Goal: Task Accomplishment & Management: Manage account settings

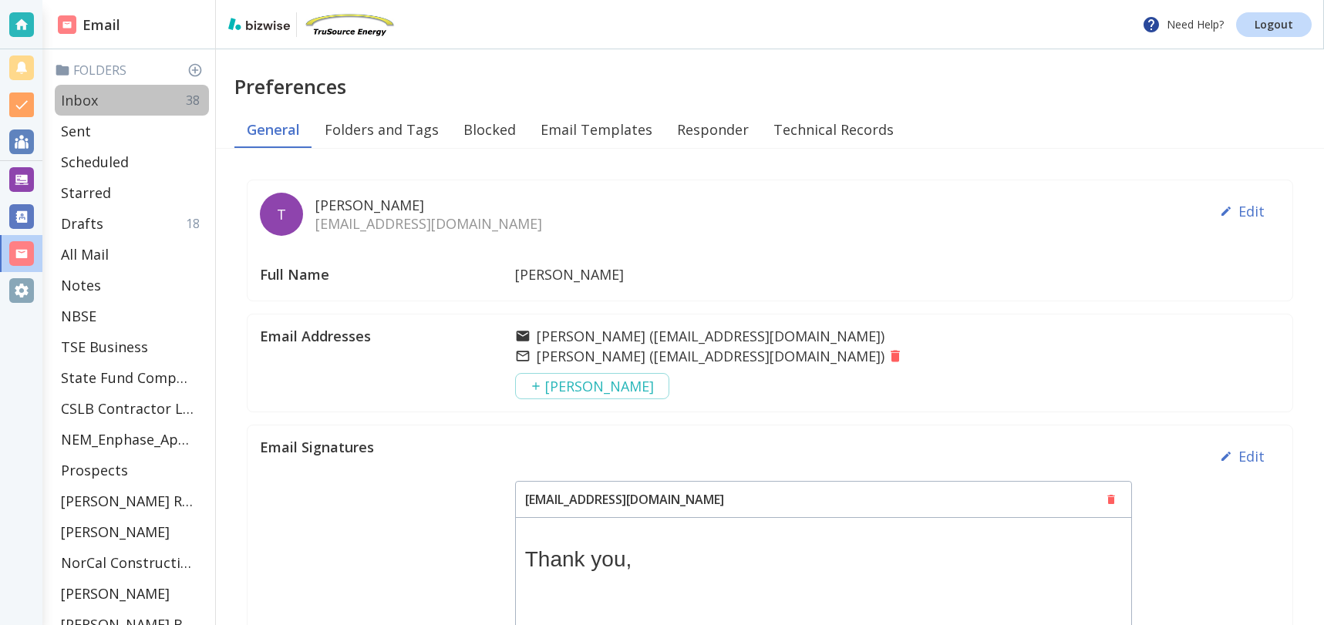
click at [105, 99] on div "Inbox 38" at bounding box center [132, 100] width 154 height 31
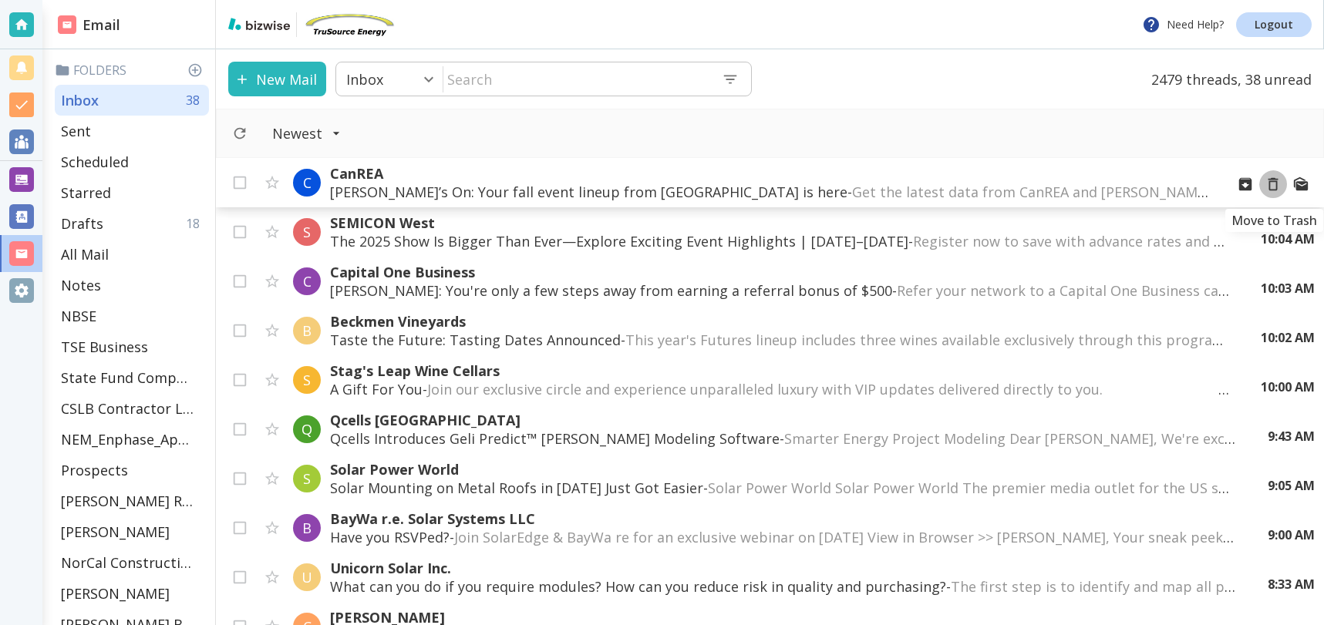
click at [1276, 184] on icon "Move to Trash" at bounding box center [1274, 184] width 10 height 13
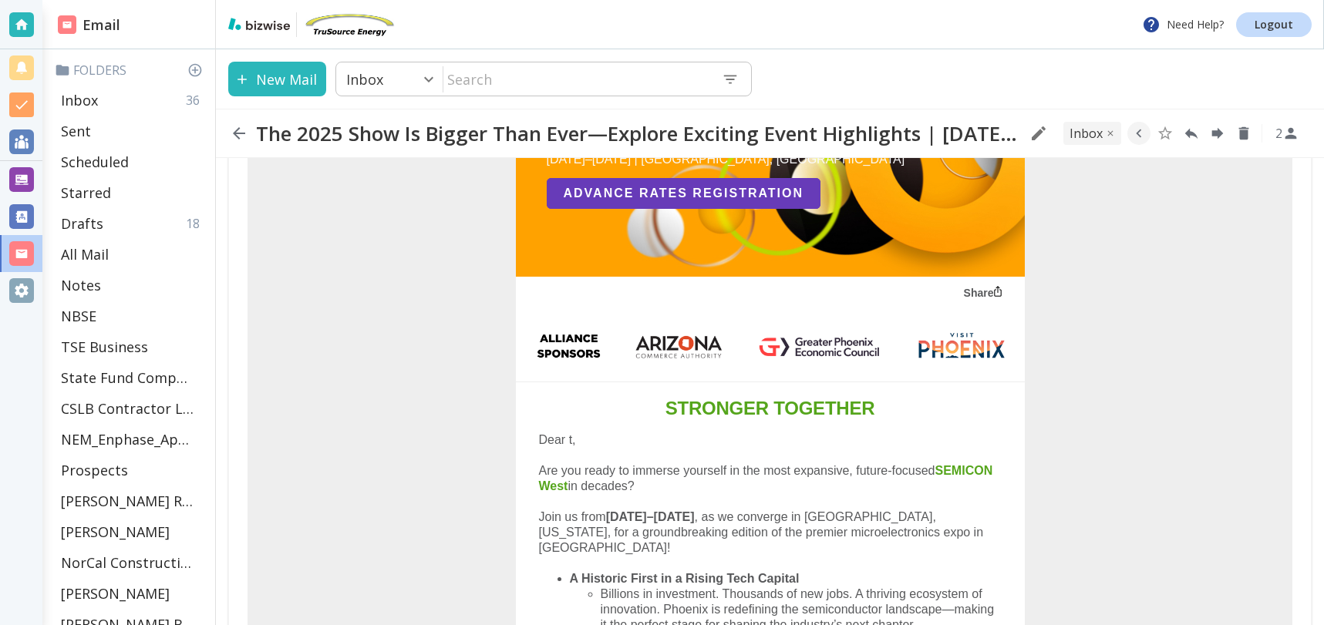
scroll to position [233, 0]
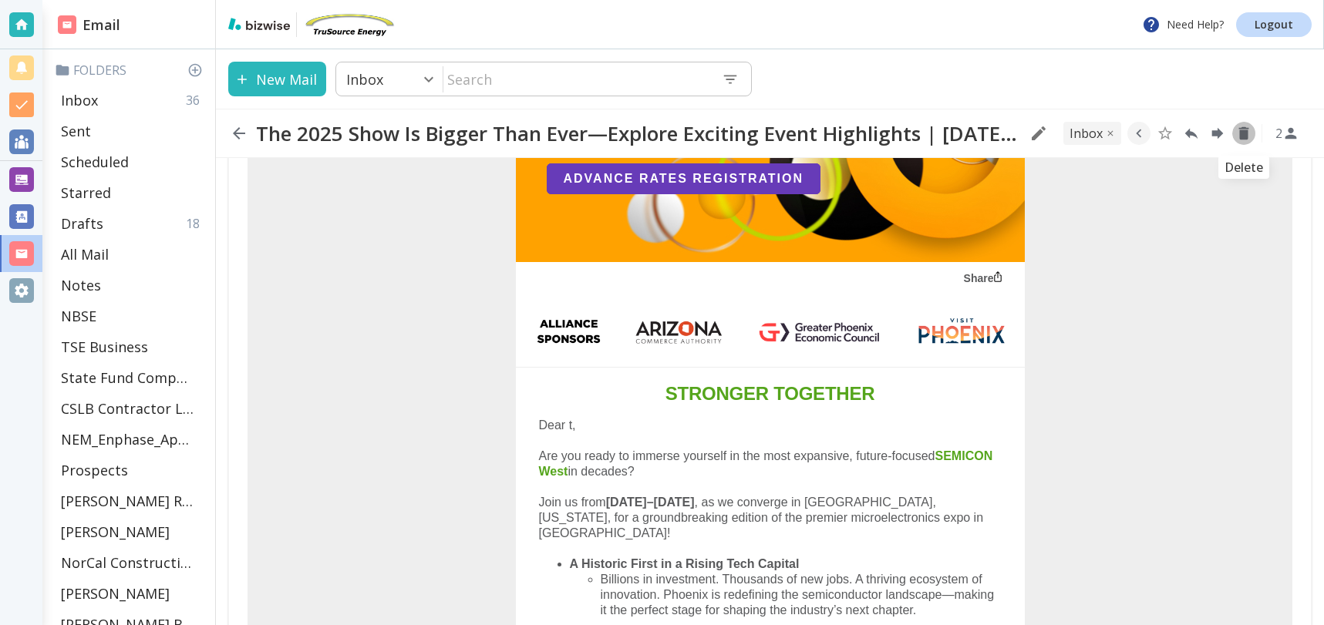
click at [1243, 134] on icon "Delete" at bounding box center [1244, 133] width 10 height 13
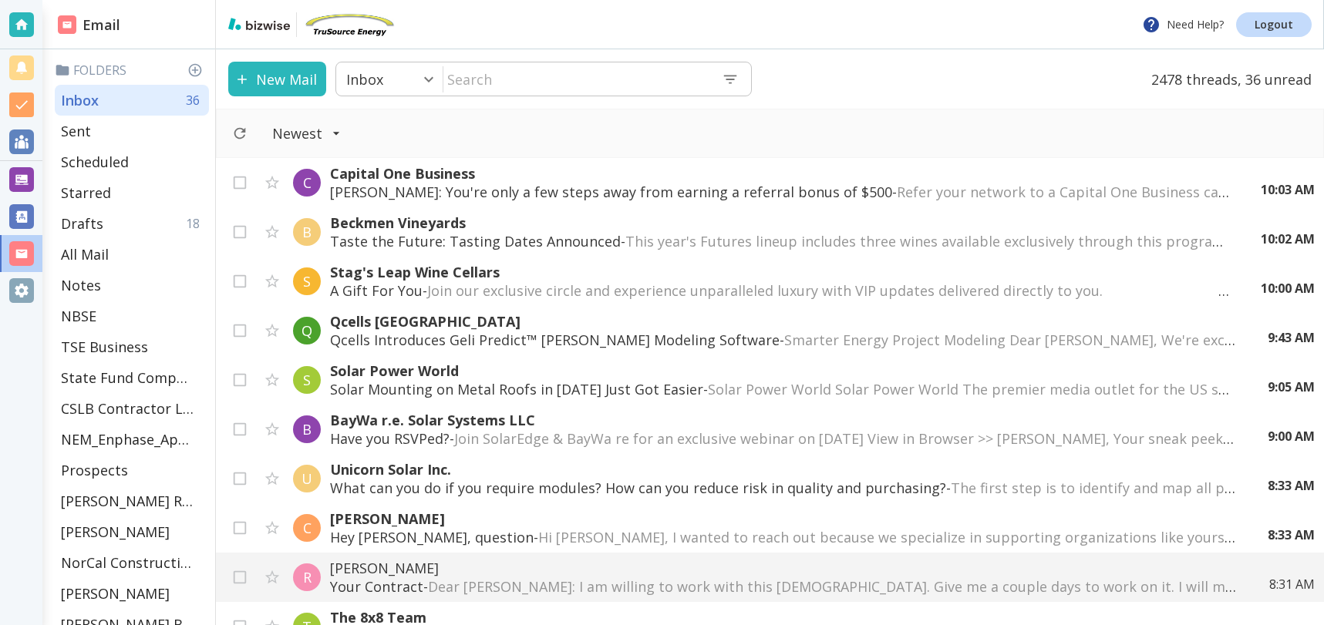
click at [1272, 206] on div "C Capital One Business [PERSON_NAME]: You're only a few steps away from earning…" at bounding box center [770, 182] width 1108 height 49
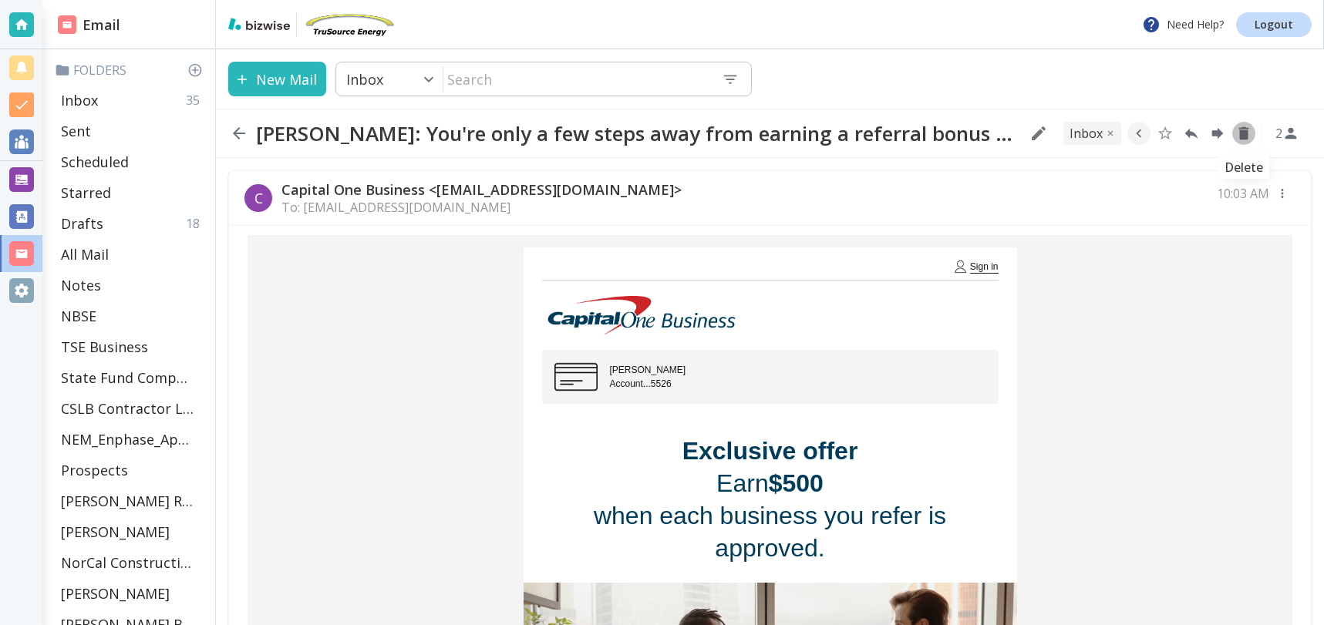
click at [1242, 133] on icon "Delete" at bounding box center [1244, 133] width 10 height 13
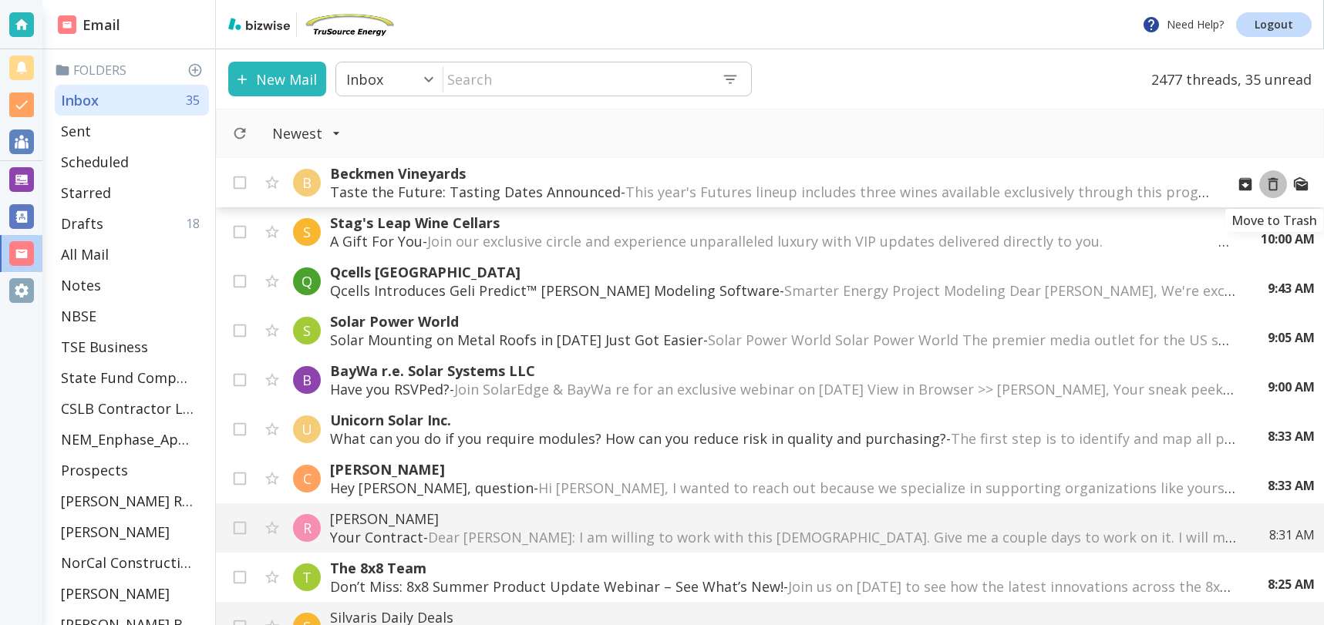
click at [1277, 182] on icon "Move to Trash" at bounding box center [1274, 184] width 10 height 13
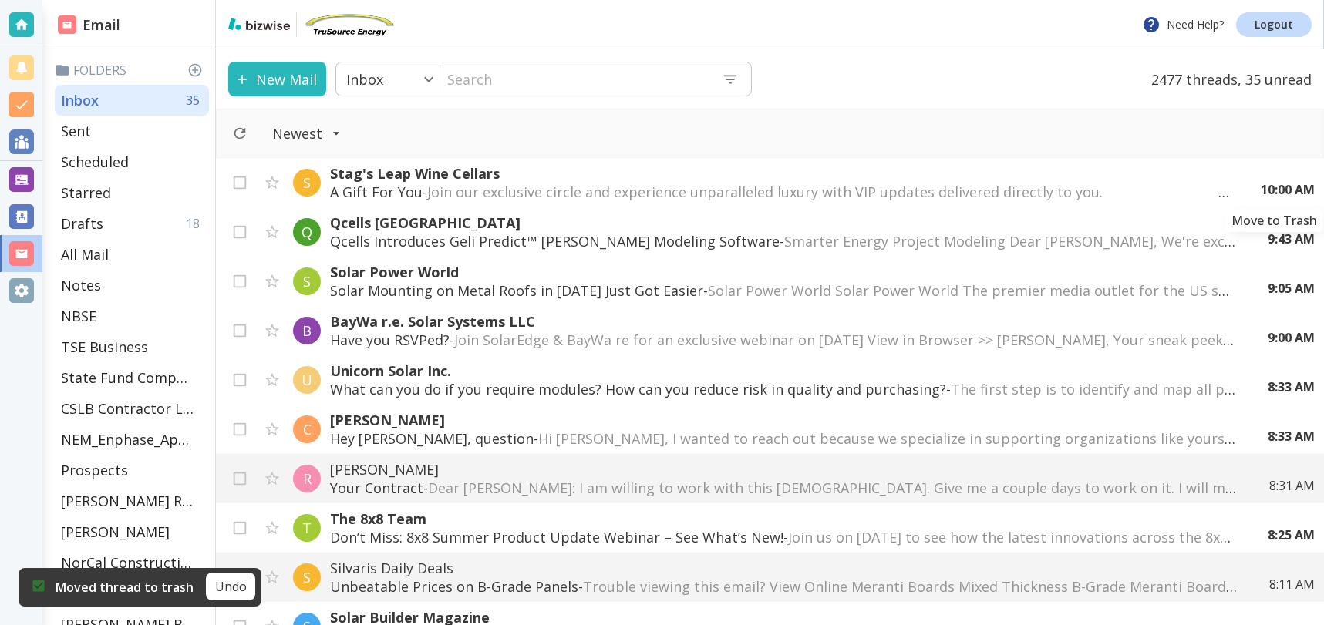
click at [0, 0] on icon "Move to Trash" at bounding box center [0, 0] width 0 height 0
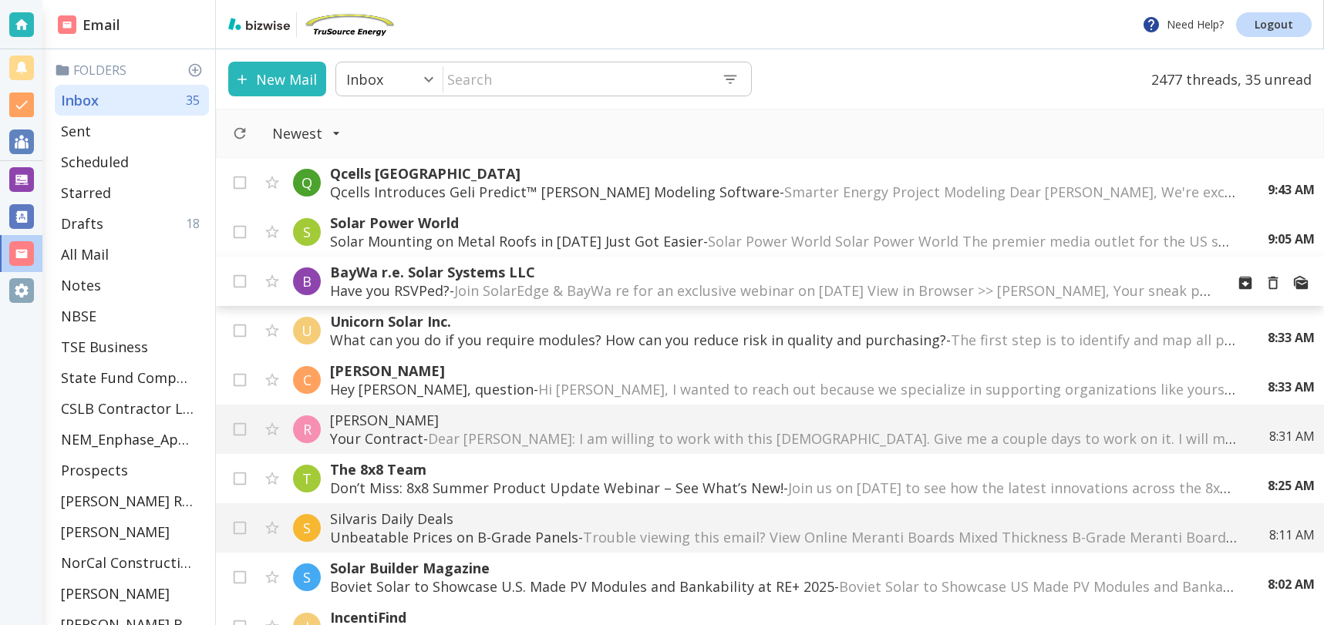
click at [1042, 292] on span "Join SolarEdge & BayWa re for an exclusive webinar on [DATE] View in Browser >>…" at bounding box center [1119, 290] width 1330 height 19
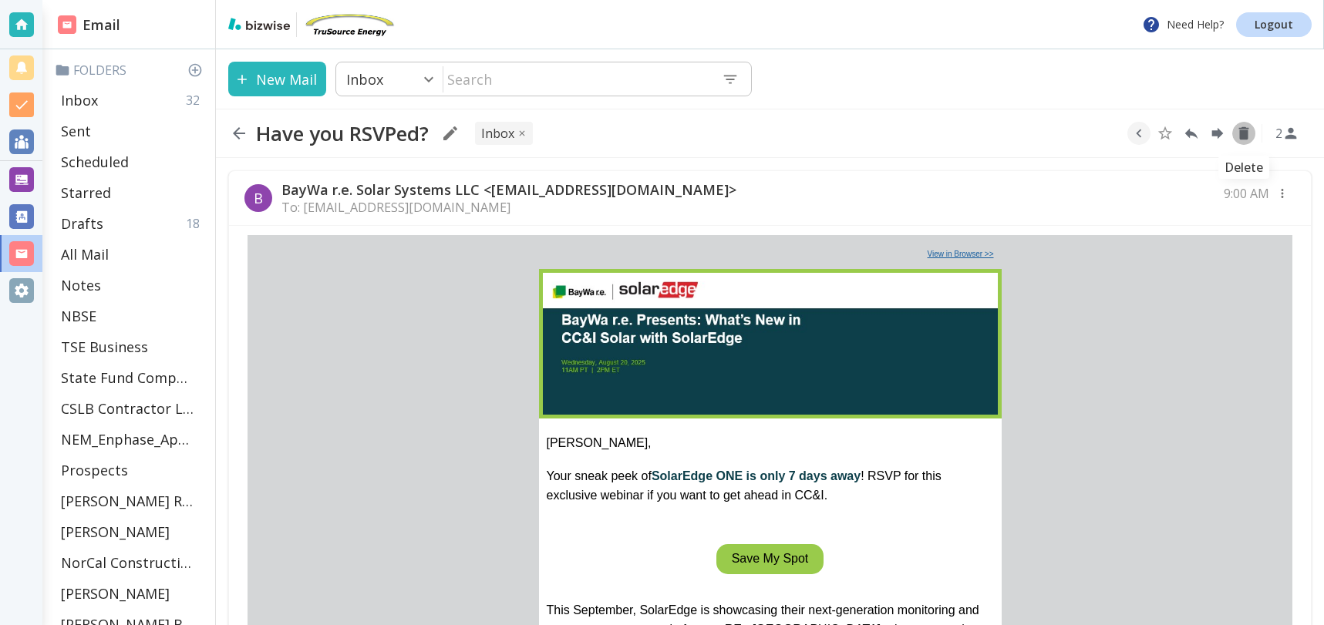
click at [1249, 127] on icon "Delete" at bounding box center [1243, 133] width 17 height 17
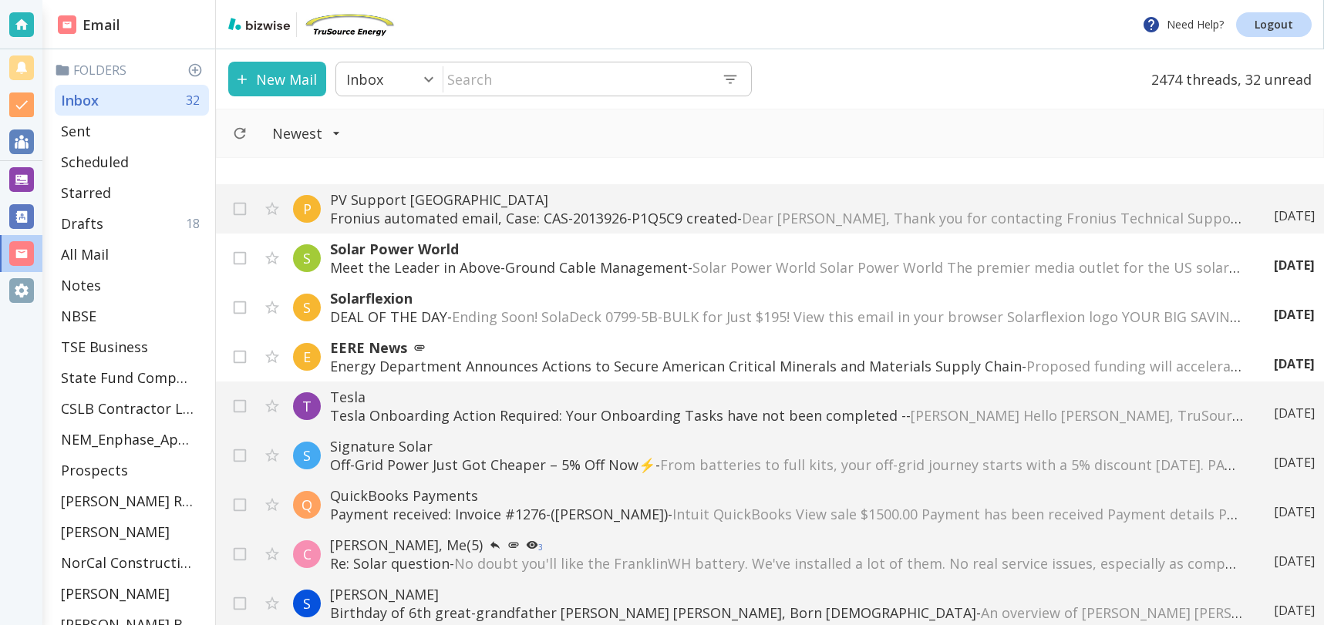
scroll to position [1729, 0]
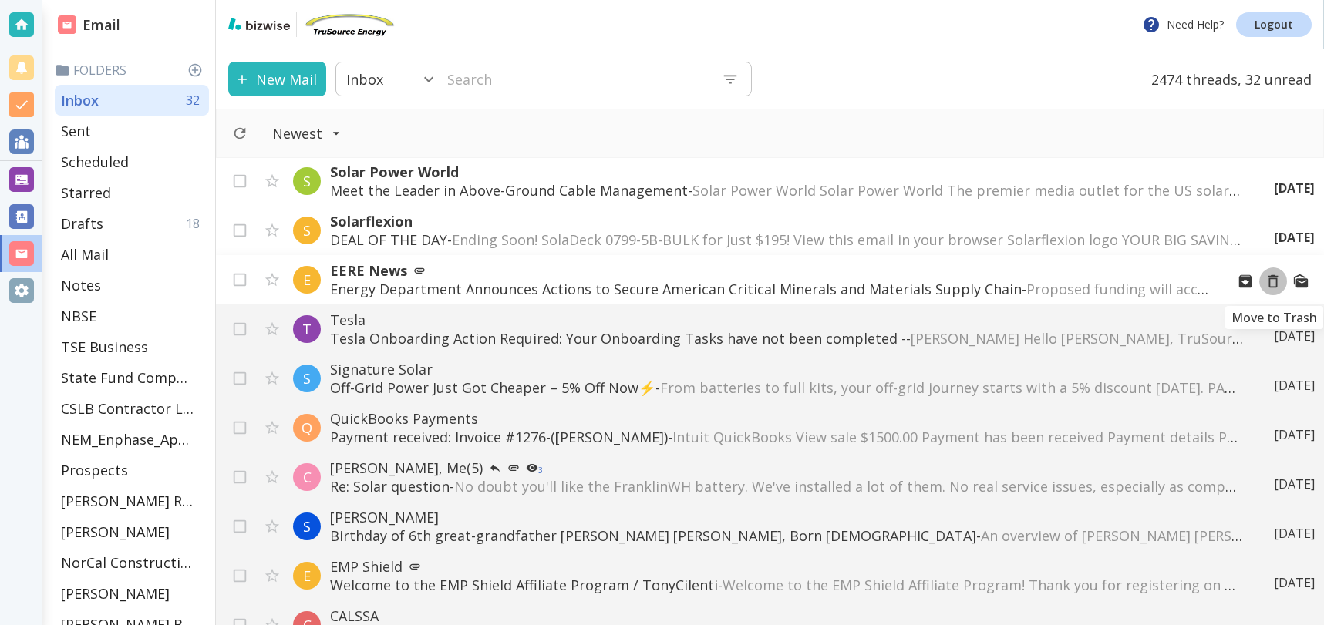
click at [1272, 279] on icon "Move to Trash" at bounding box center [1273, 281] width 17 height 17
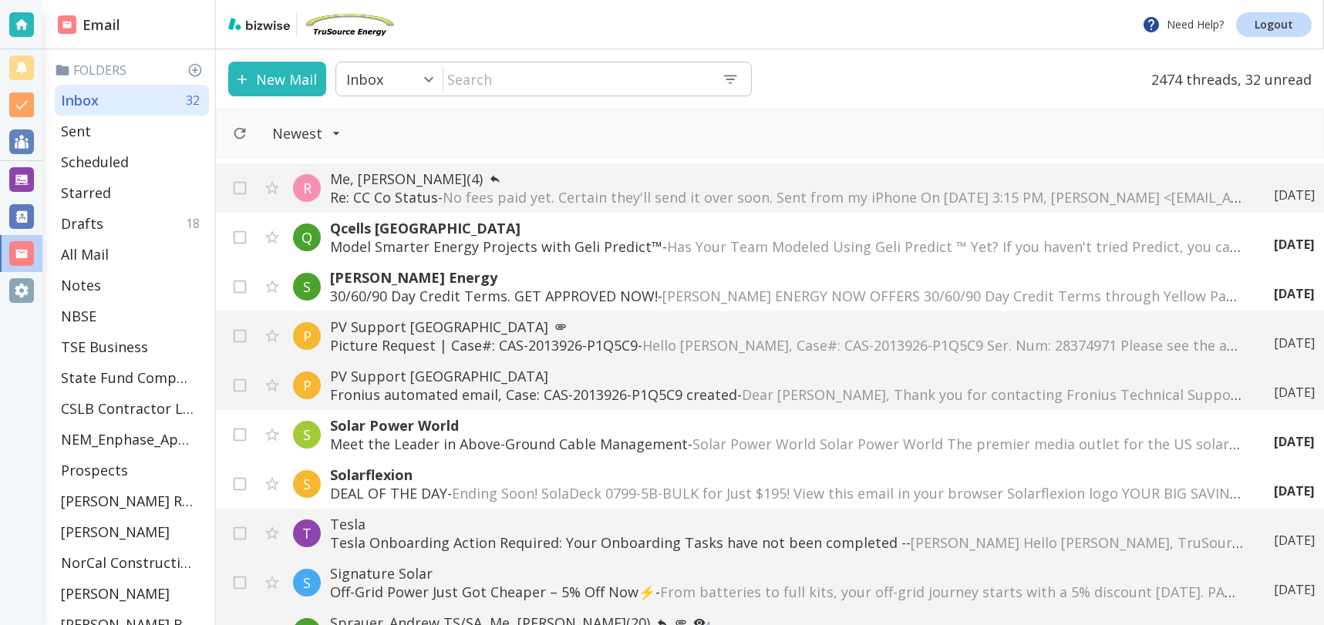
scroll to position [1467, 0]
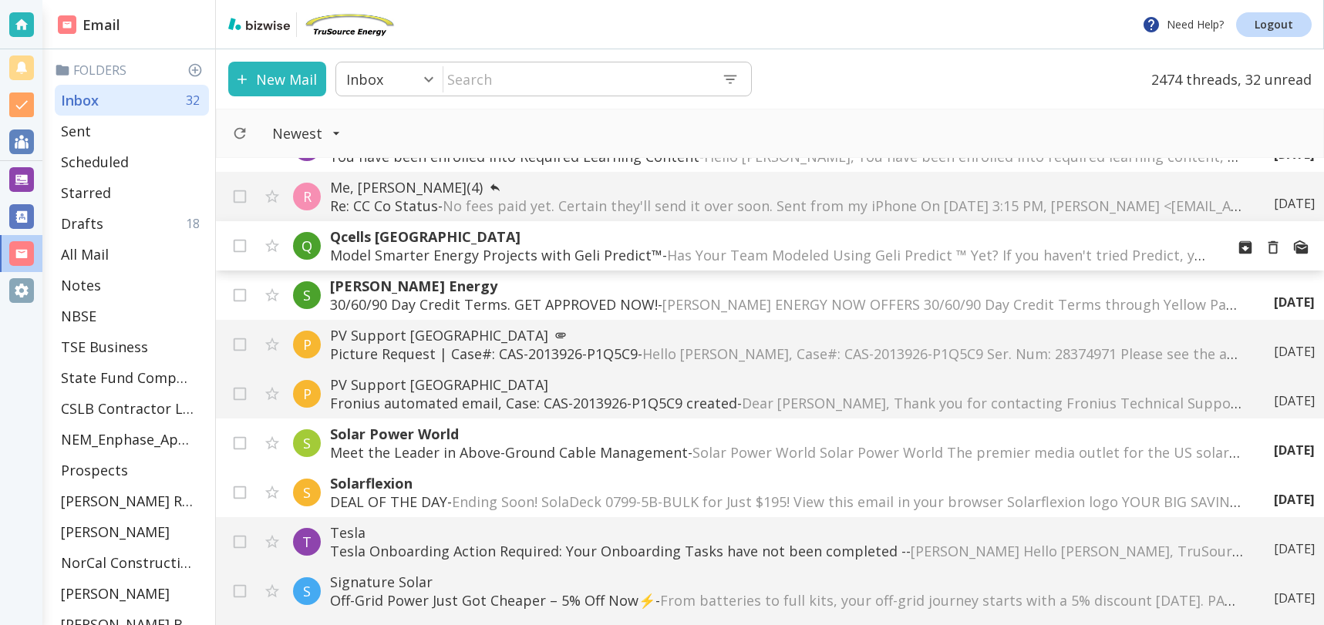
click at [1081, 241] on p "Qcells [GEOGRAPHIC_DATA]" at bounding box center [771, 237] width 883 height 19
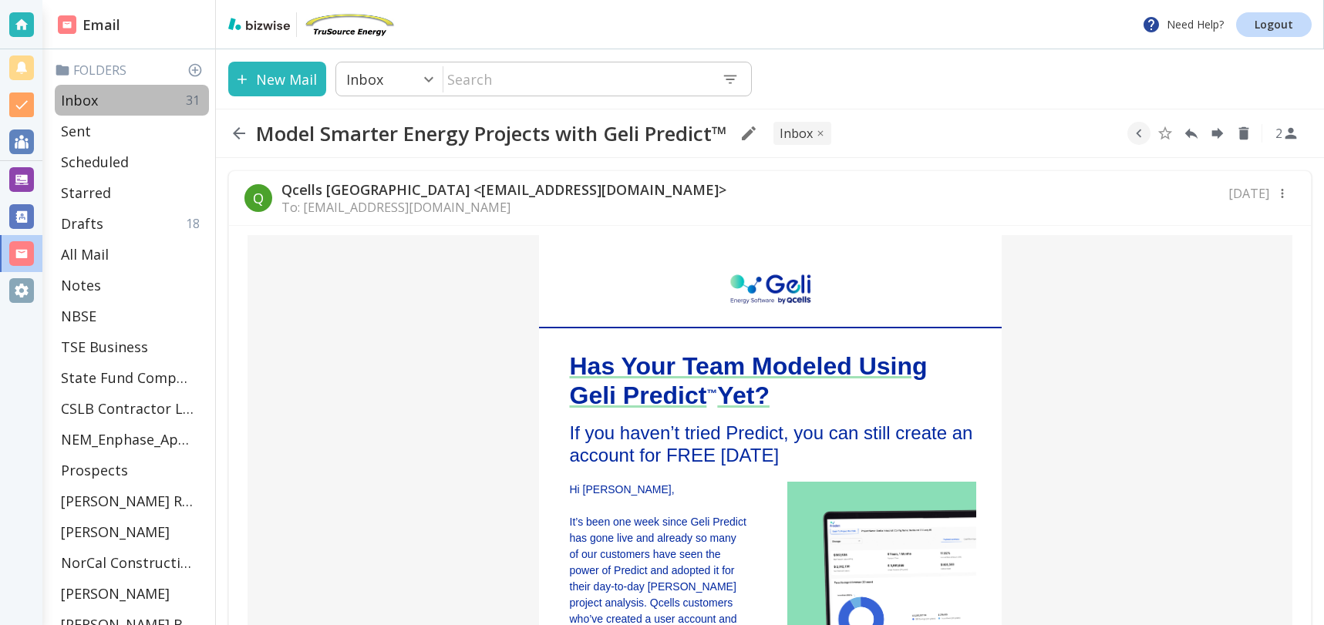
drag, startPoint x: 109, startPoint y: 104, endPoint x: 658, endPoint y: 171, distance: 553.2
click at [109, 104] on div "Inbox 31" at bounding box center [132, 100] width 154 height 31
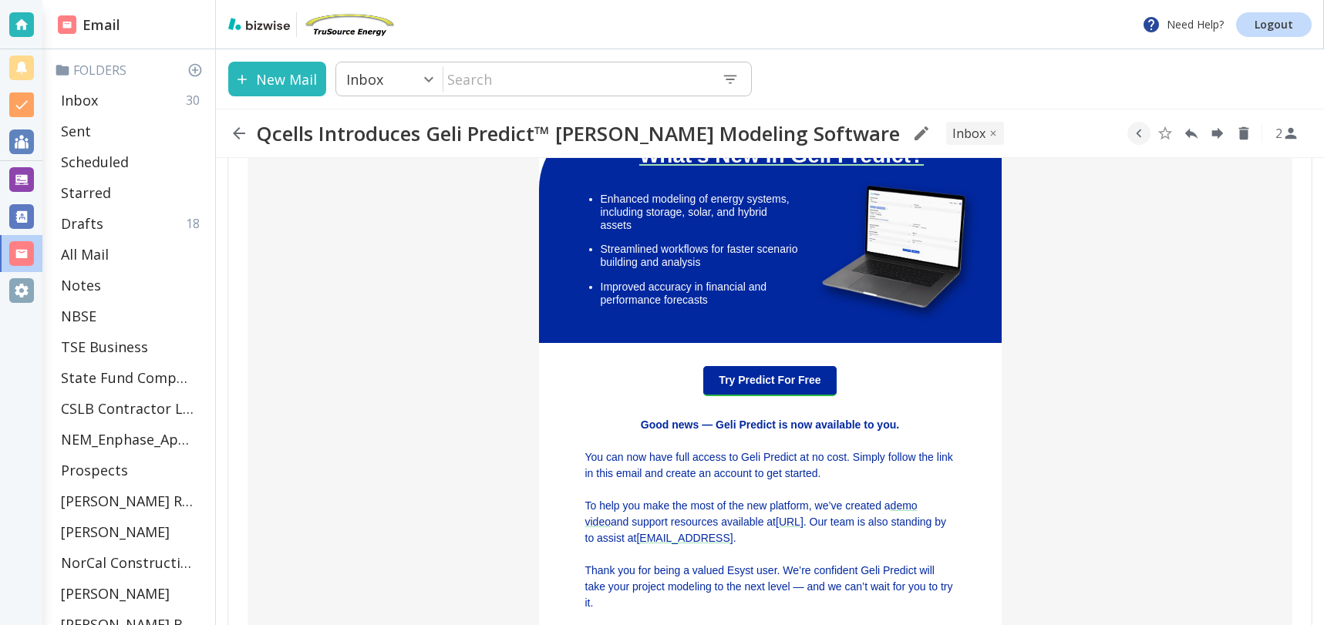
scroll to position [480, 0]
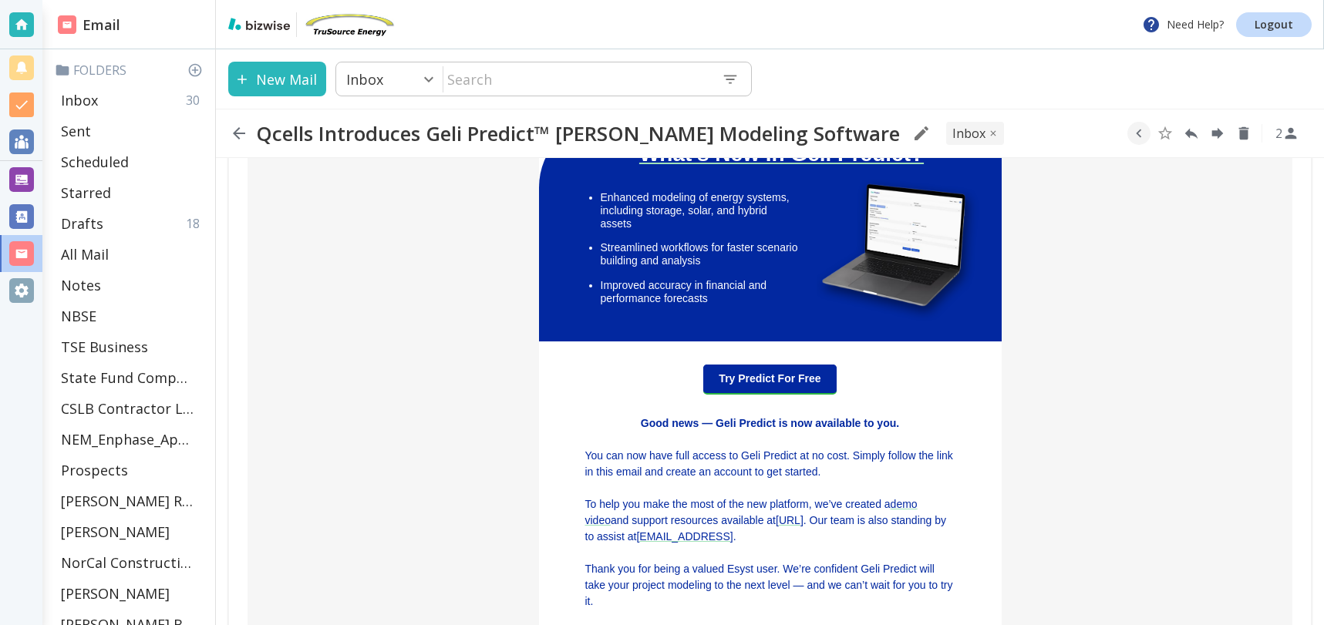
click at [788, 521] on link "[URL]" at bounding box center [790, 520] width 28 height 12
click at [763, 380] on link "Try Predict For Free" at bounding box center [769, 379] width 133 height 29
click at [106, 96] on div "Inbox 30" at bounding box center [132, 100] width 154 height 31
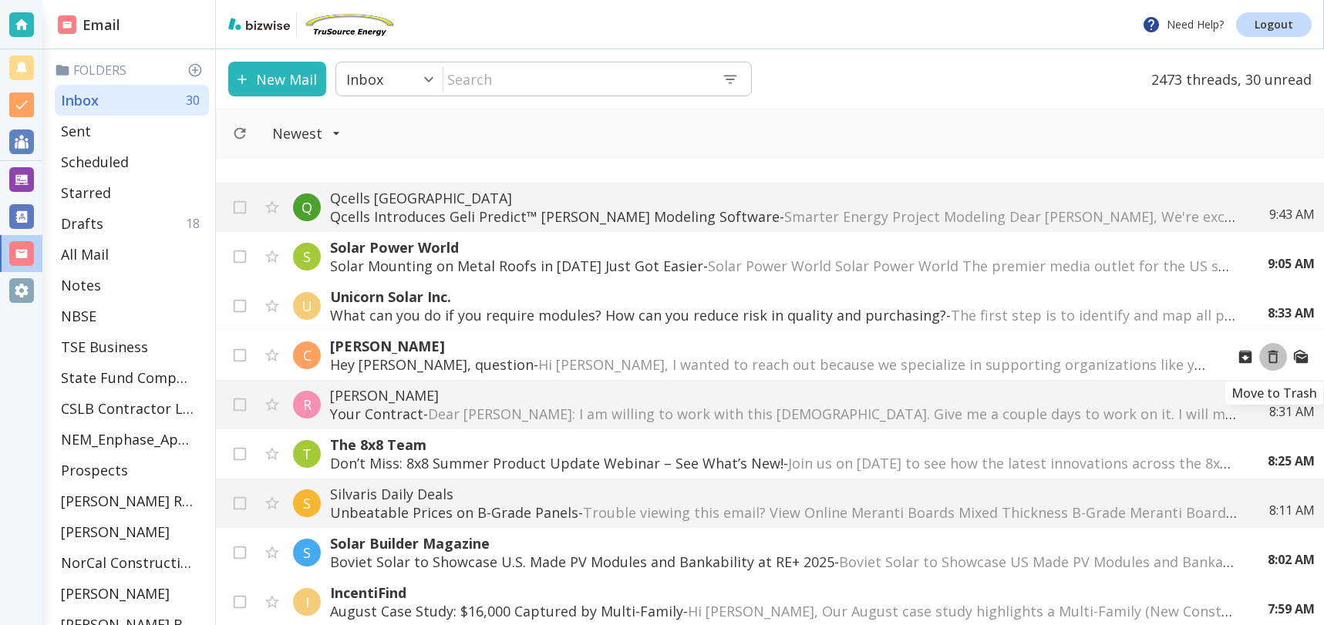
click at [1273, 358] on icon "Move to Trash" at bounding box center [1273, 357] width 17 height 17
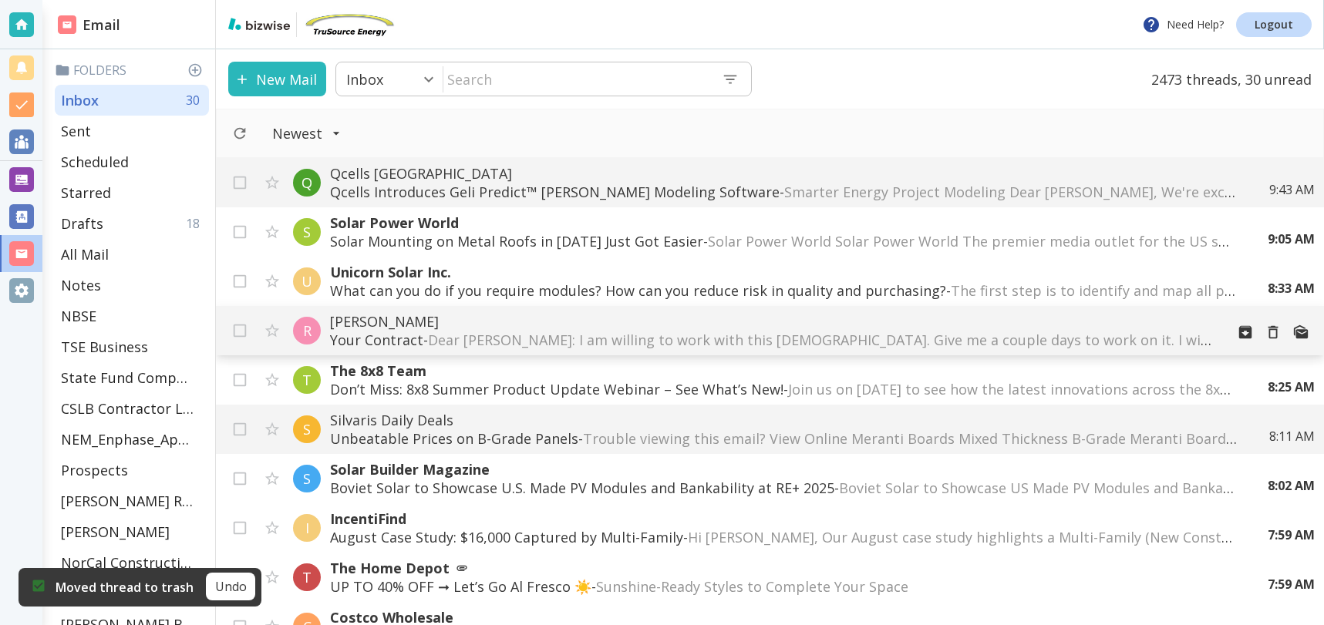
click at [929, 339] on span "Dear [PERSON_NAME]: I am willing to work with this [DEMOGRAPHIC_DATA]. Give me …" at bounding box center [1172, 340] width 1488 height 19
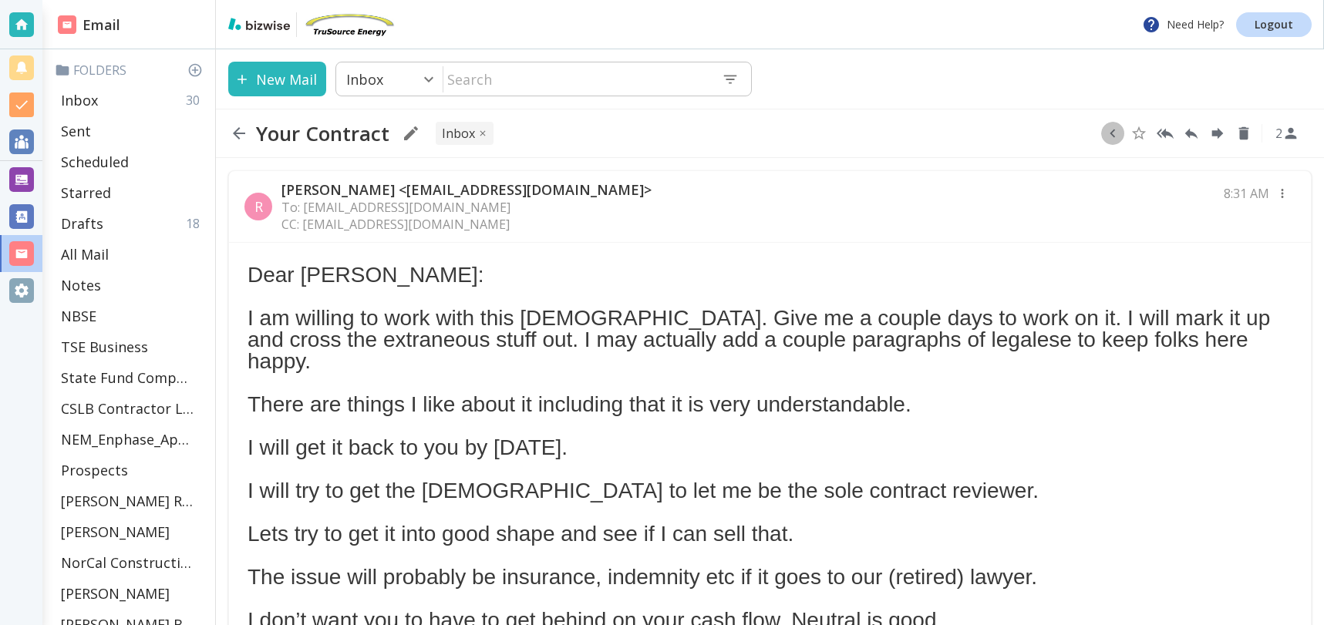
click at [1115, 135] on icon "button" at bounding box center [1112, 133] width 17 height 17
click at [1083, 135] on icon "Move to Folder" at bounding box center [1080, 134] width 14 height 12
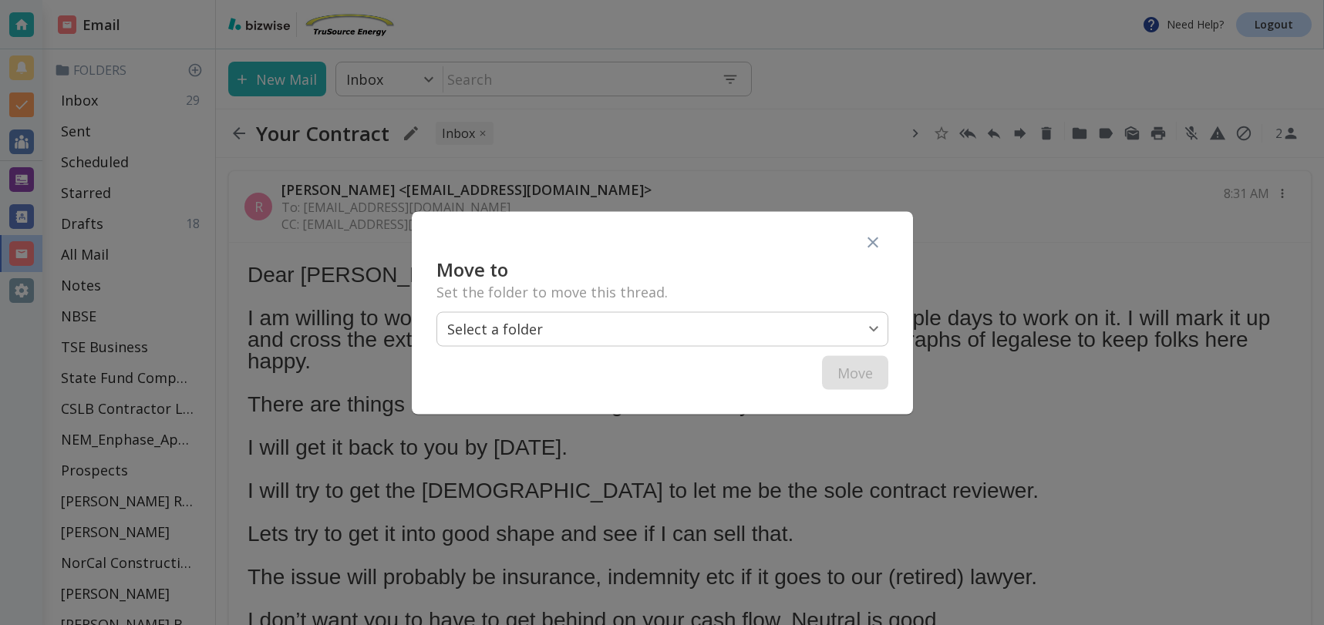
click at [742, 0] on body "Need Help? Logout Email Folders Inbox 29 Sent Scheduled Starred Drafts 18 All M…" at bounding box center [662, 0] width 1324 height 0
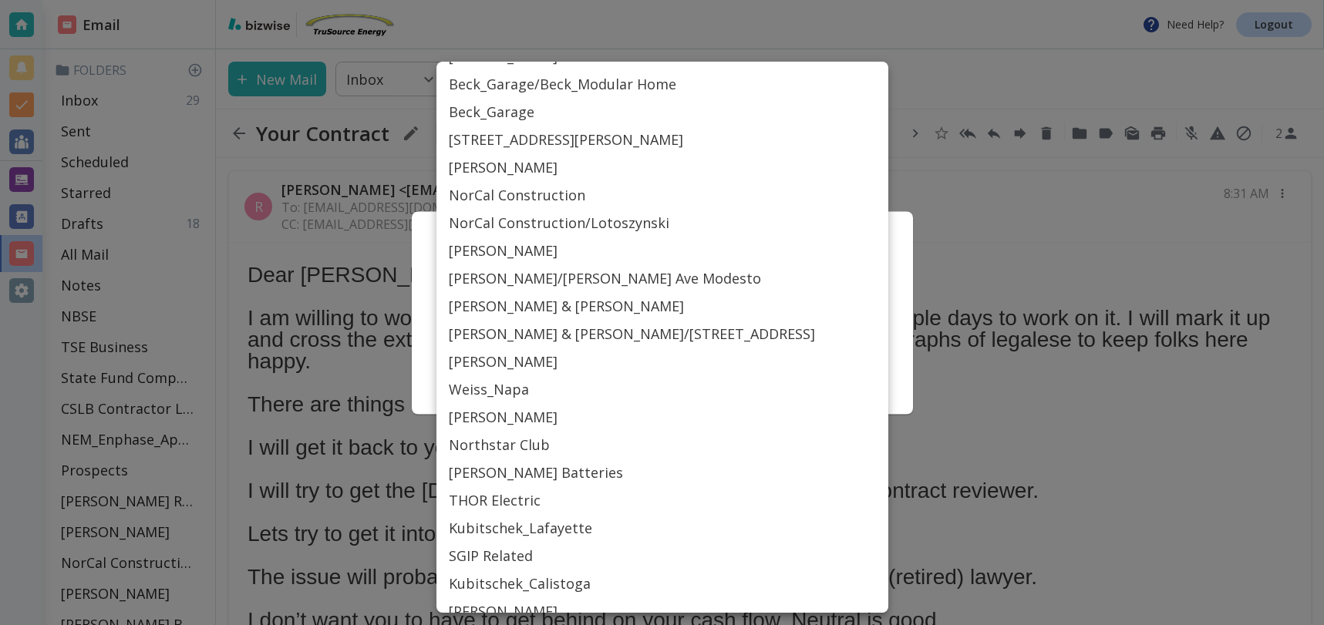
scroll to position [726, 0]
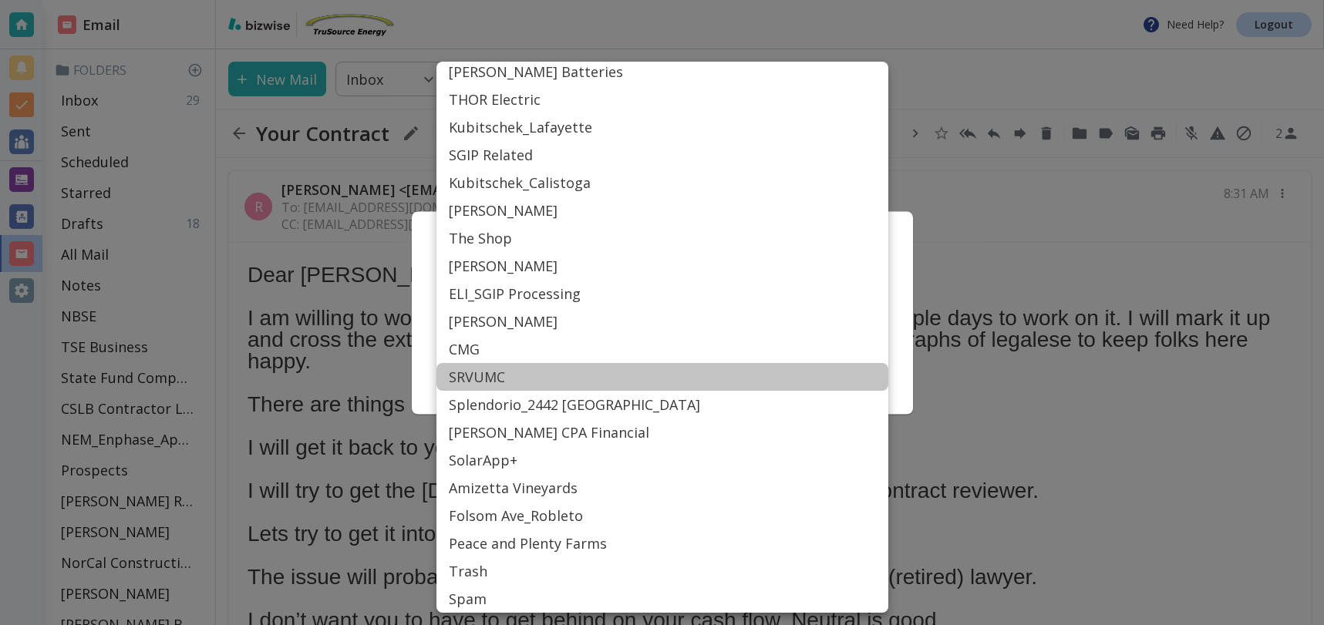
click at [490, 379] on li "SRVUMC" at bounding box center [662, 377] width 452 height 28
type input "Label_77"
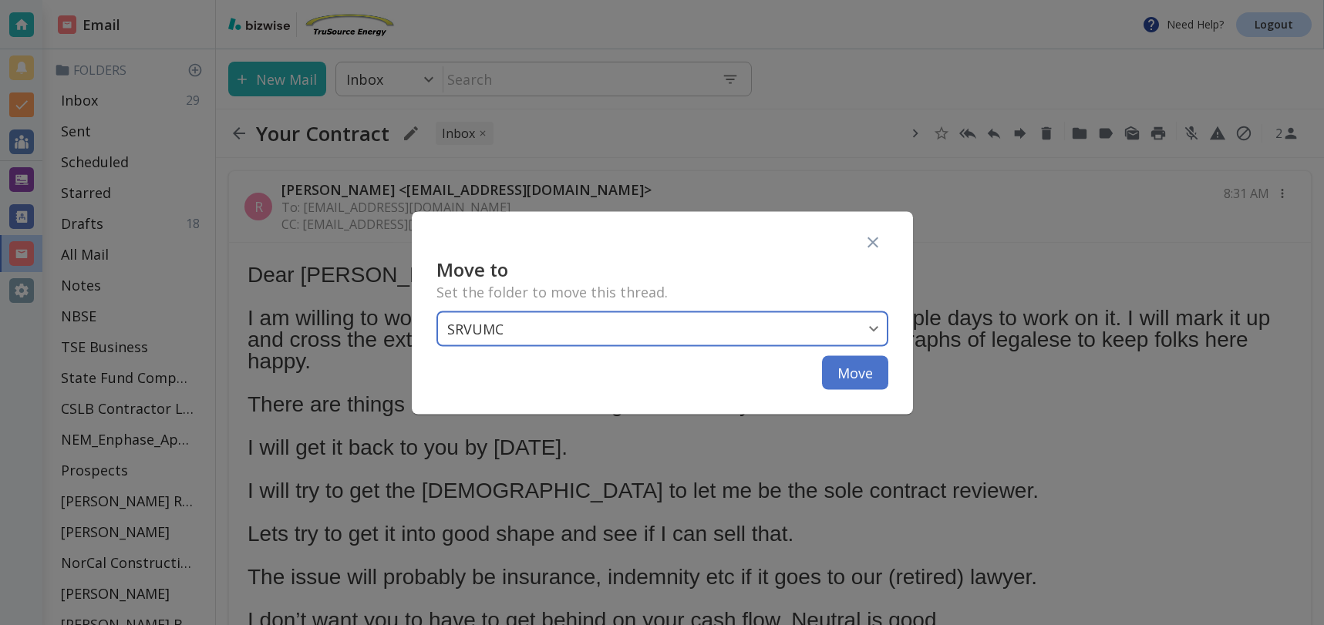
click at [866, 376] on button "Move" at bounding box center [855, 373] width 66 height 34
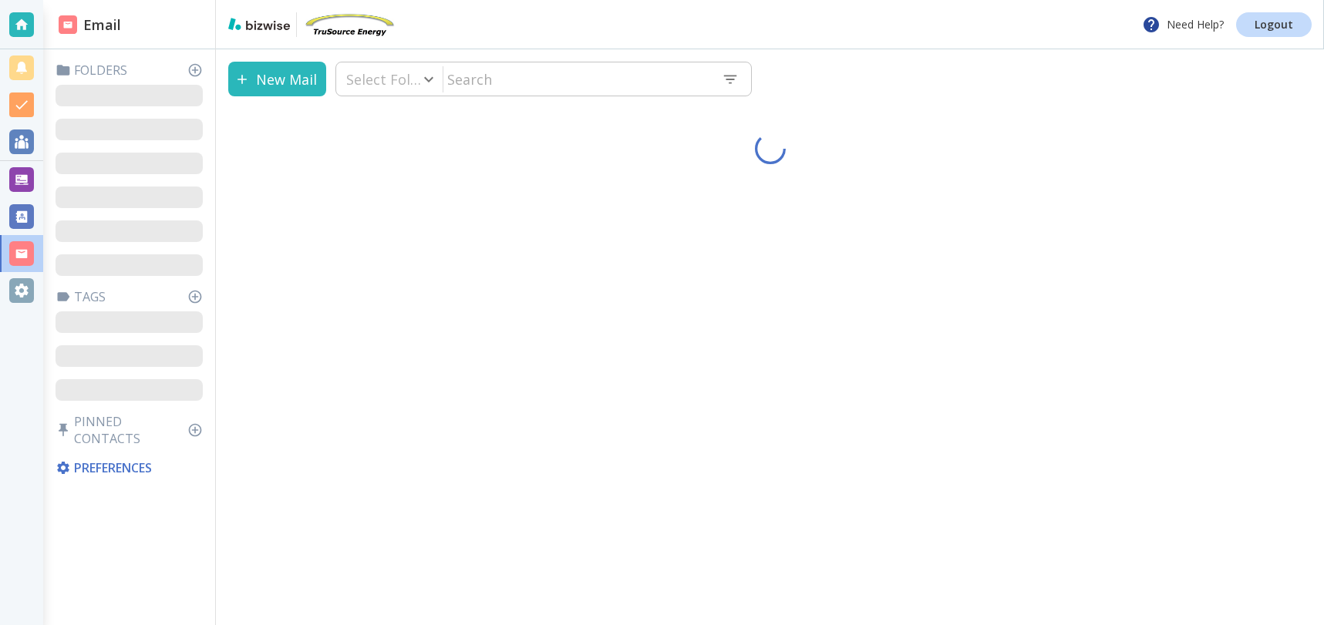
type input "0"
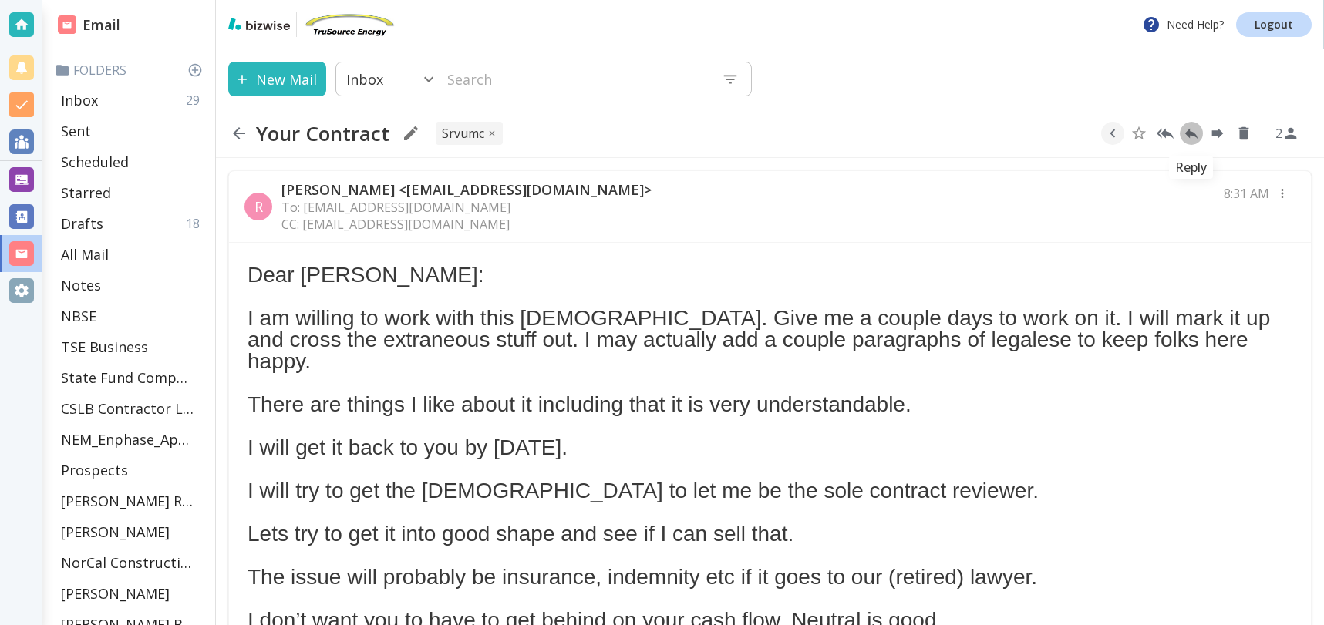
click at [1191, 133] on icon "Reply" at bounding box center [1191, 134] width 13 height 11
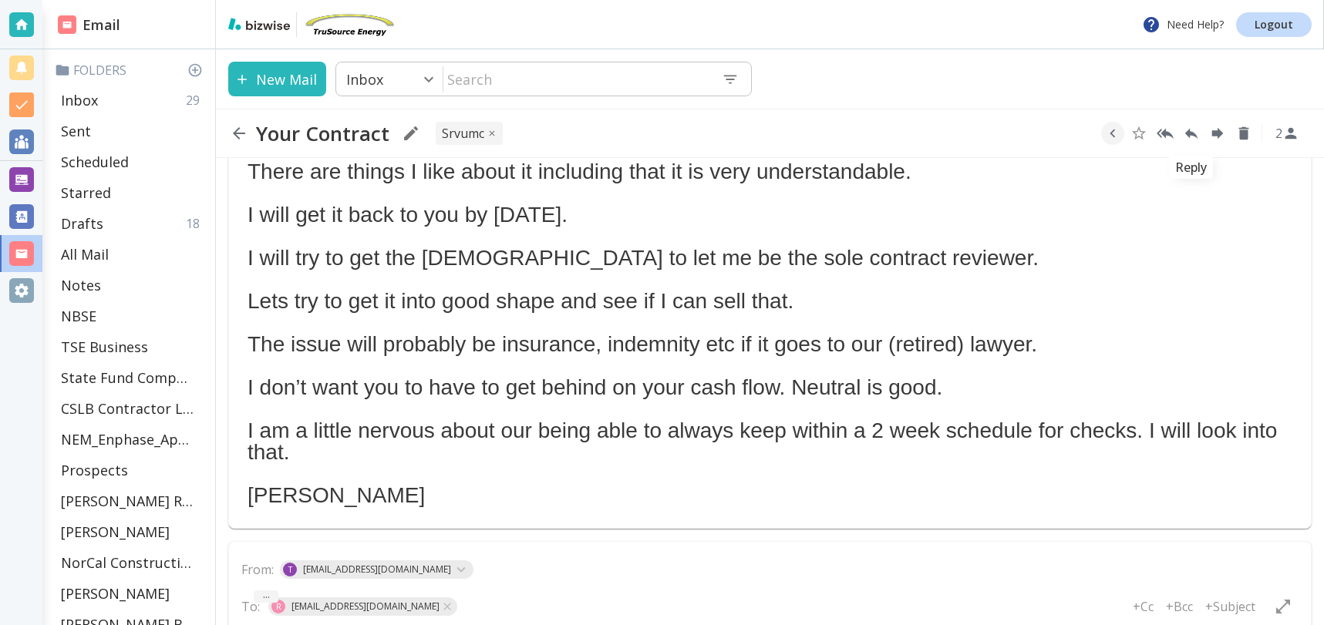
scroll to position [322, 0]
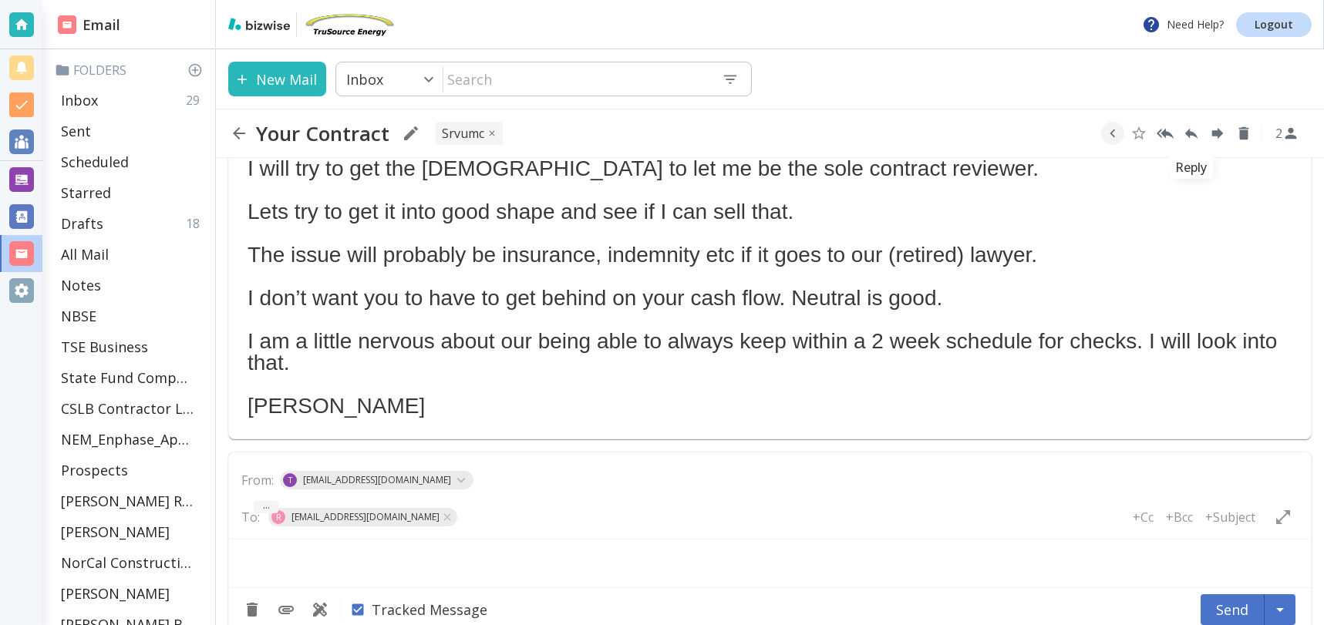
type textarea "<div class="bizwise_content"></div><div class="gmail_signature"><br>--<br><p>Th…"
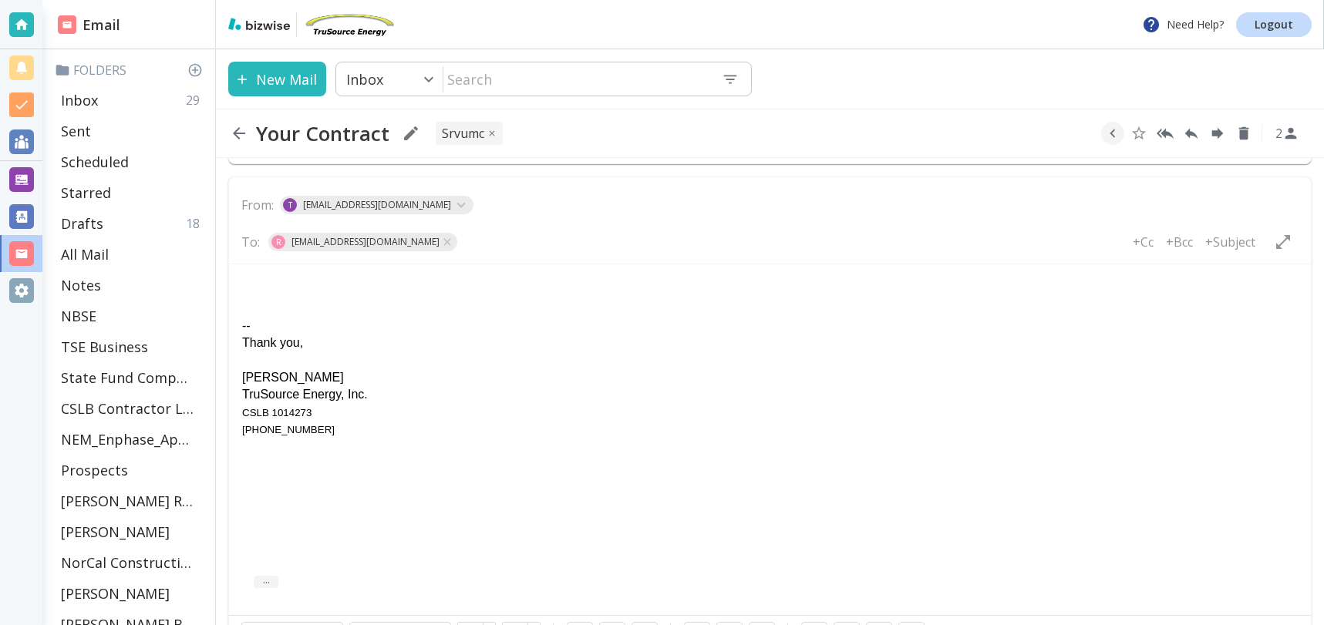
scroll to position [673, 0]
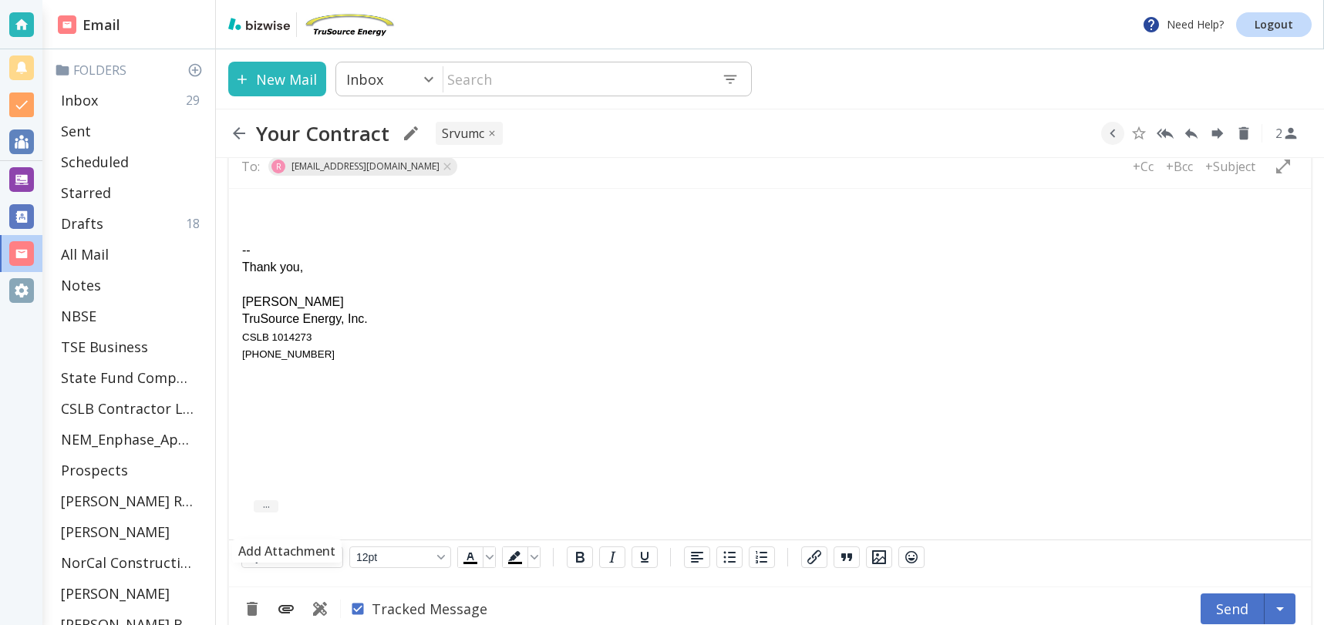
click at [295, 595] on button "Add Attachment" at bounding box center [286, 609] width 28 height 28
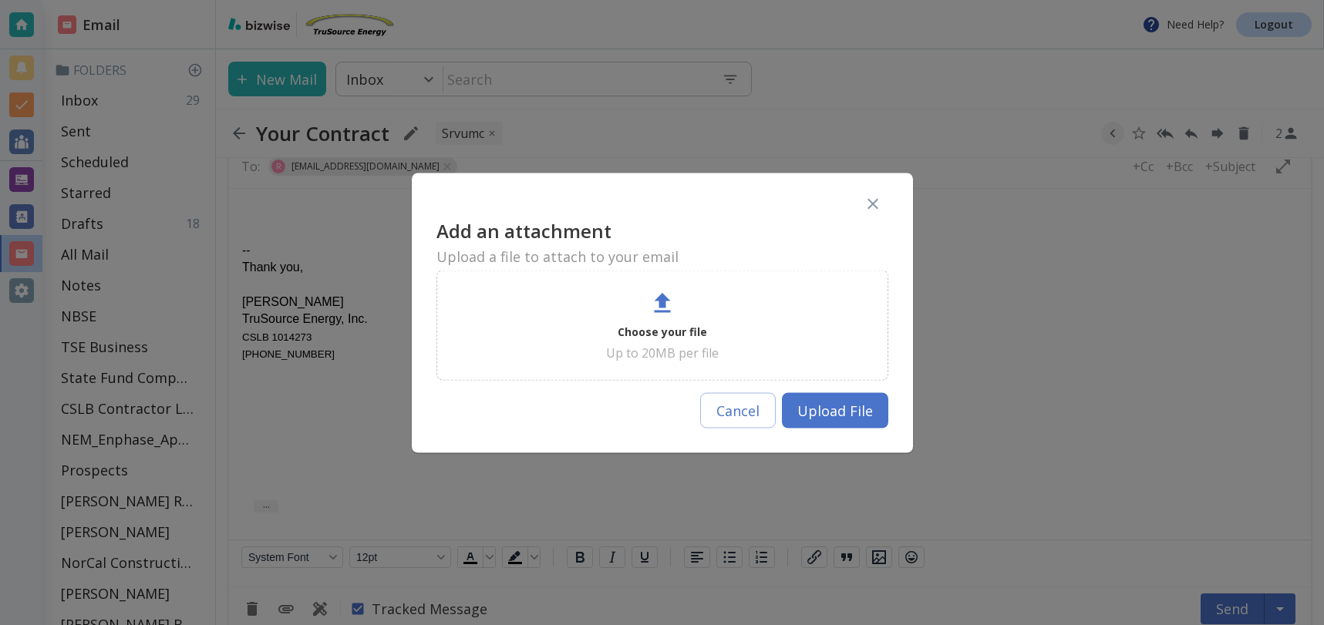
click at [653, 331] on p "Choose your file" at bounding box center [662, 331] width 89 height 19
click at [684, 339] on p "Choose your file" at bounding box center [662, 331] width 89 height 19
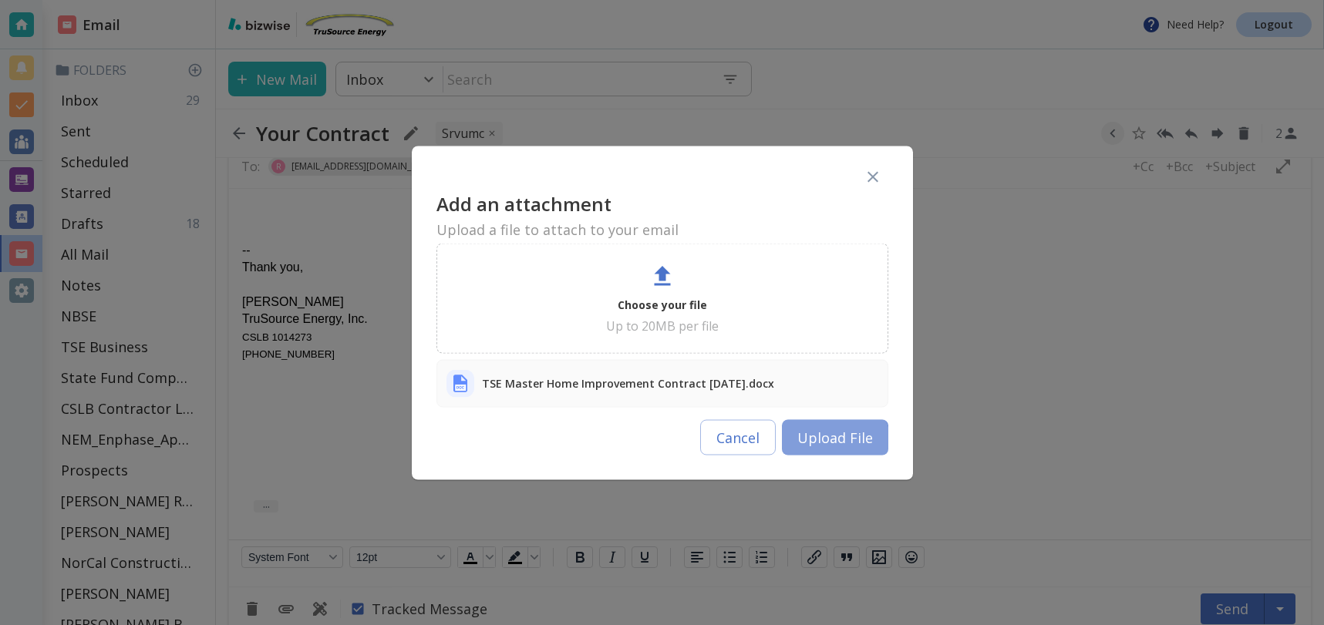
click at [830, 443] on button "Upload File" at bounding box center [835, 437] width 106 height 35
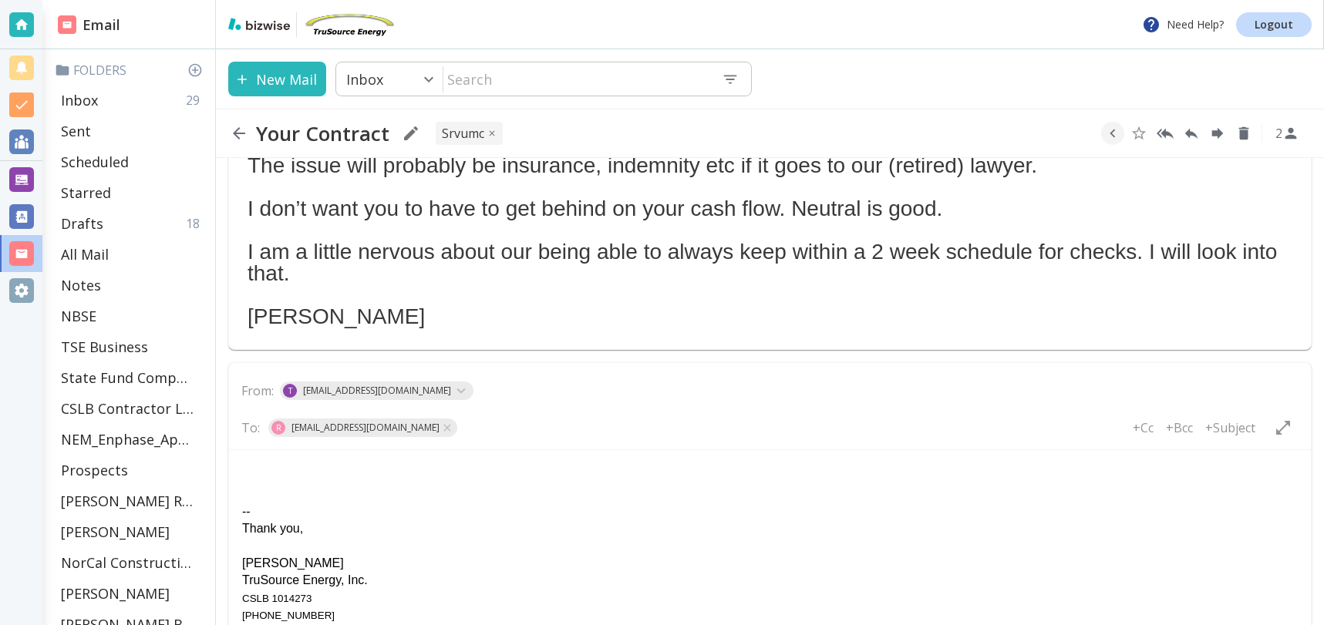
scroll to position [415, 0]
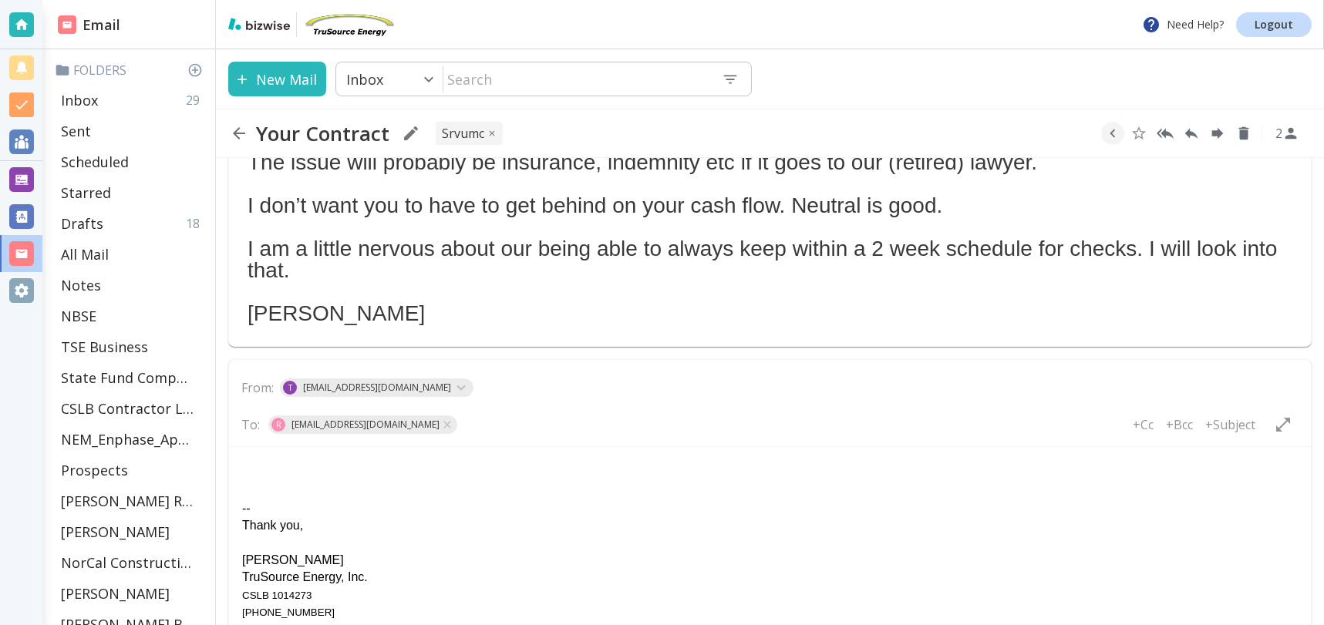
drag, startPoint x: 244, startPoint y: 458, endPoint x: 278, endPoint y: 457, distance: 33.2
click at [244, 458] on html "-- Thank you, Tony Cilenti TruSource Energy, Inc. CSLB 1014273 925 858 4220" at bounding box center [770, 540] width 1082 height 187
click at [381, 477] on div "Here is my more common used contract." at bounding box center [770, 474] width 1056 height 17
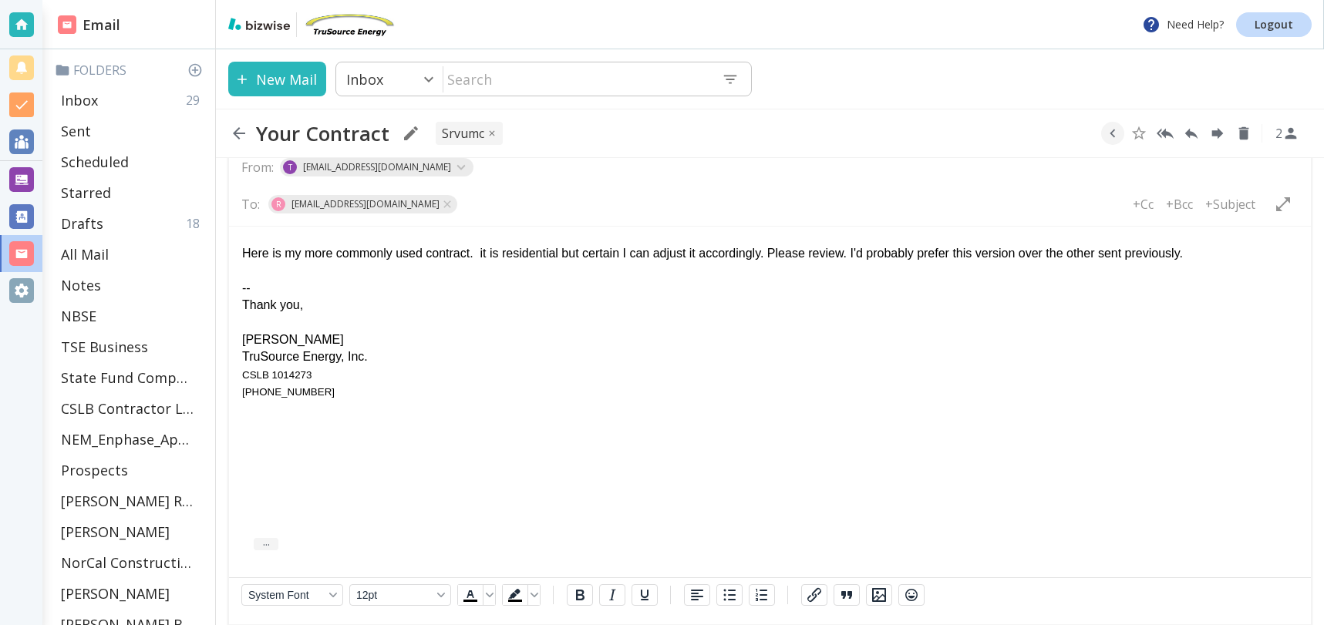
scroll to position [743, 0]
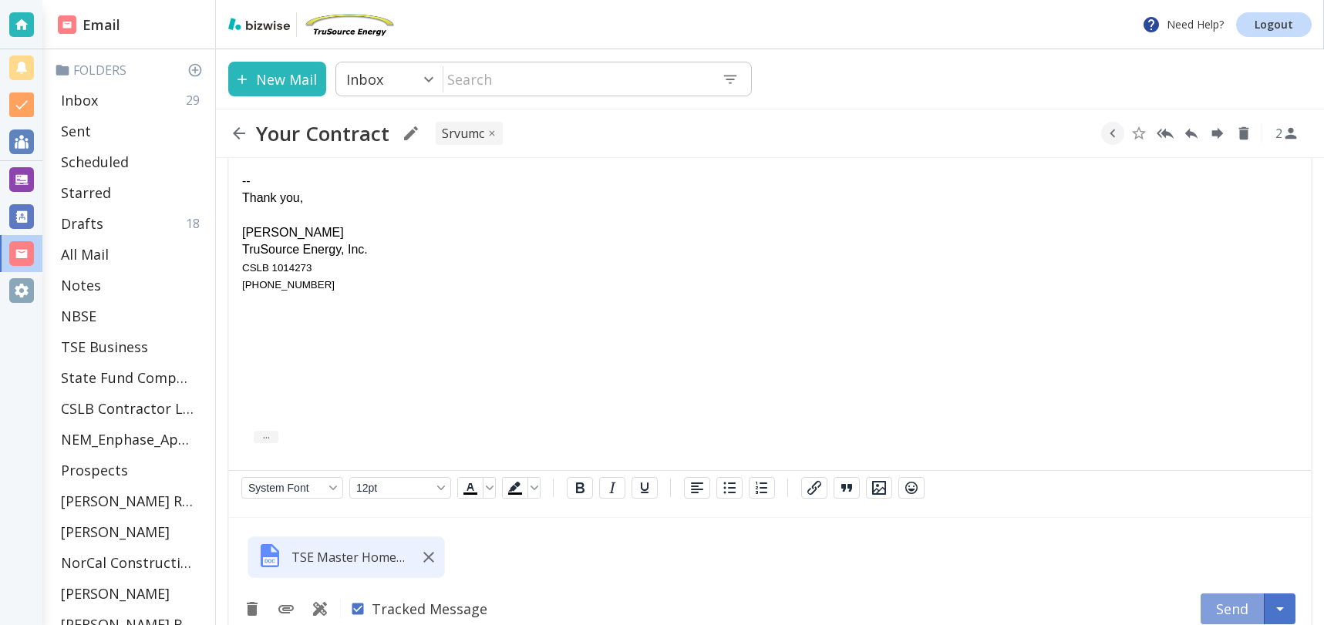
click at [1239, 594] on button "Send" at bounding box center [1233, 609] width 64 height 31
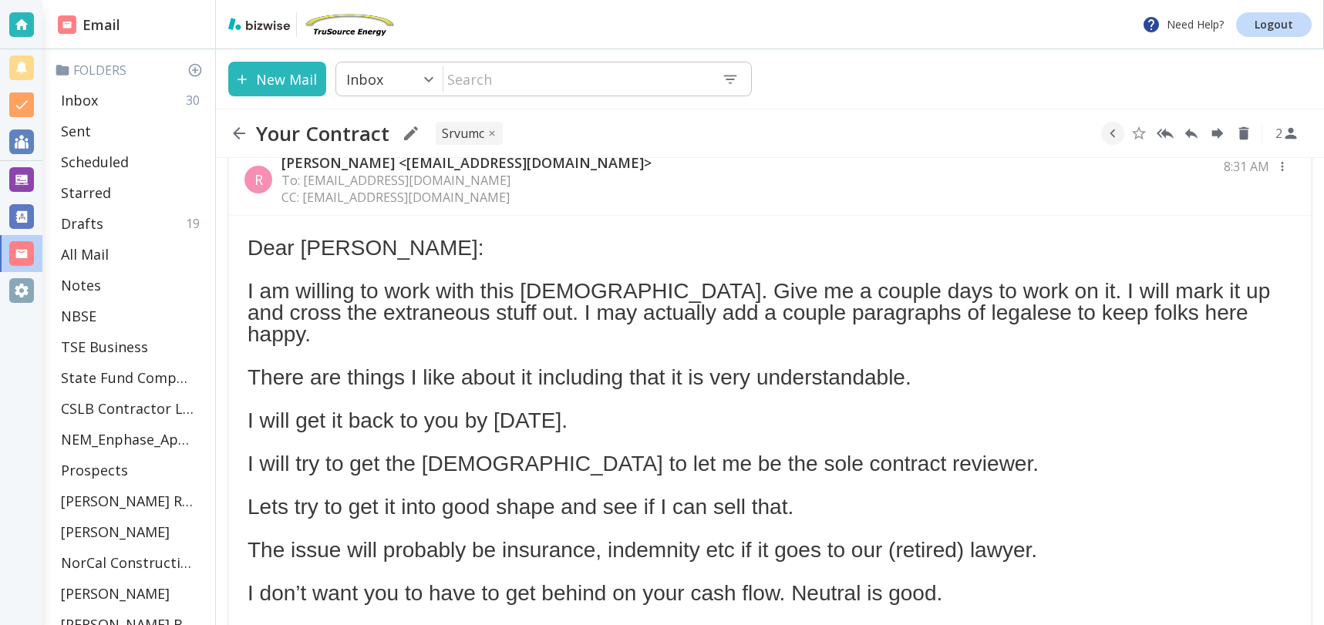
scroll to position [0, 0]
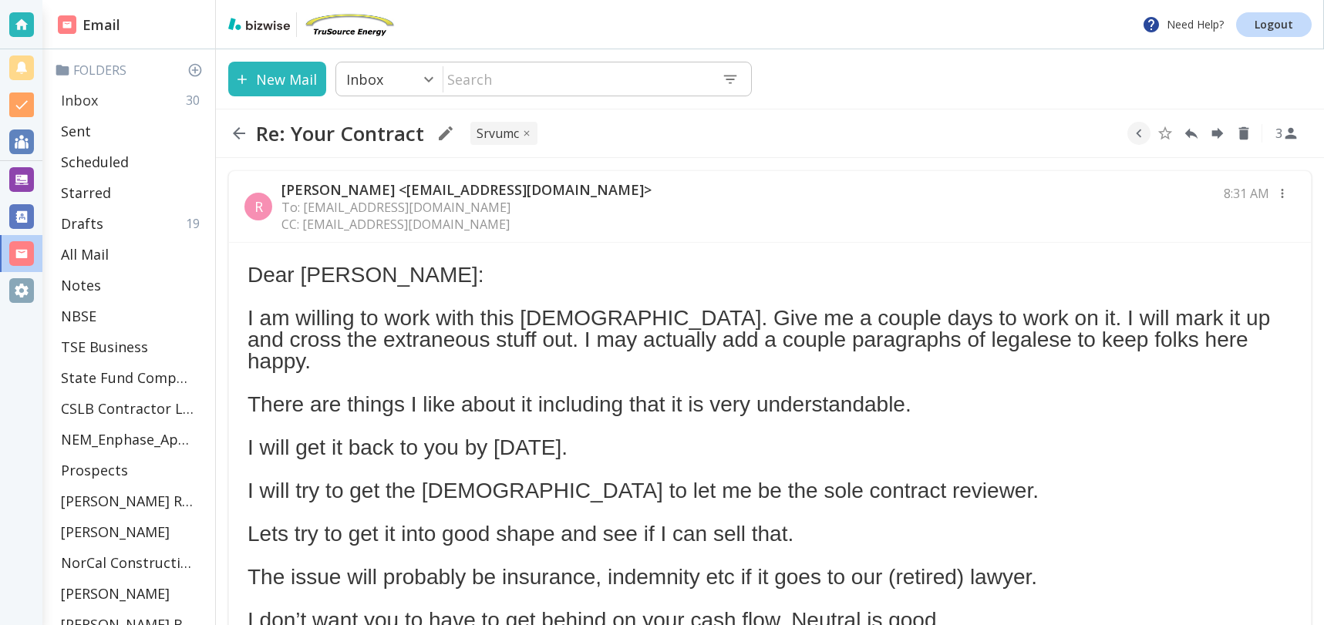
click at [90, 103] on p "Inbox" at bounding box center [79, 100] width 37 height 19
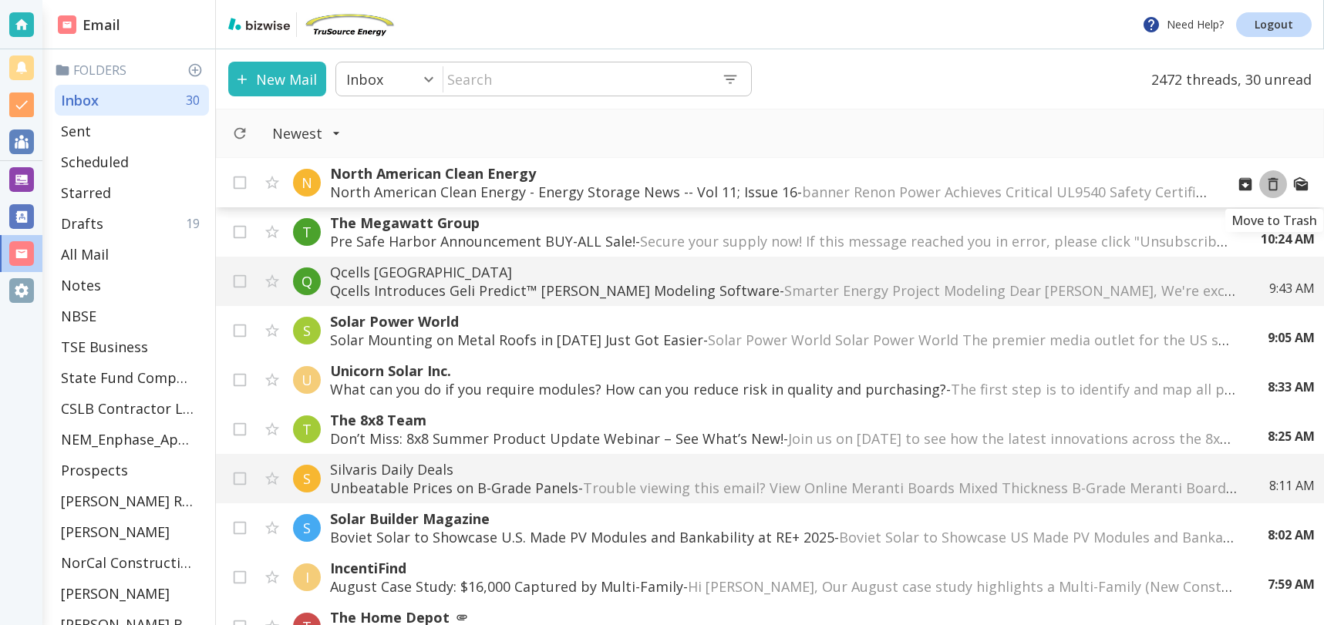
click at [1274, 184] on icon "Move to Trash" at bounding box center [1273, 184] width 17 height 17
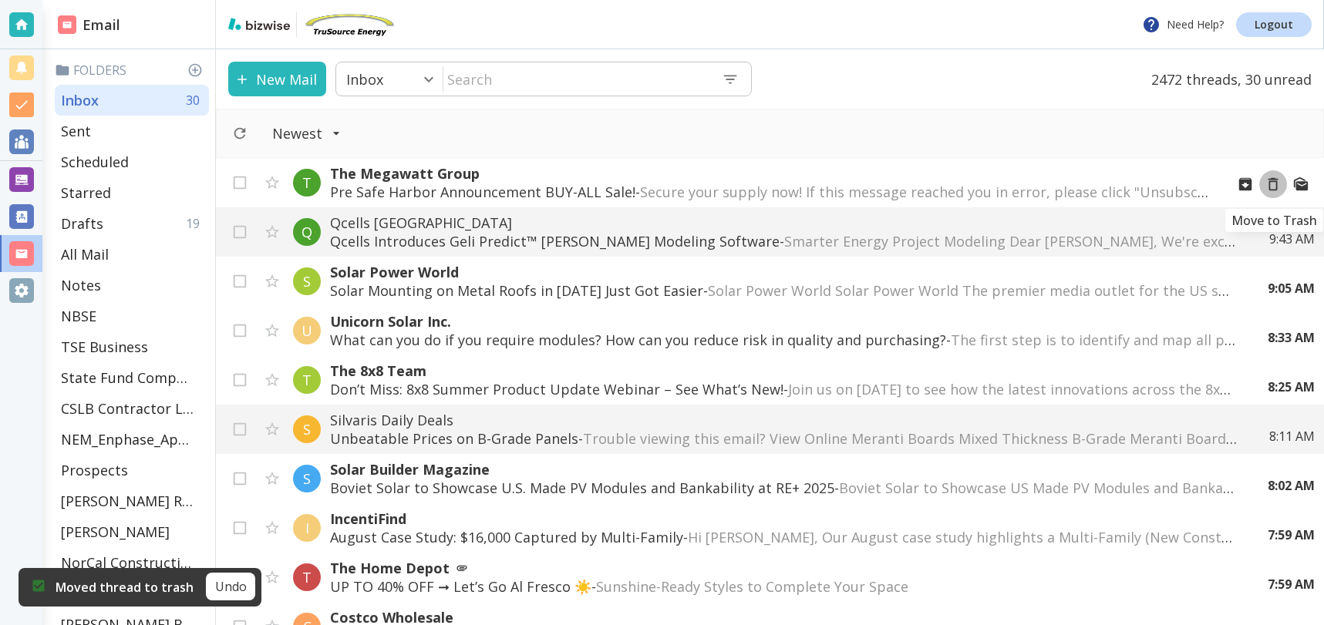
click at [1273, 182] on icon "Move to Trash" at bounding box center [1273, 184] width 17 height 17
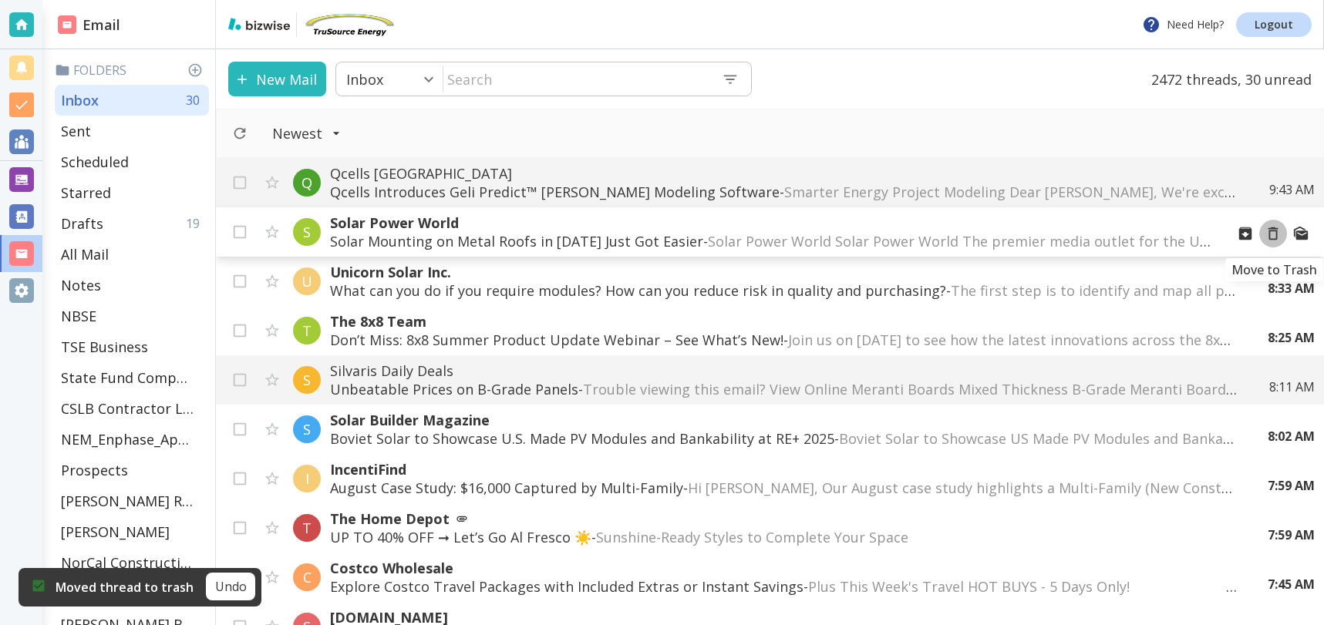
click at [1275, 233] on icon "Move to Trash" at bounding box center [1273, 233] width 17 height 17
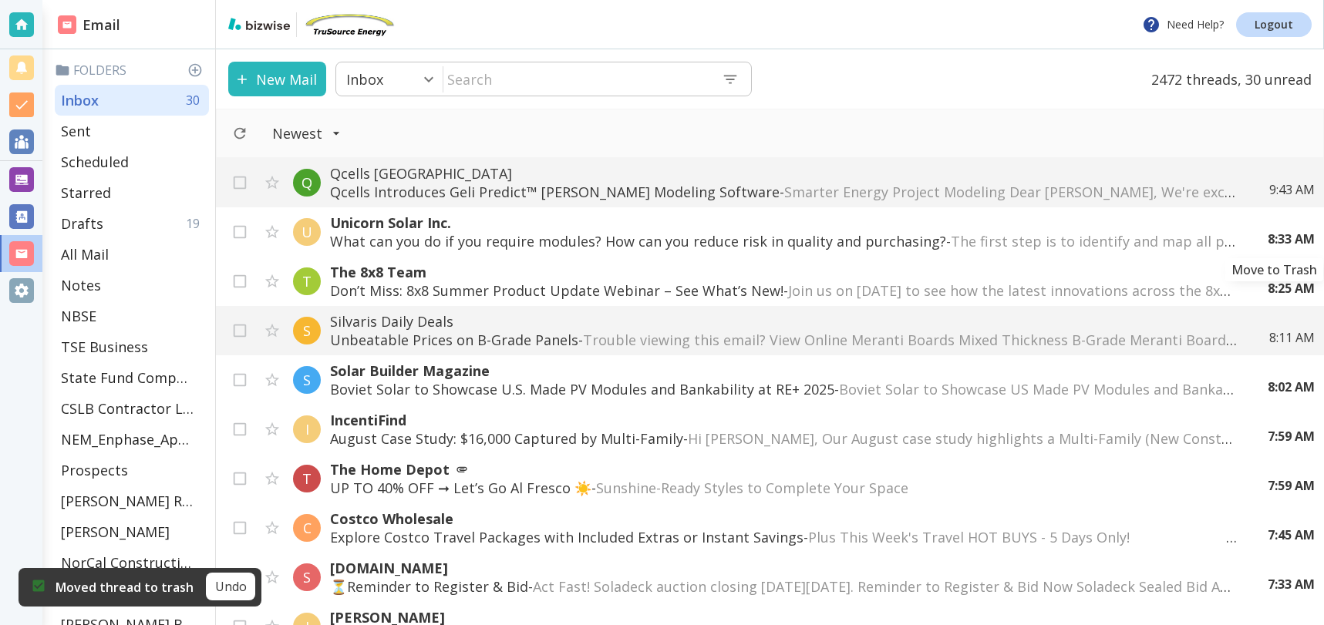
click at [0, 0] on icon "Move to Trash" at bounding box center [0, 0] width 0 height 0
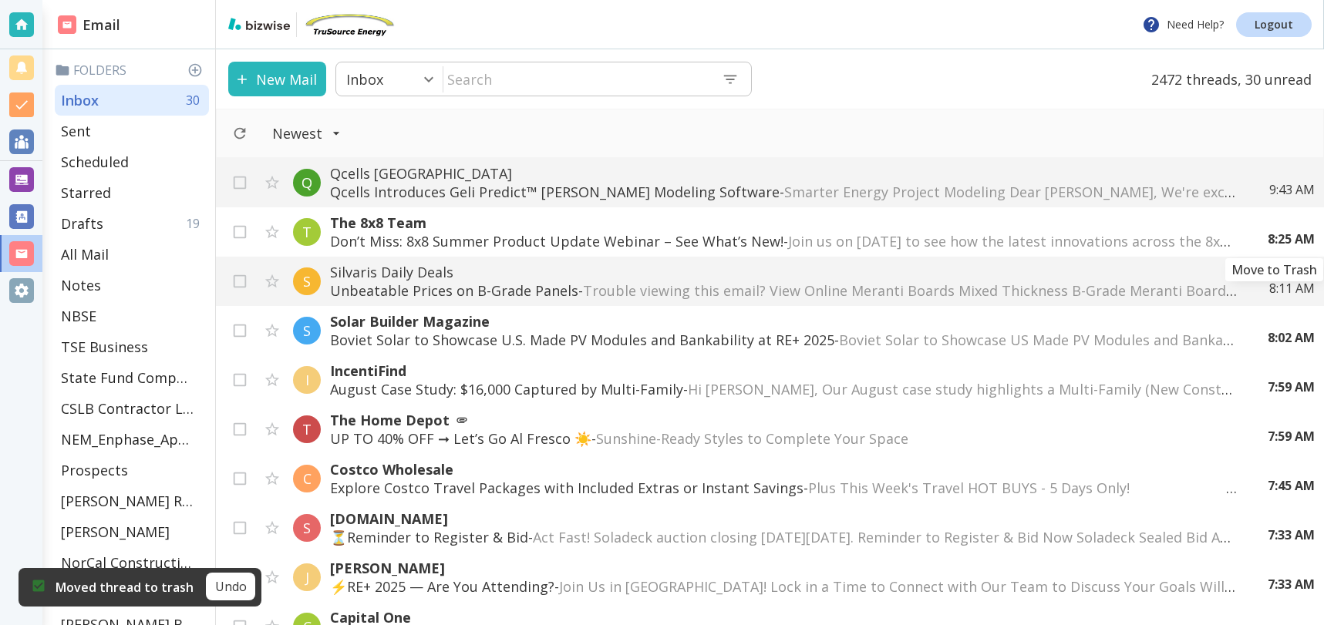
click at [0, 0] on icon "Move to Trash" at bounding box center [0, 0] width 0 height 0
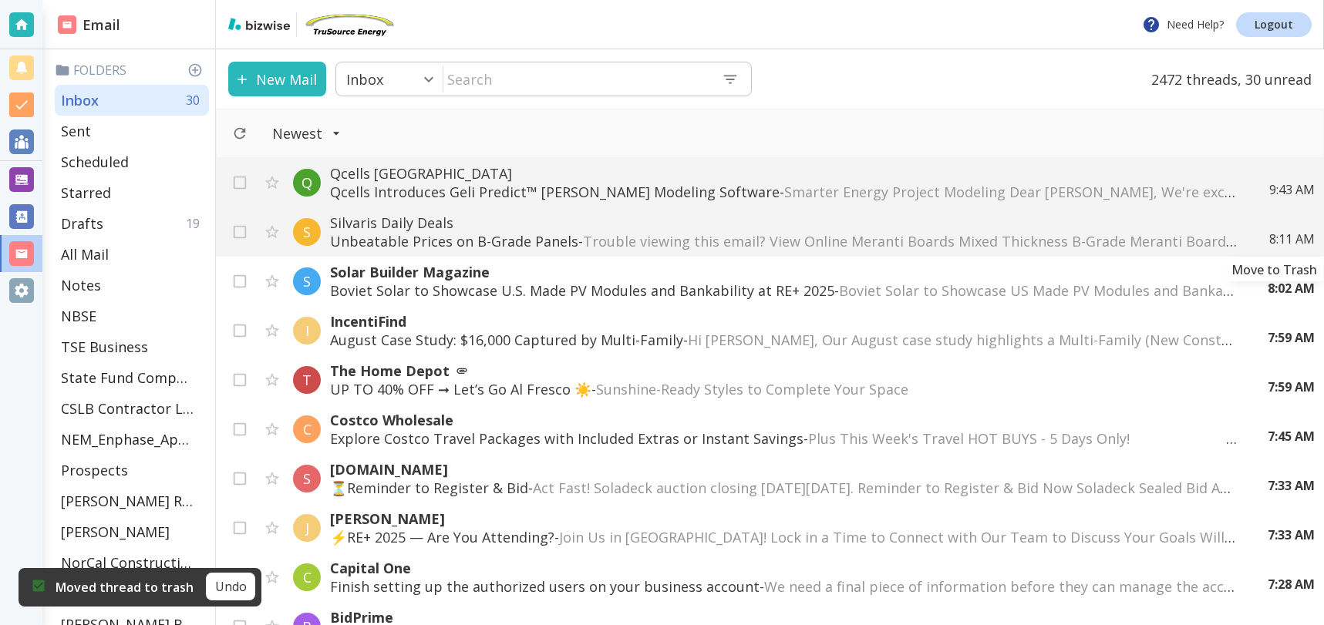
click at [0, 0] on icon "Move to Trash" at bounding box center [0, 0] width 0 height 0
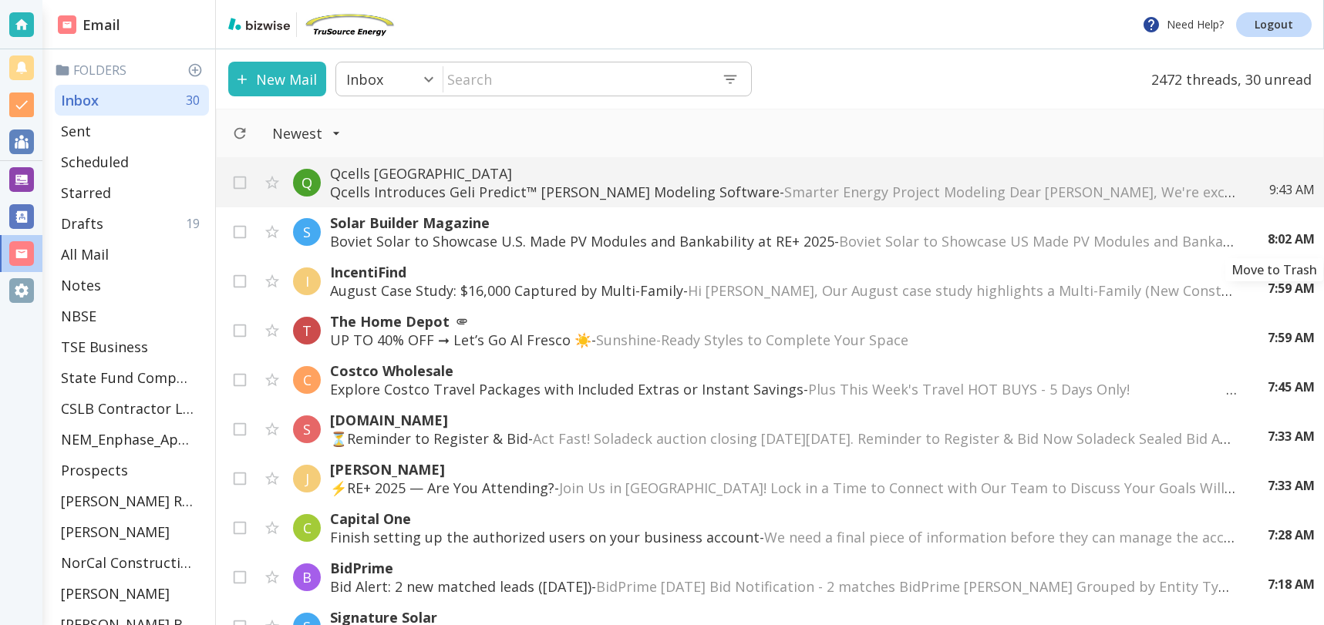
click at [0, 0] on icon "Move to Trash" at bounding box center [0, 0] width 0 height 0
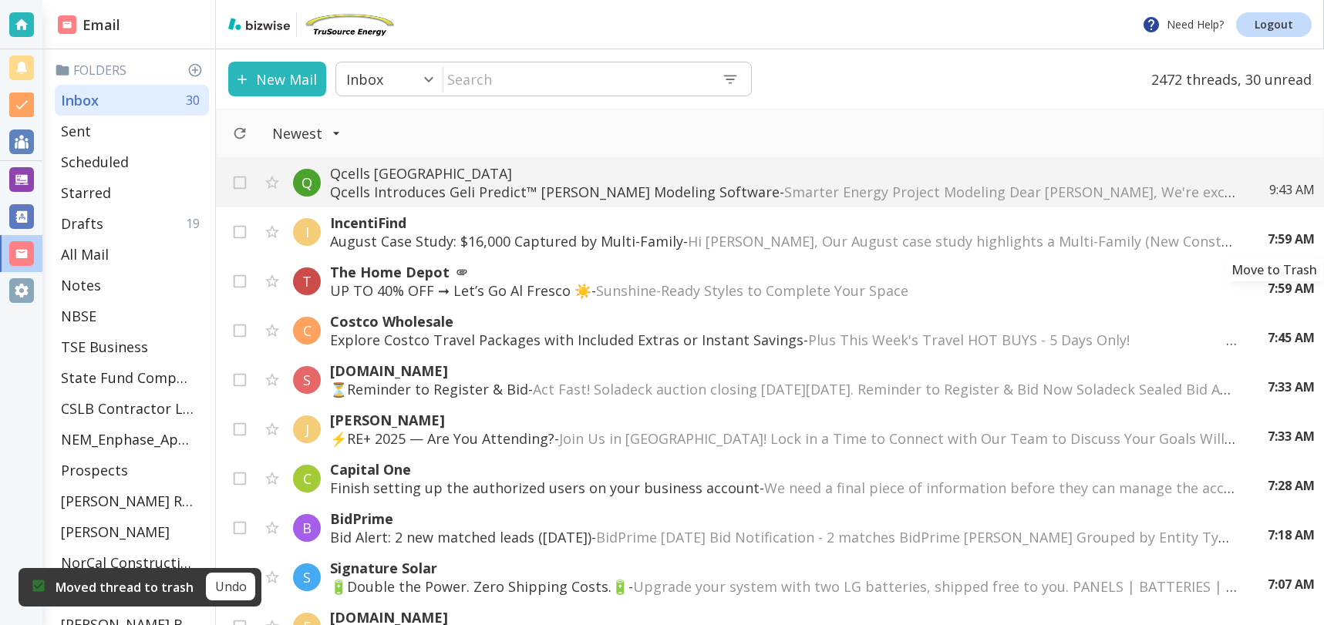
click at [0, 0] on icon "Move to Trash" at bounding box center [0, 0] width 0 height 0
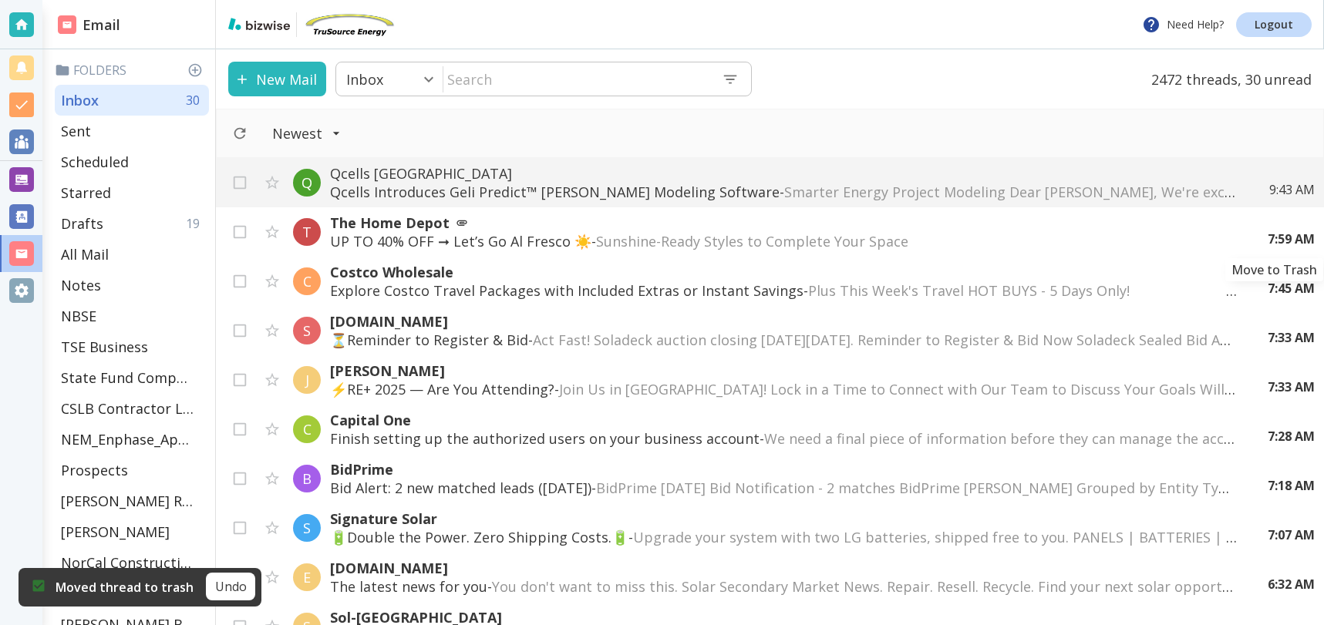
click at [0, 0] on icon "Move to Trash" at bounding box center [0, 0] width 0 height 0
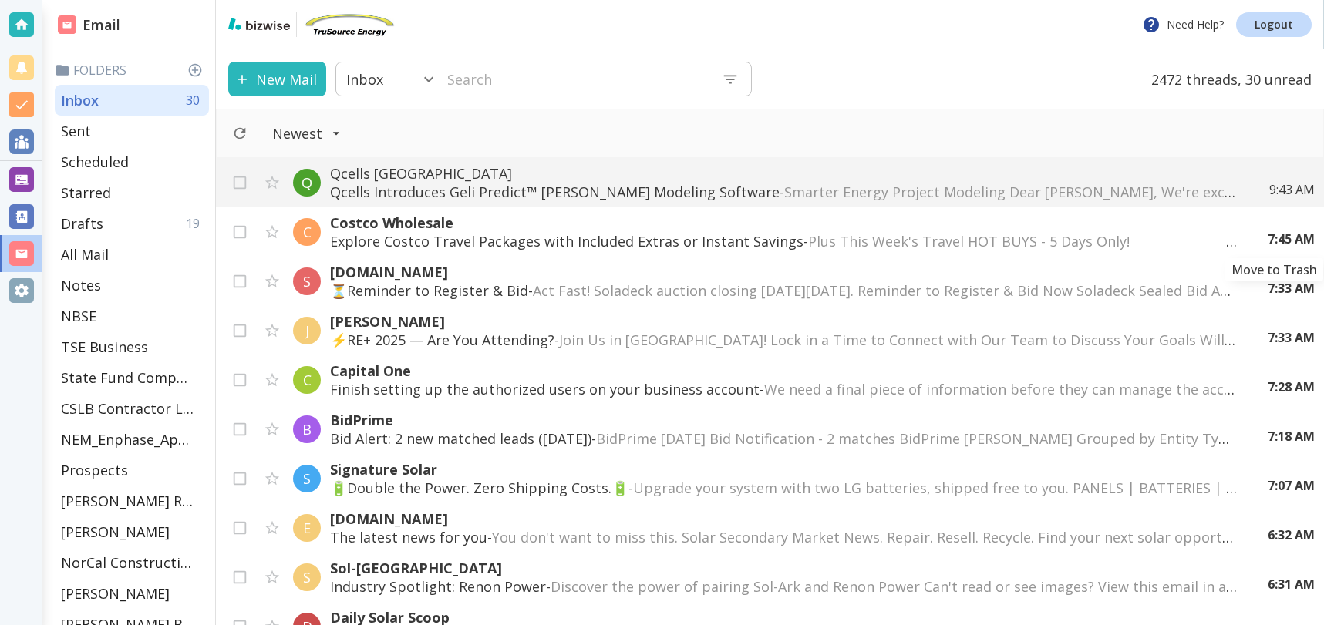
click at [0, 0] on icon "Move to Trash" at bounding box center [0, 0] width 0 height 0
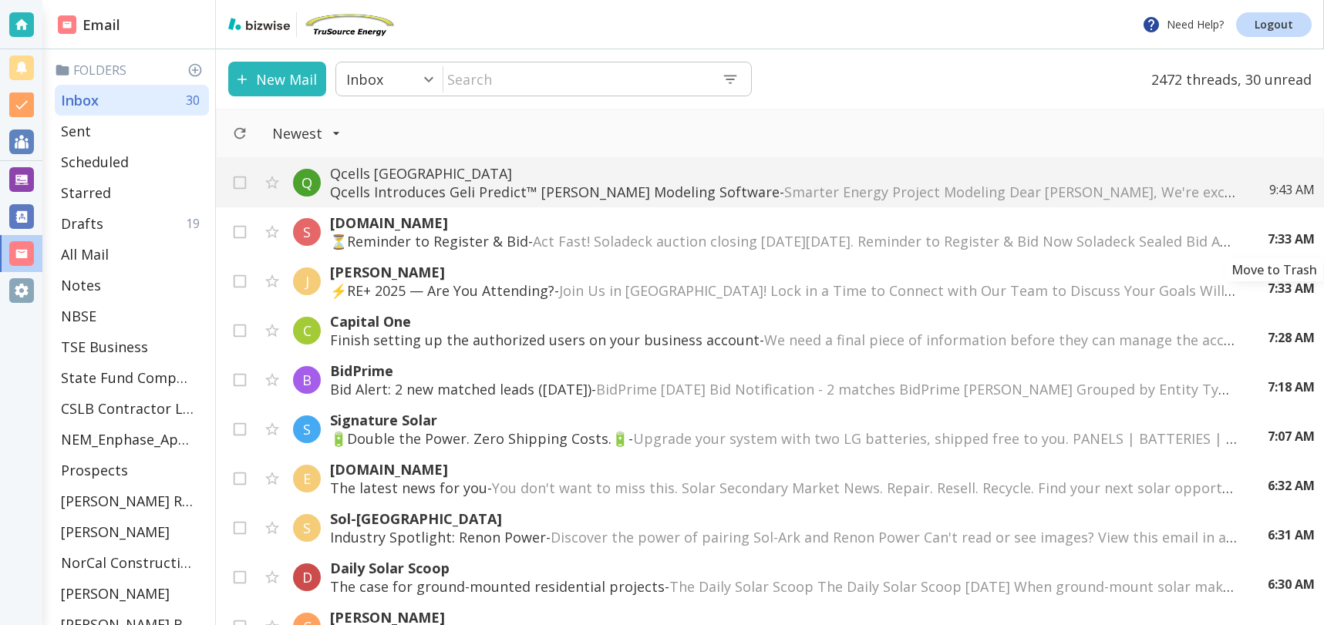
click at [0, 0] on icon "Move to Trash" at bounding box center [0, 0] width 0 height 0
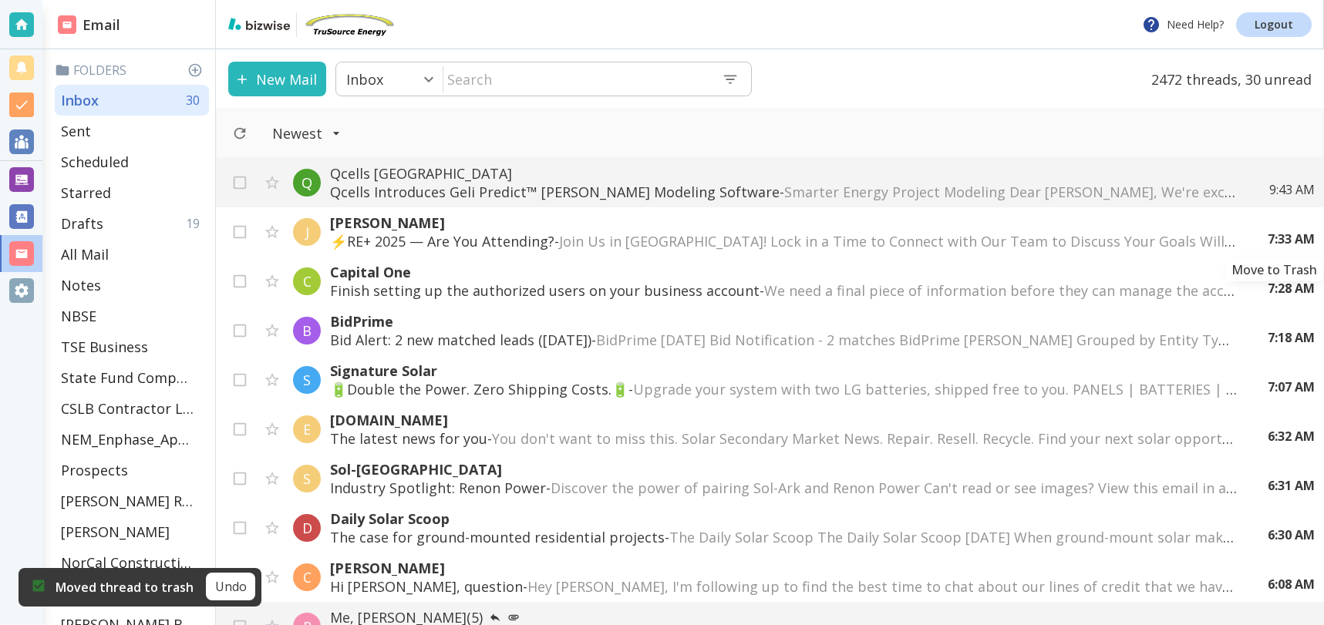
click at [0, 0] on icon "Move to Trash" at bounding box center [0, 0] width 0 height 0
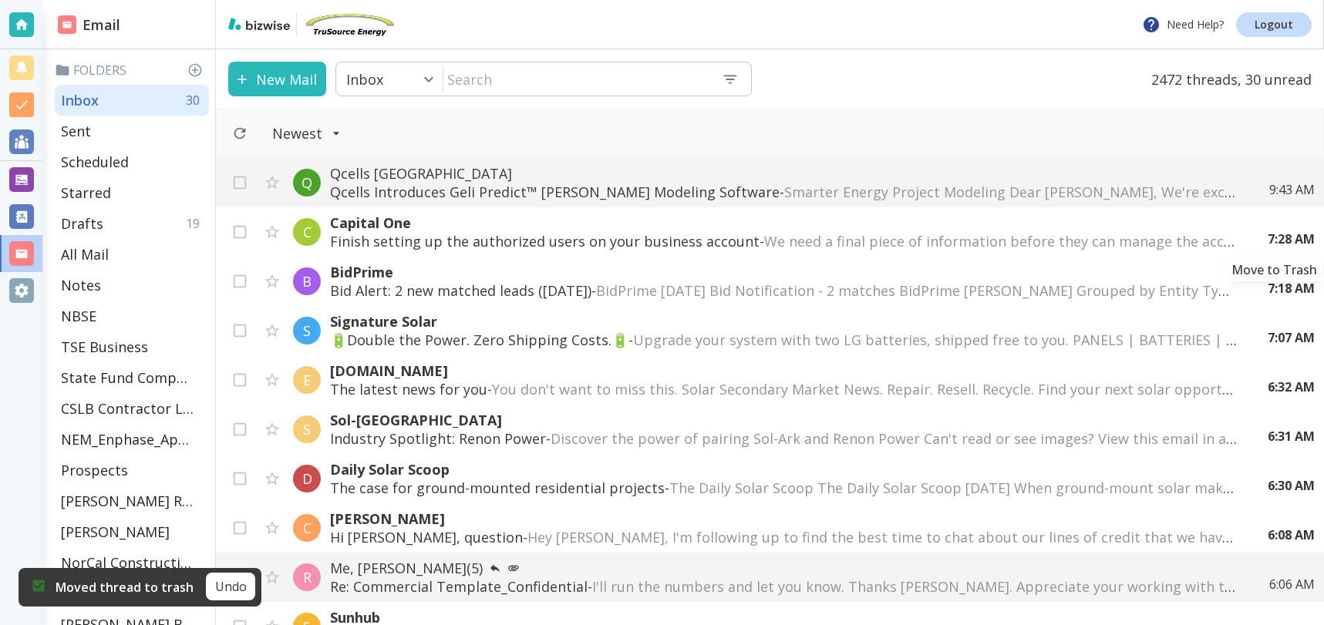
click at [0, 0] on icon "Move to Trash" at bounding box center [0, 0] width 0 height 0
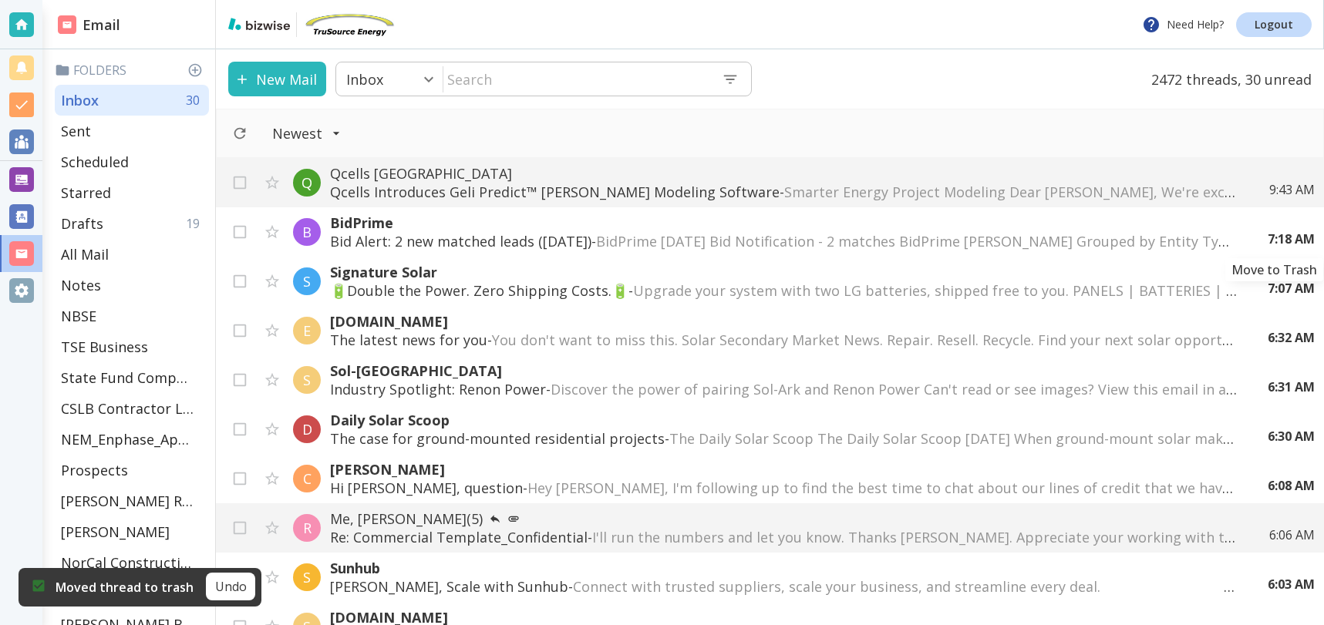
click at [0, 0] on icon "Move to Trash" at bounding box center [0, 0] width 0 height 0
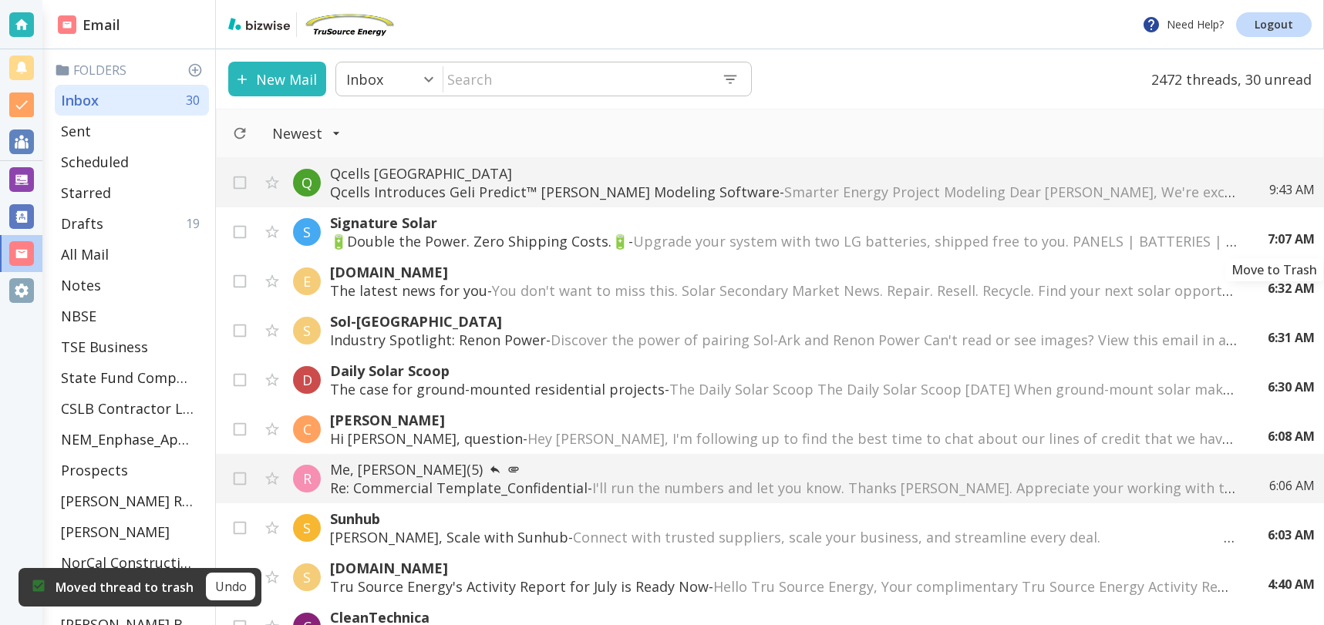
click at [0, 0] on icon "Move to Trash" at bounding box center [0, 0] width 0 height 0
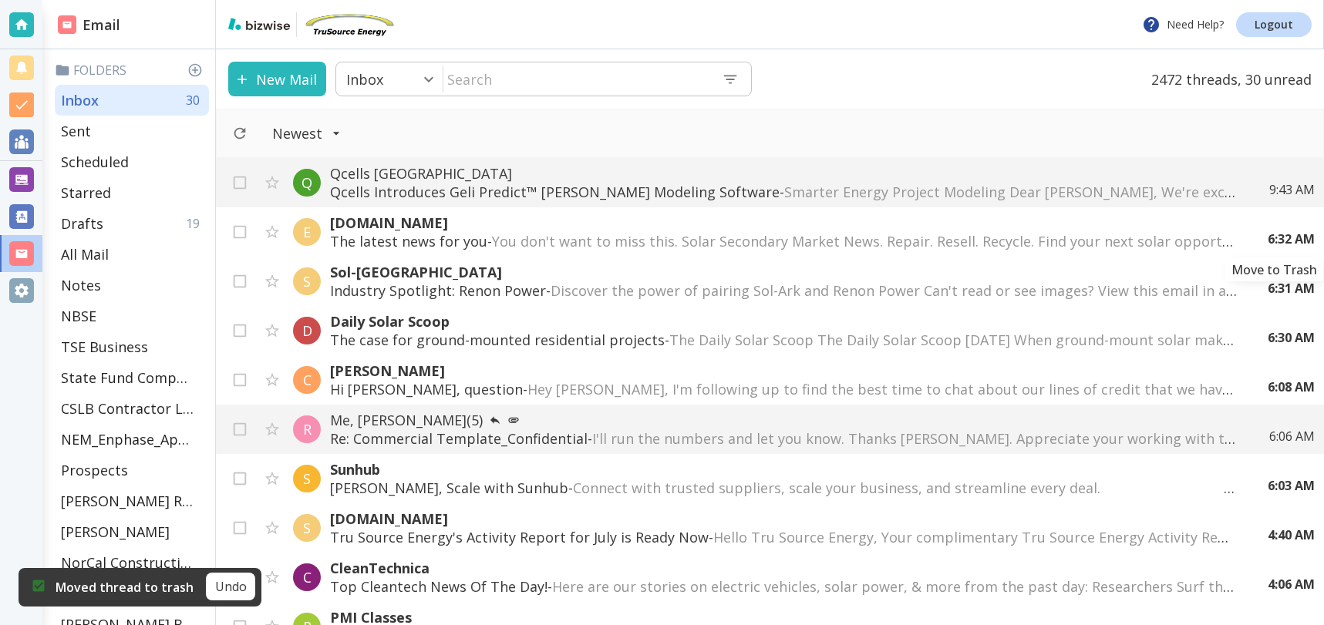
click at [0, 0] on icon "Move to Trash" at bounding box center [0, 0] width 0 height 0
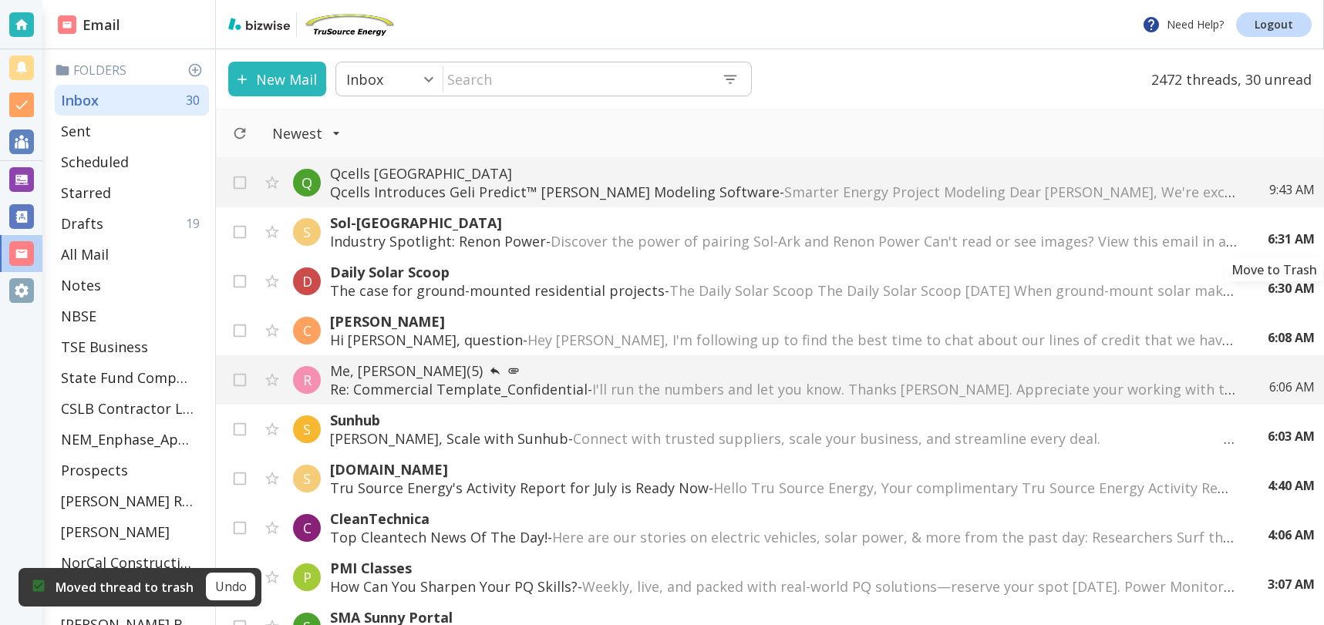
click at [0, 0] on icon "Move to Trash" at bounding box center [0, 0] width 0 height 0
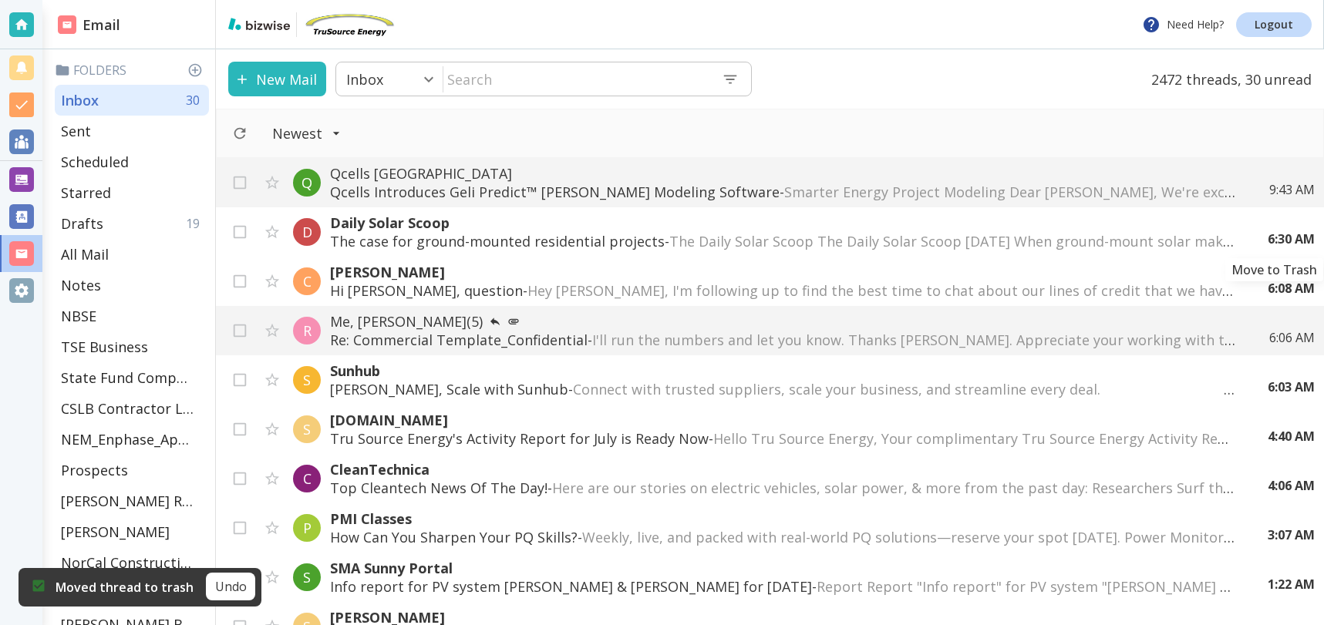
click at [0, 0] on icon "Move to Trash" at bounding box center [0, 0] width 0 height 0
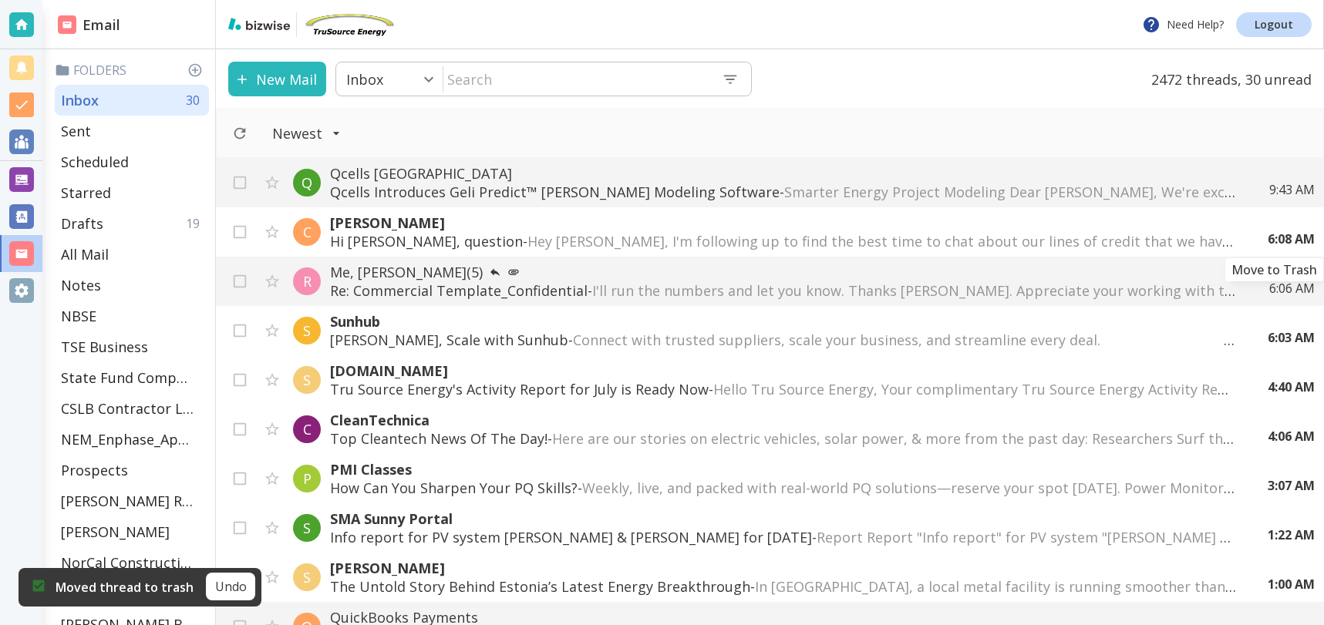
click at [0, 0] on icon "Move to Trash" at bounding box center [0, 0] width 0 height 0
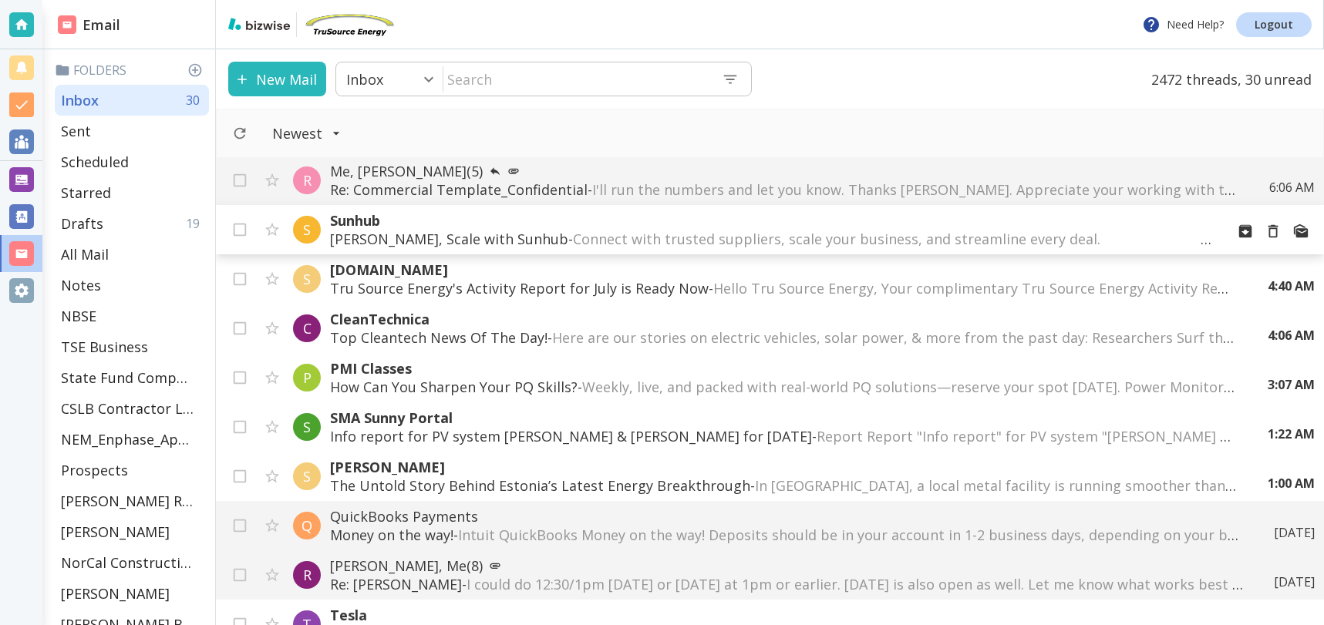
scroll to position [49, 0]
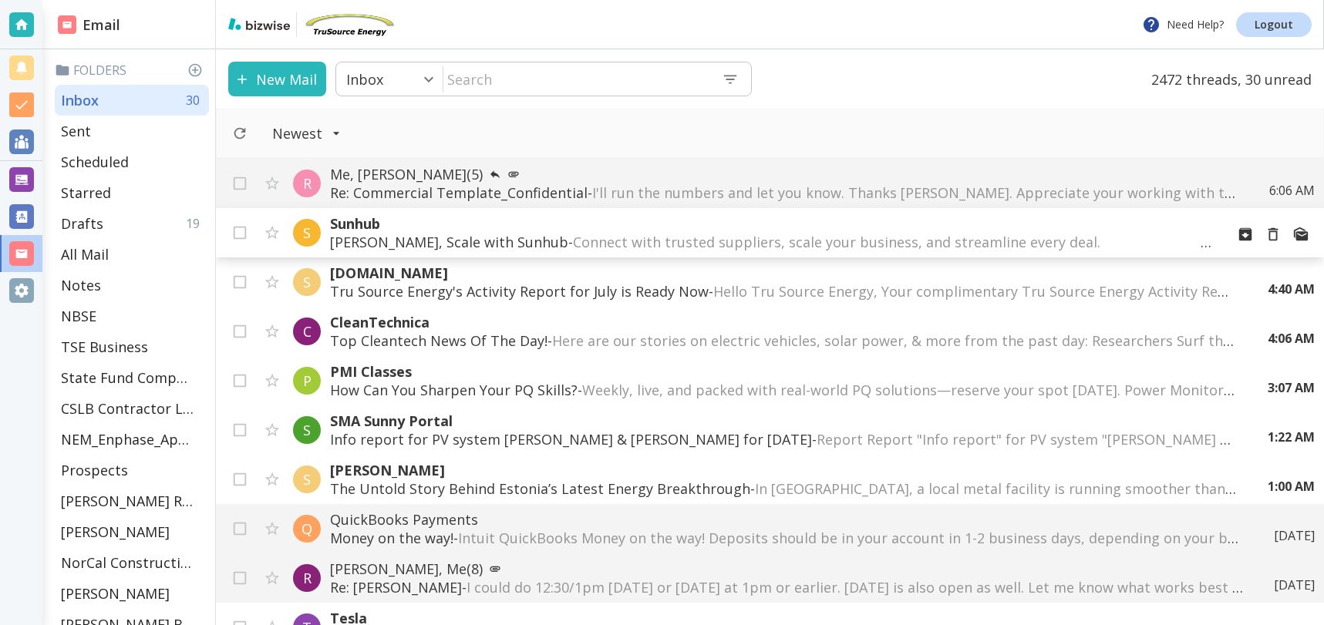
click at [1273, 234] on div "Q Qcells North America Qcells Introduces Geli Predict™ BESS Modeling Software -…" at bounding box center [770, 391] width 1108 height 467
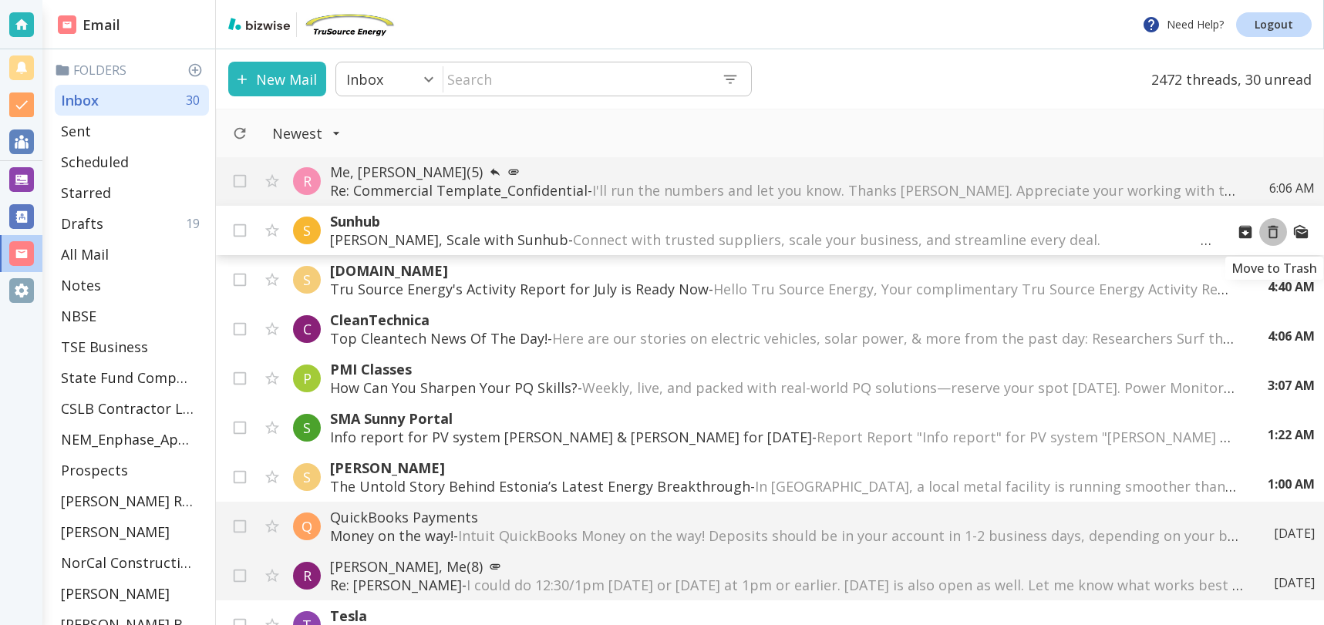
click at [1274, 232] on icon "Move to Trash" at bounding box center [1273, 232] width 17 height 17
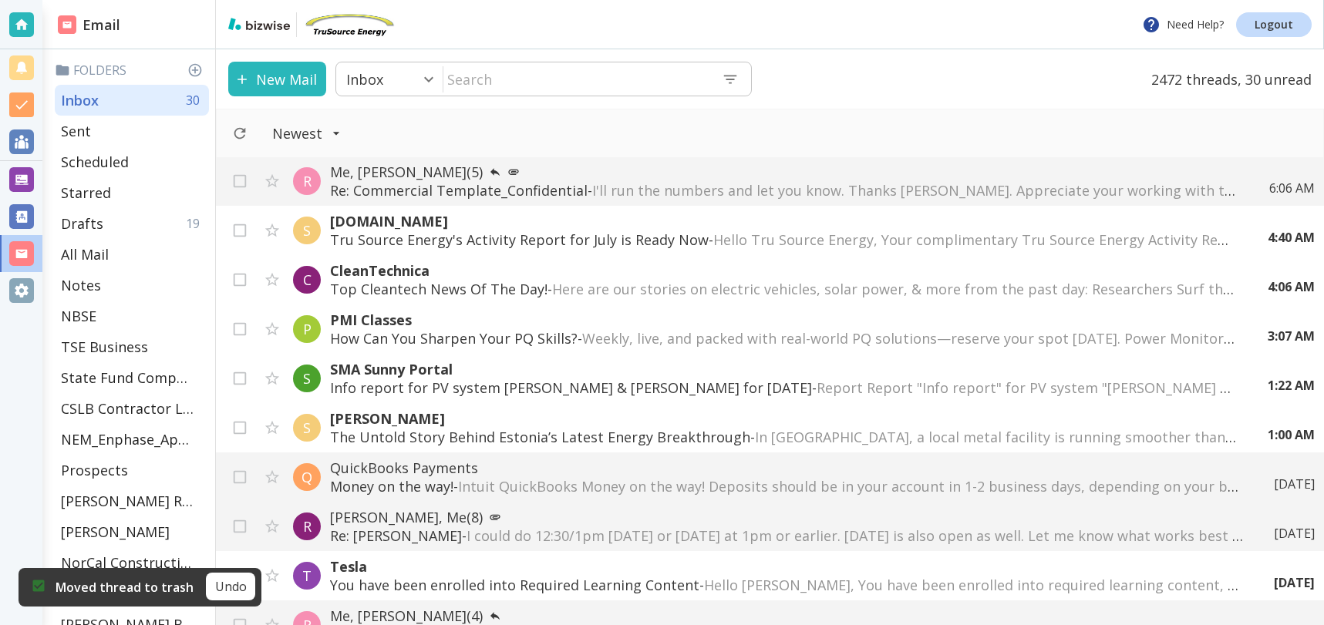
scroll to position [52, 0]
click at [0, 0] on icon "Move to Trash" at bounding box center [0, 0] width 0 height 0
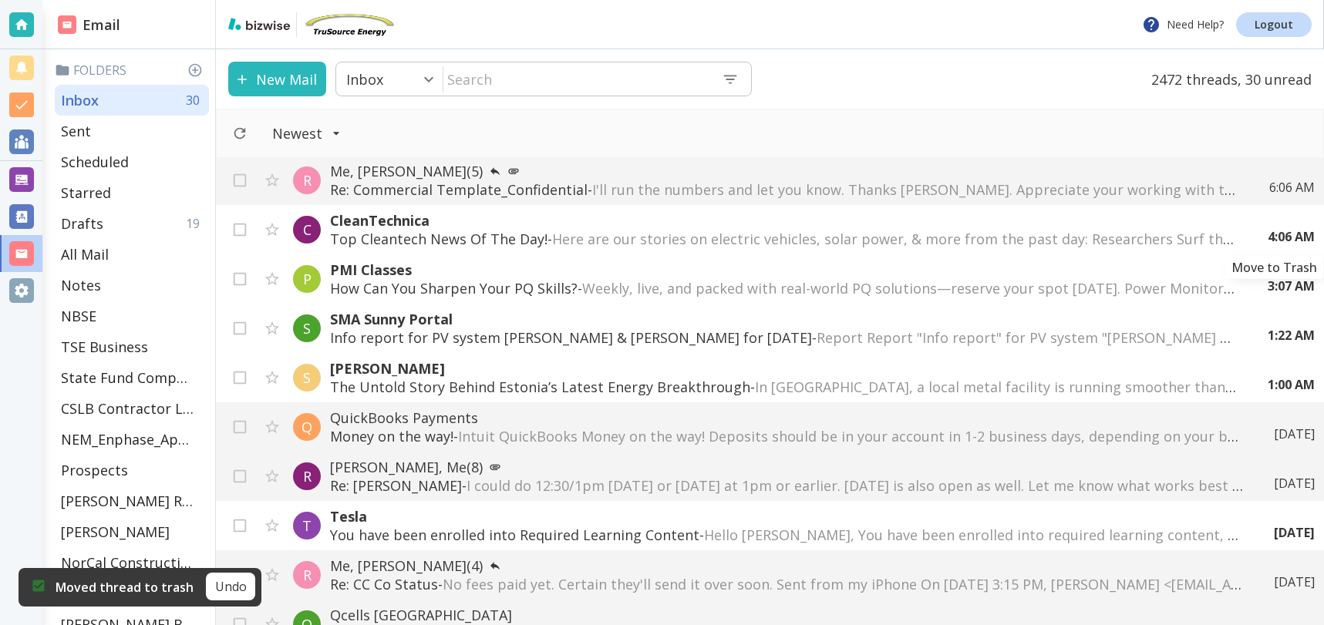
click at [0, 0] on icon "Move to Trash" at bounding box center [0, 0] width 0 height 0
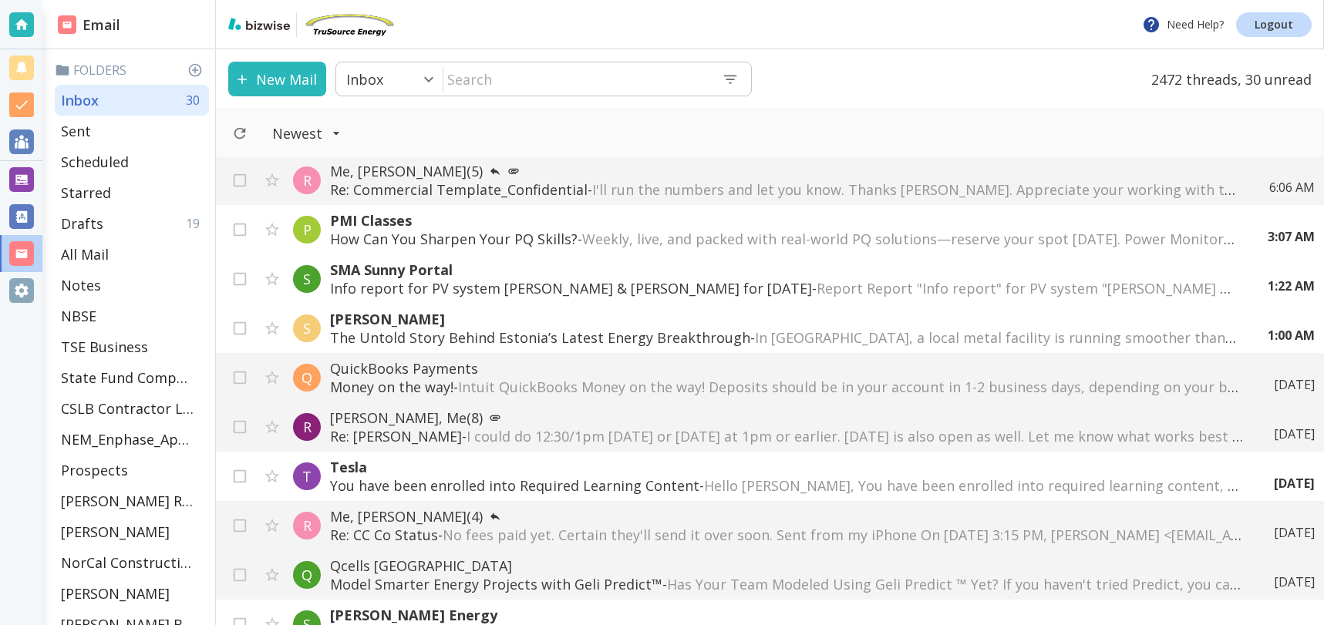
scroll to position [52, 0]
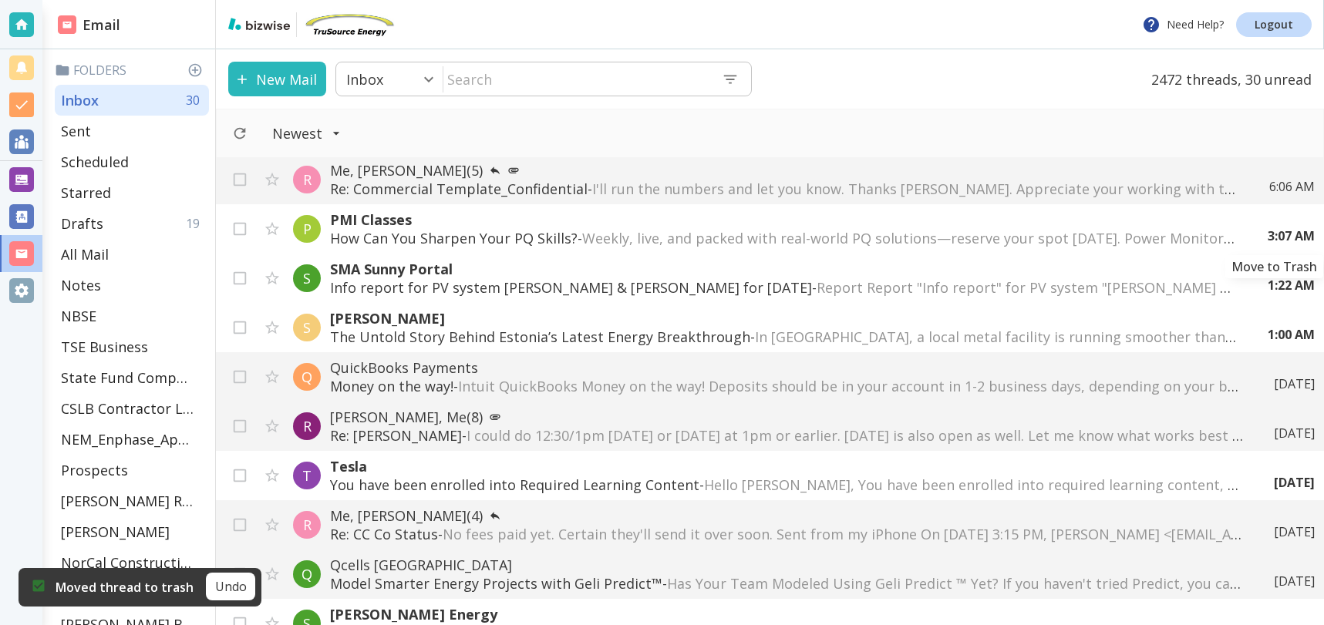
click at [0, 0] on icon "Move to Trash" at bounding box center [0, 0] width 0 height 0
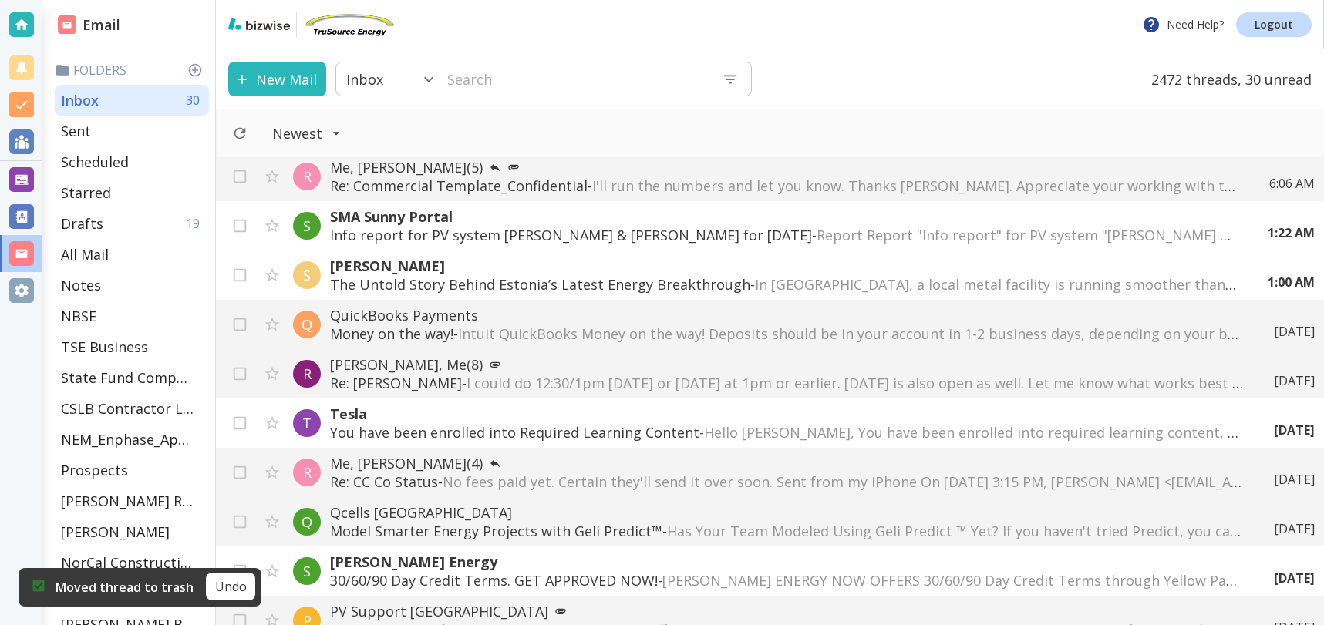
click at [1274, 232] on div "Q Qcells North America Qcells Introduces Geli Predict™ BESS Modeling Software -…" at bounding box center [770, 391] width 1108 height 467
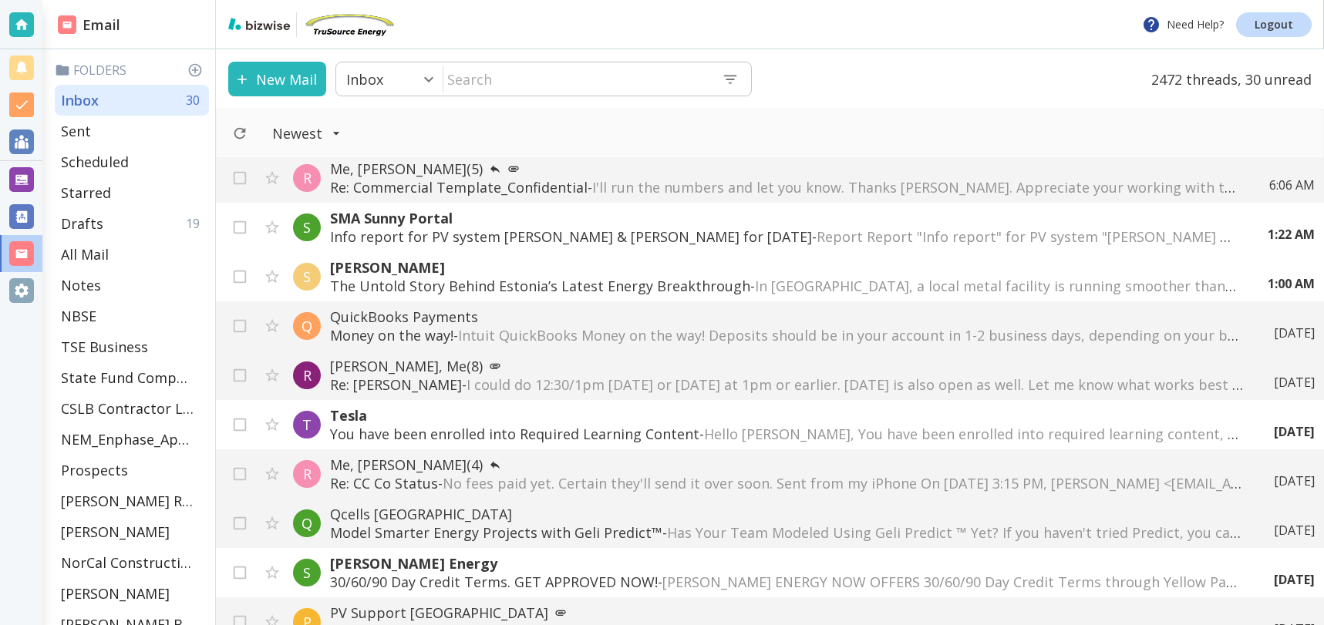
scroll to position [56, 0]
click at [1274, 225] on div "Q Qcells North America Qcells Introduces Geli Predict™ BESS Modeling Software -…" at bounding box center [770, 391] width 1108 height 467
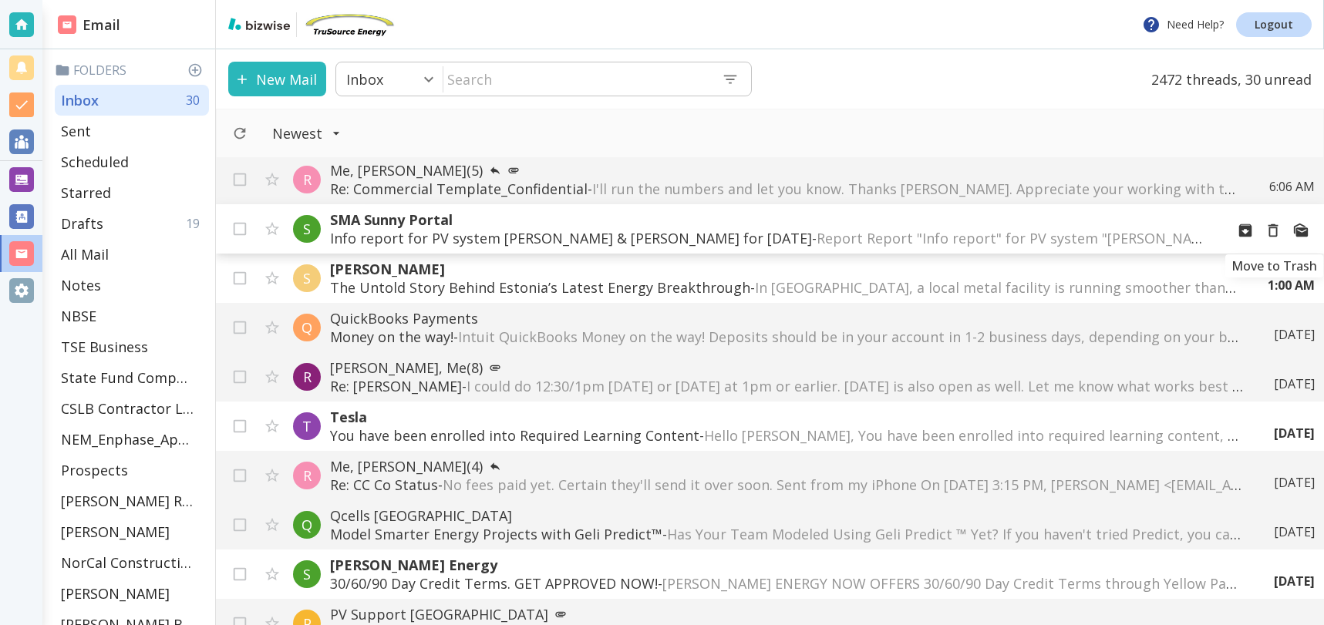
click at [1269, 232] on div "Q Qcells North America Qcells Introduces Geli Predict™ BESS Modeling Software -…" at bounding box center [770, 391] width 1108 height 467
click at [1272, 230] on div "Q Qcells North America Qcells Introduces Geli Predict™ BESS Modeling Software -…" at bounding box center [770, 391] width 1108 height 467
click at [1273, 227] on icon "Move to Trash" at bounding box center [1273, 229] width 17 height 17
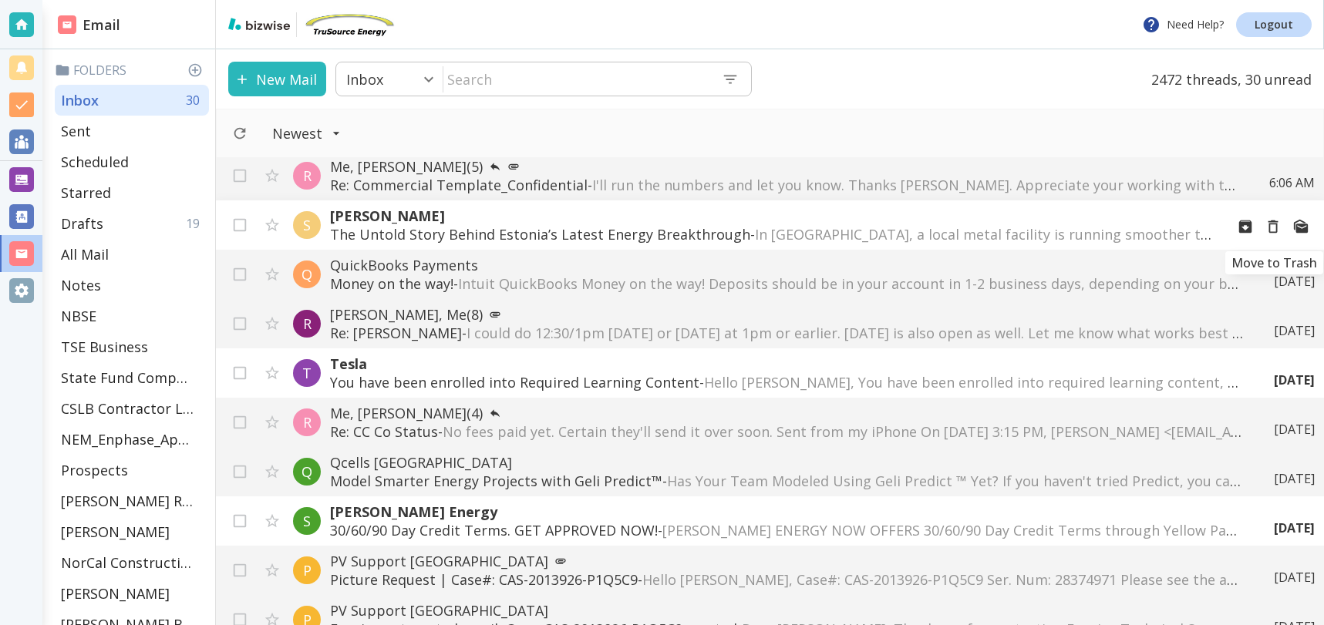
scroll to position [57, 0]
click at [1273, 230] on div "Q Qcells North America Qcells Introduces Geli Predict™ BESS Modeling Software -…" at bounding box center [770, 391] width 1108 height 467
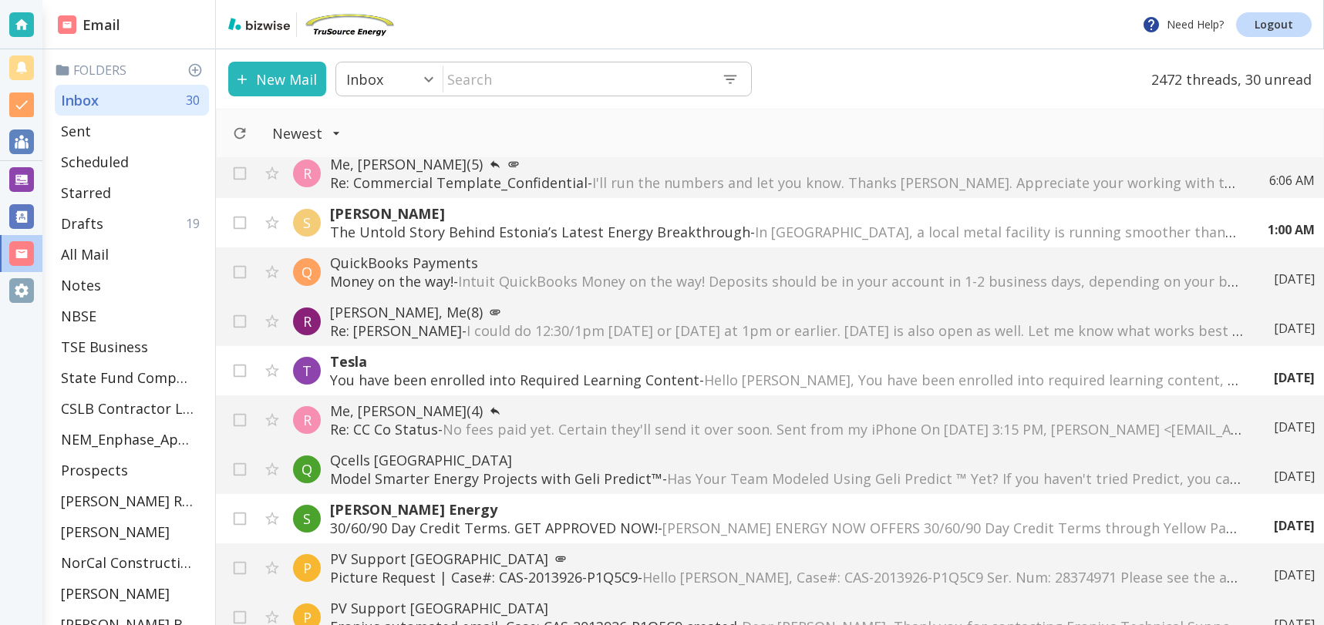
scroll to position [55, 0]
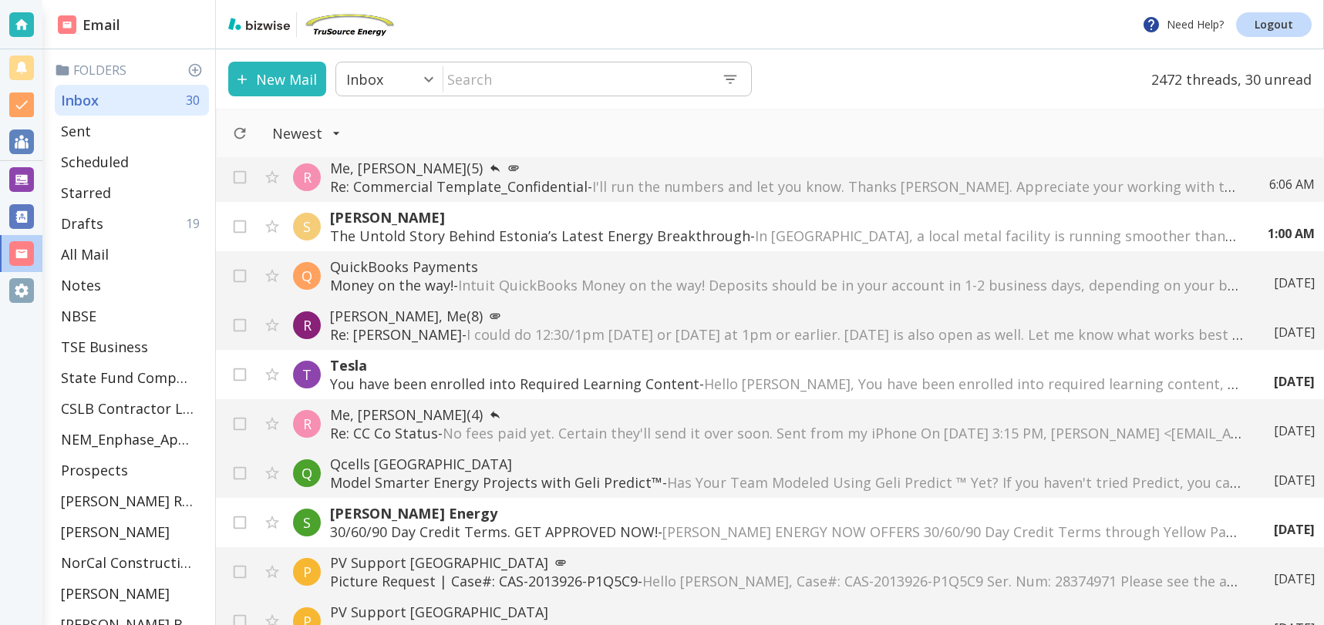
click at [1081, 225] on p "[PERSON_NAME]" at bounding box center [783, 217] width 907 height 19
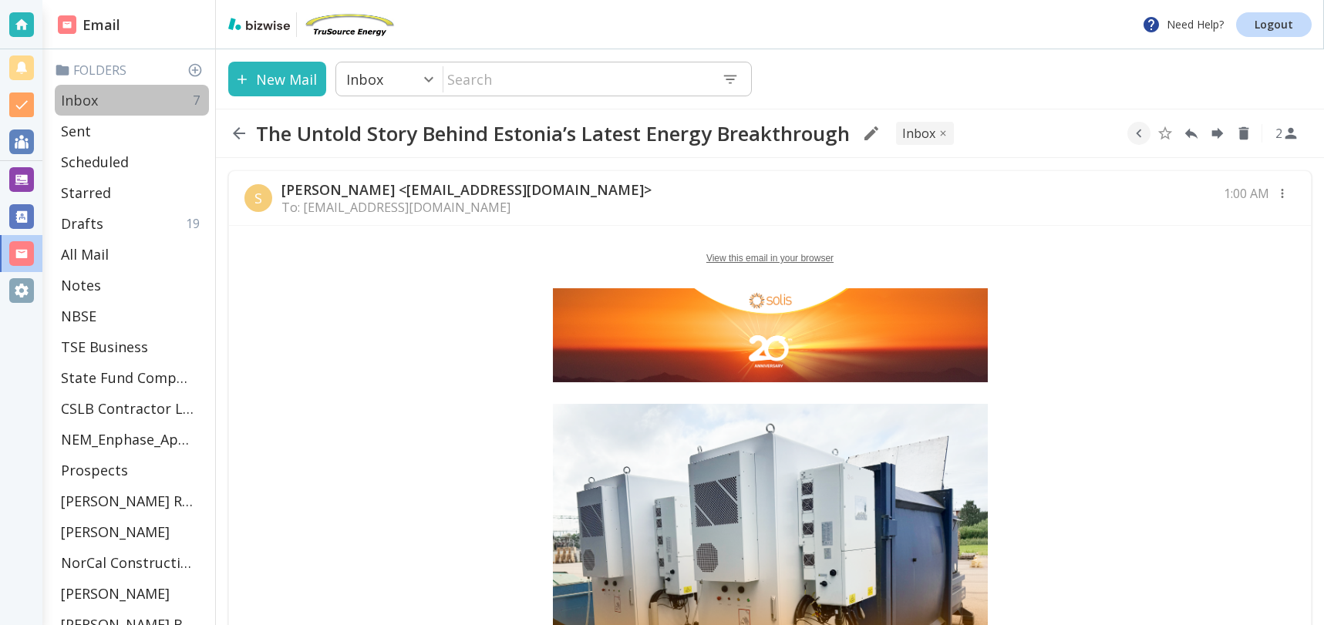
click at [95, 96] on p "Inbox" at bounding box center [79, 100] width 37 height 19
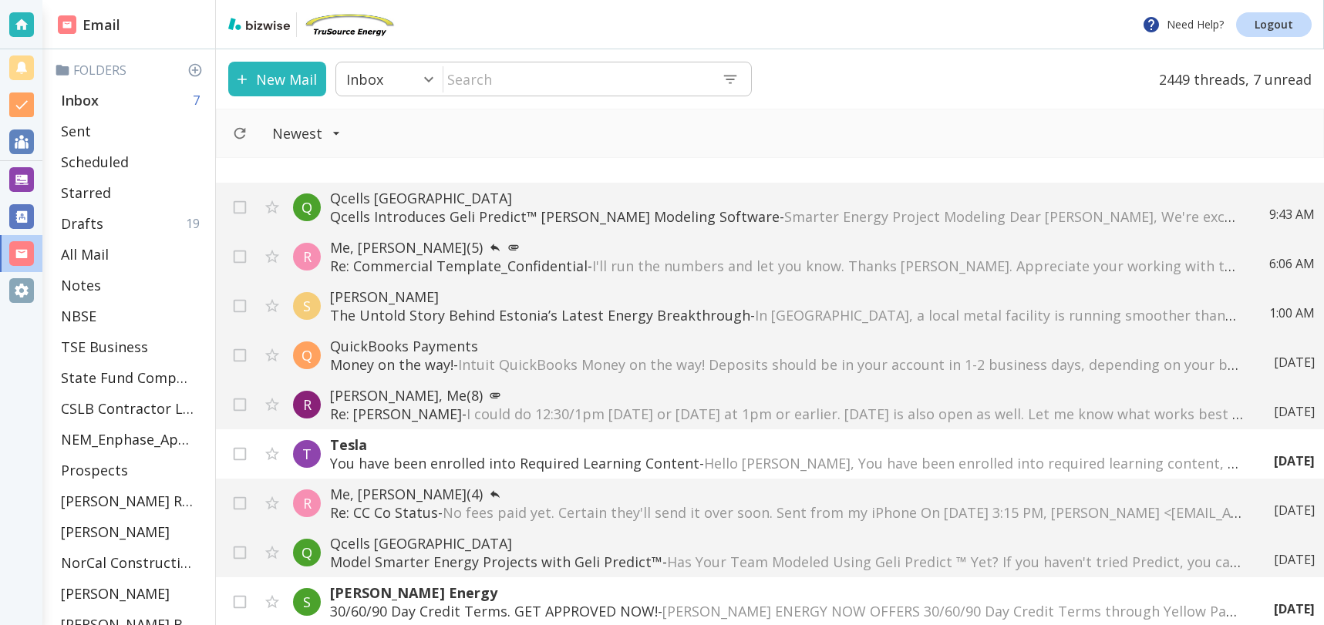
scroll to position [55, 0]
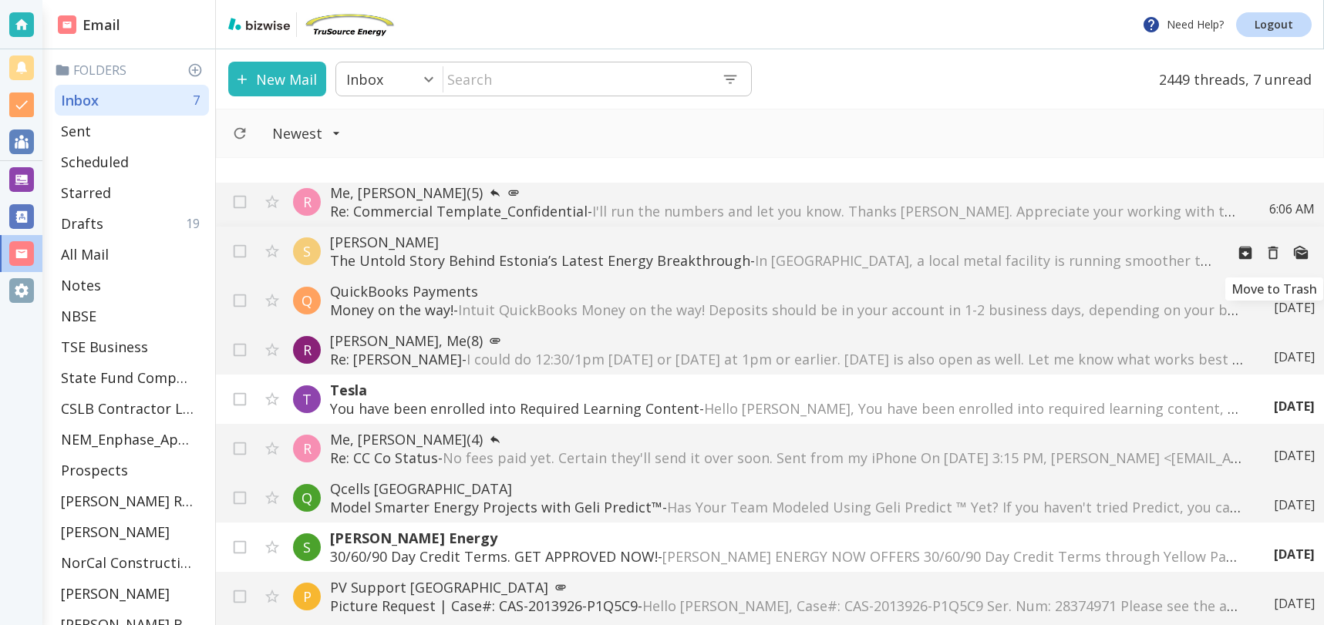
click at [1272, 256] on icon "Move to Trash" at bounding box center [1273, 252] width 17 height 17
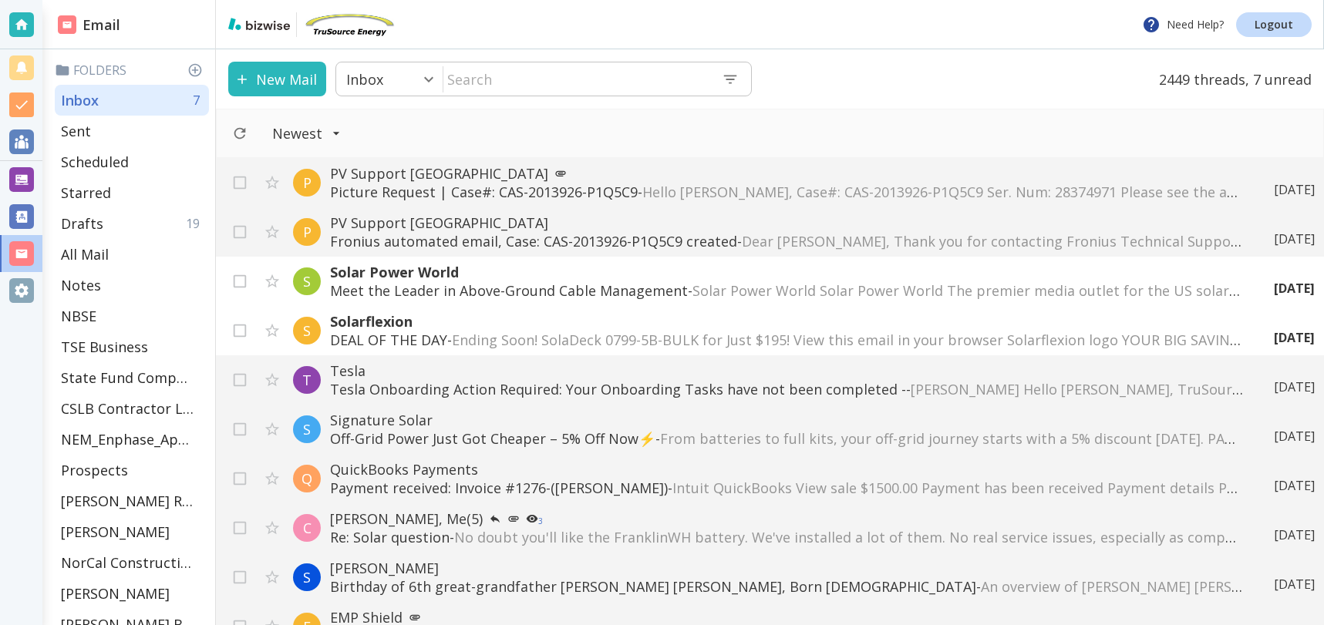
scroll to position [399, 0]
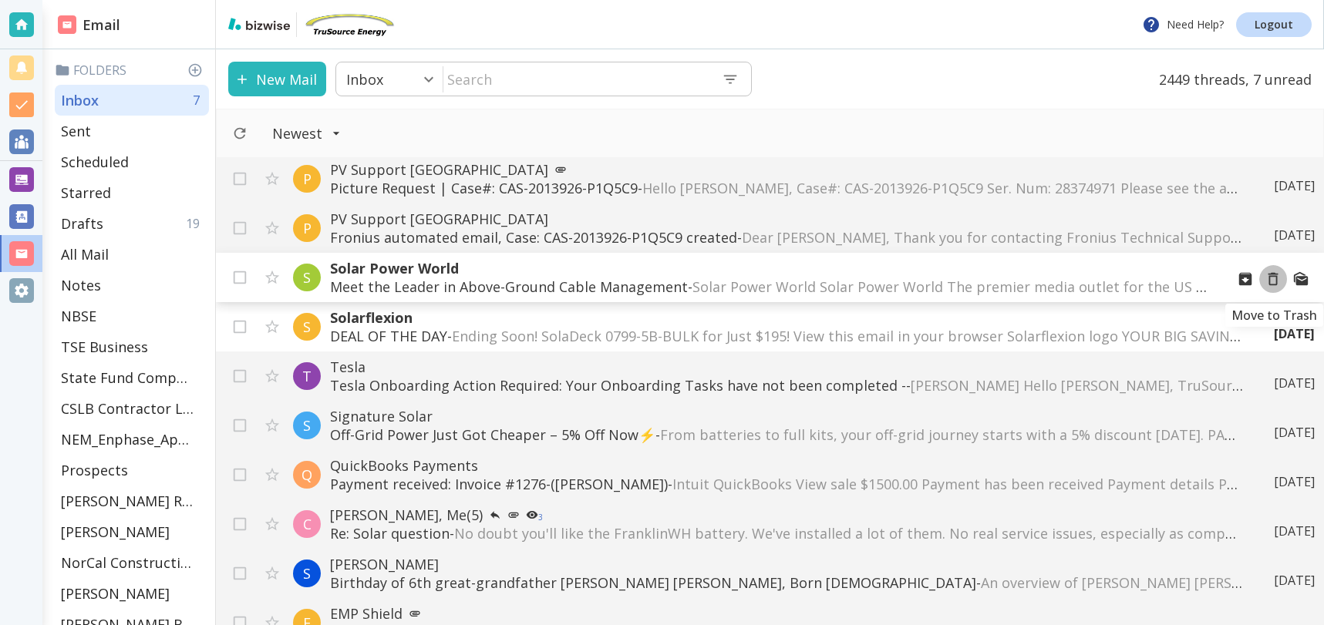
click at [1274, 278] on icon "Move to Trash" at bounding box center [1273, 279] width 17 height 17
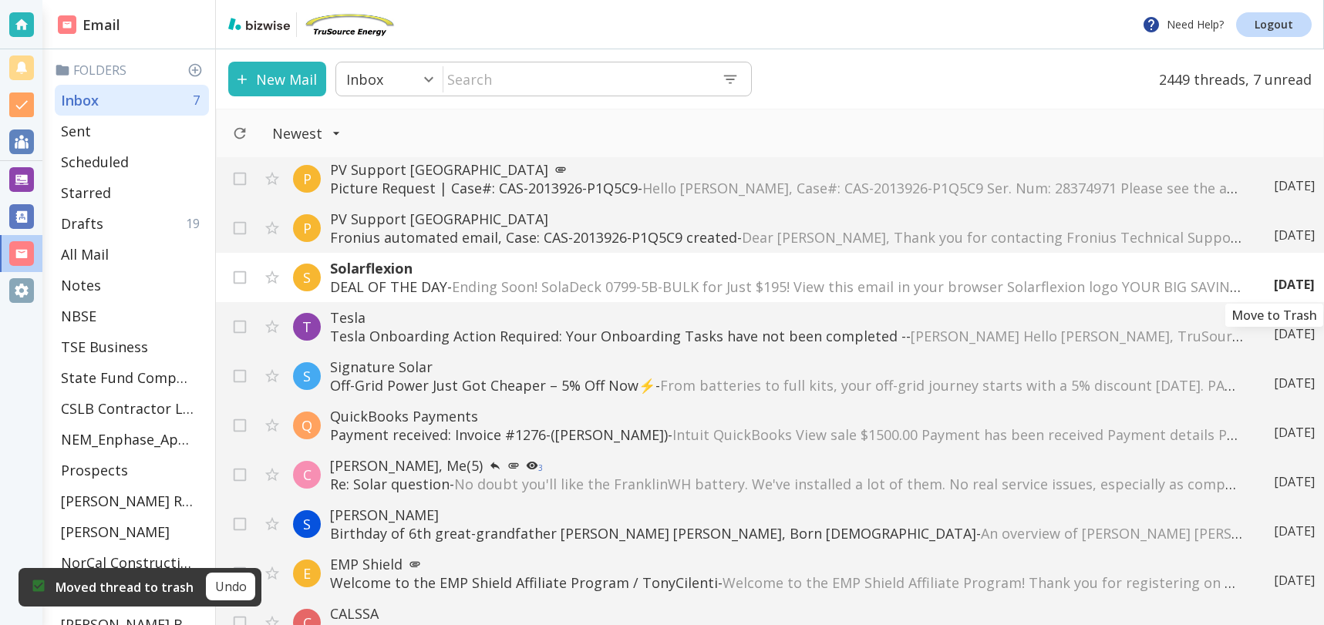
click at [0, 0] on icon "Move to Trash" at bounding box center [0, 0] width 0 height 0
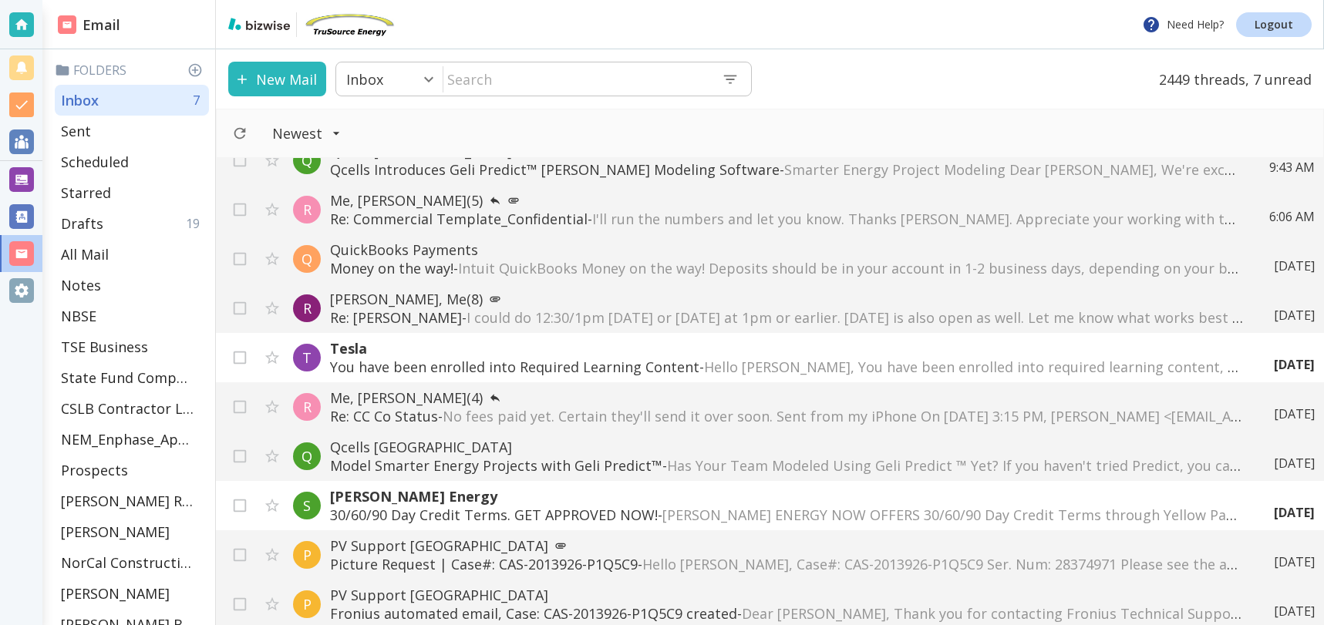
scroll to position [0, 0]
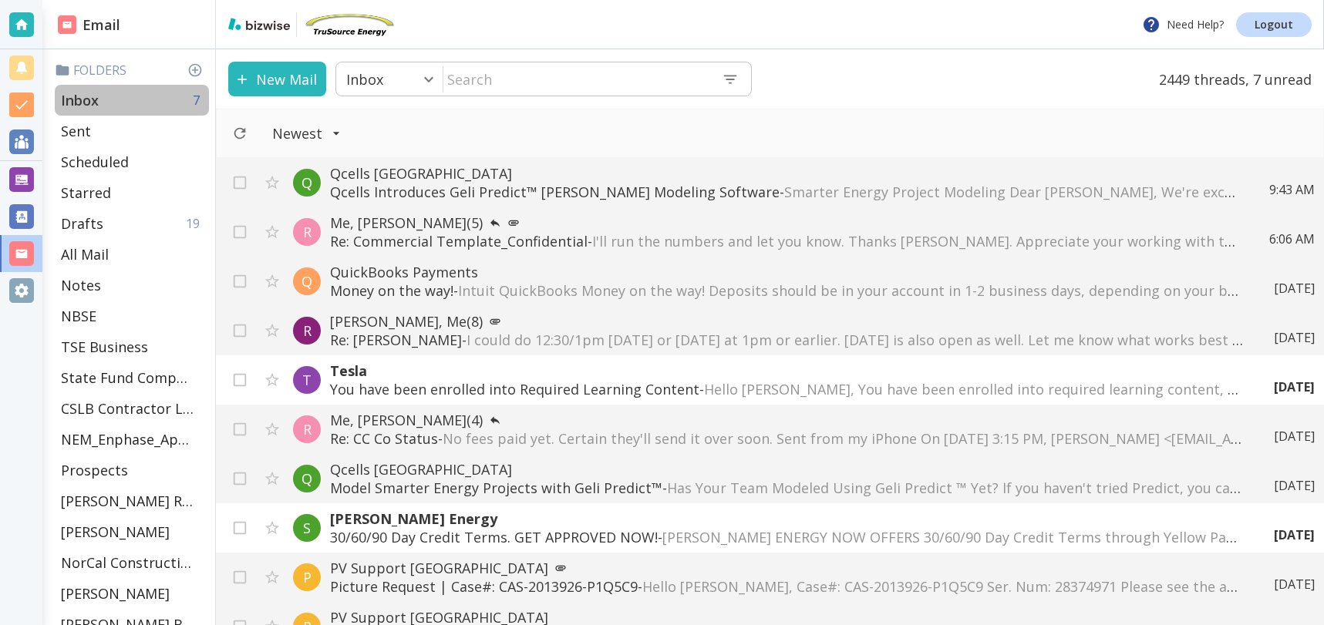
click at [120, 101] on div "Inbox 7" at bounding box center [132, 100] width 154 height 31
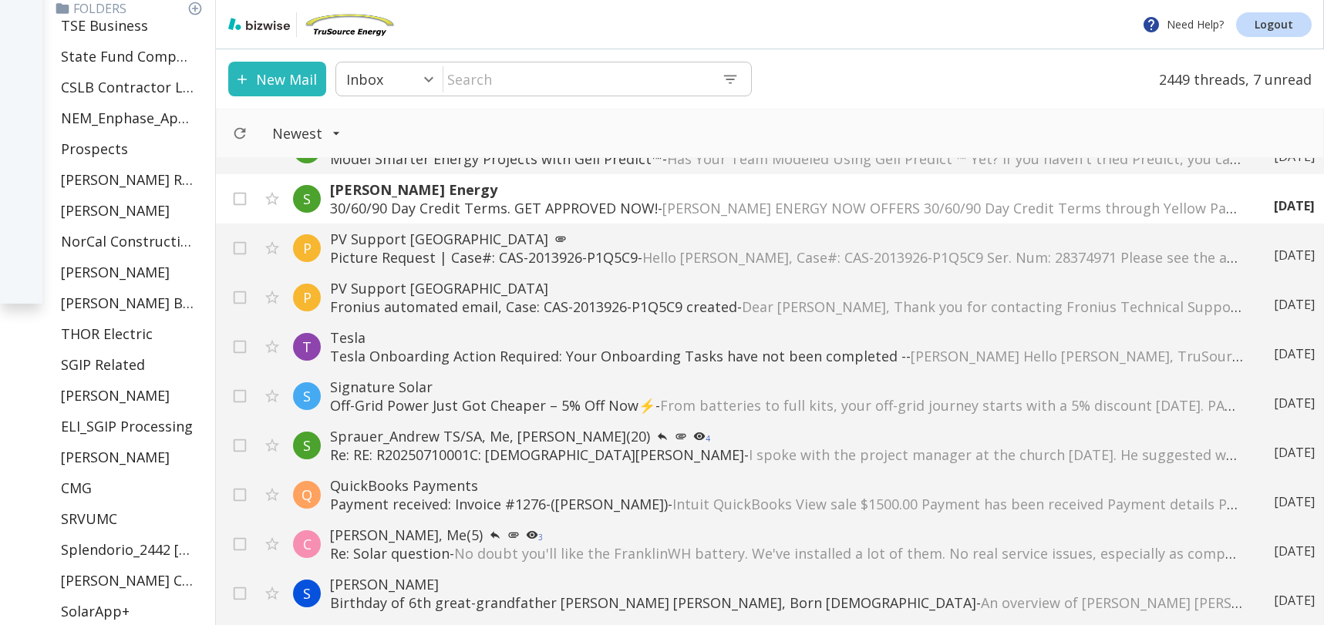
scroll to position [578, 0]
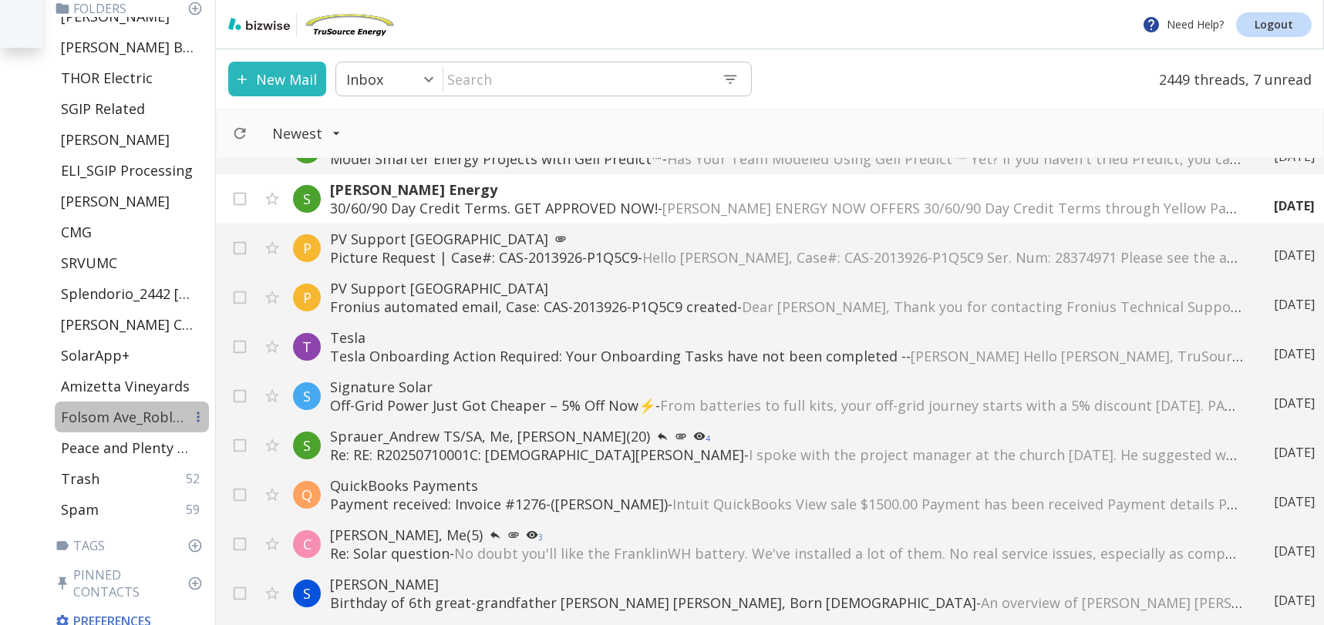
click at [110, 420] on p "Folsom Ave_Robleto" at bounding box center [122, 417] width 123 height 19
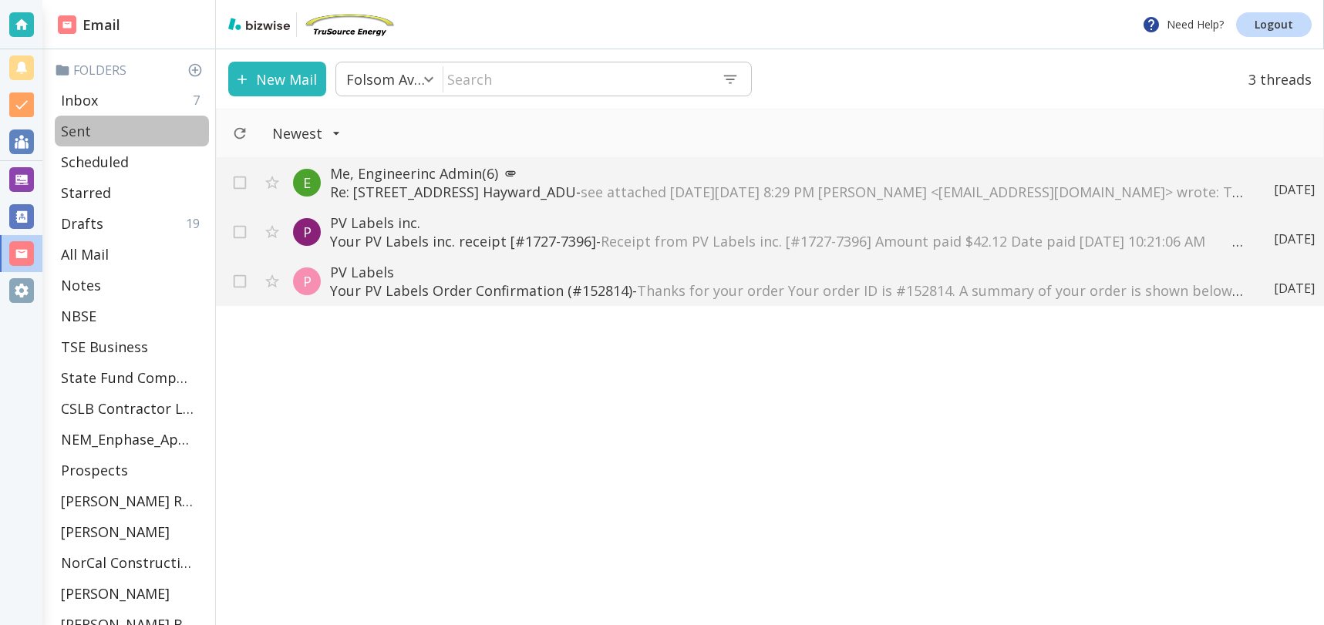
click at [79, 134] on p "Sent" at bounding box center [76, 131] width 30 height 19
type input "1"
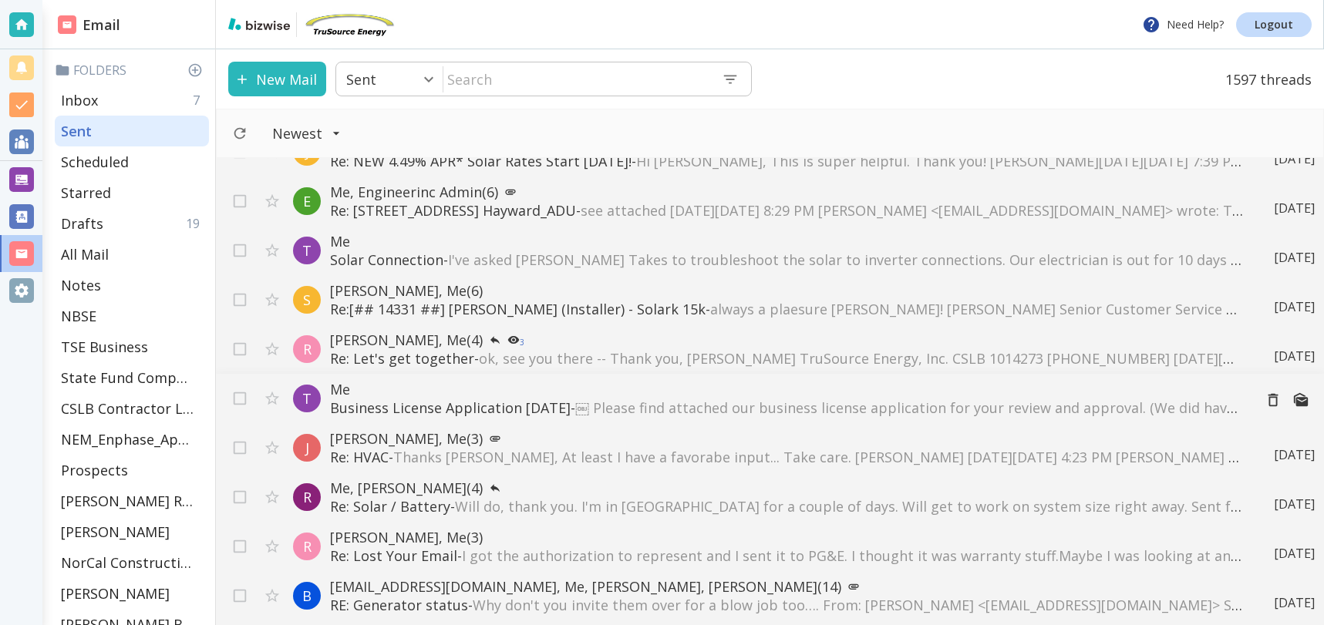
scroll to position [470, 0]
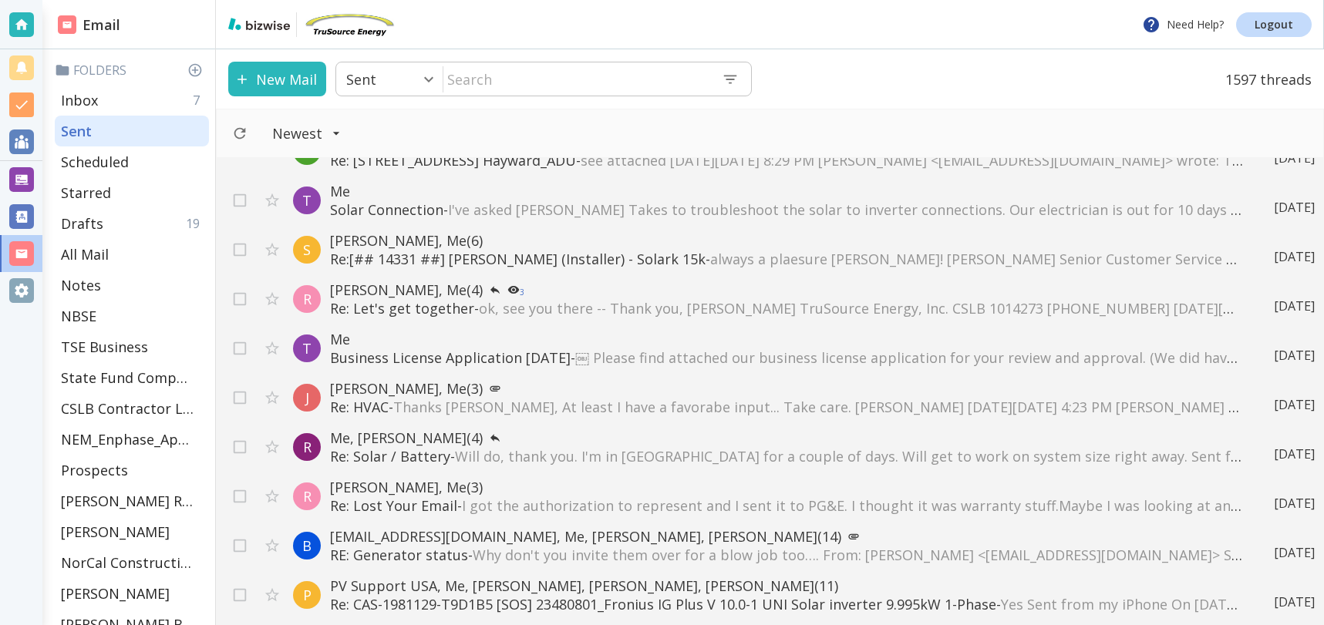
click at [460, 369] on div "J Joshua Mehrian | Wheelhouse Credit Union, Me, melsahara (3) Re: NEW 4.49% APR…" at bounding box center [770, 391] width 1108 height 467
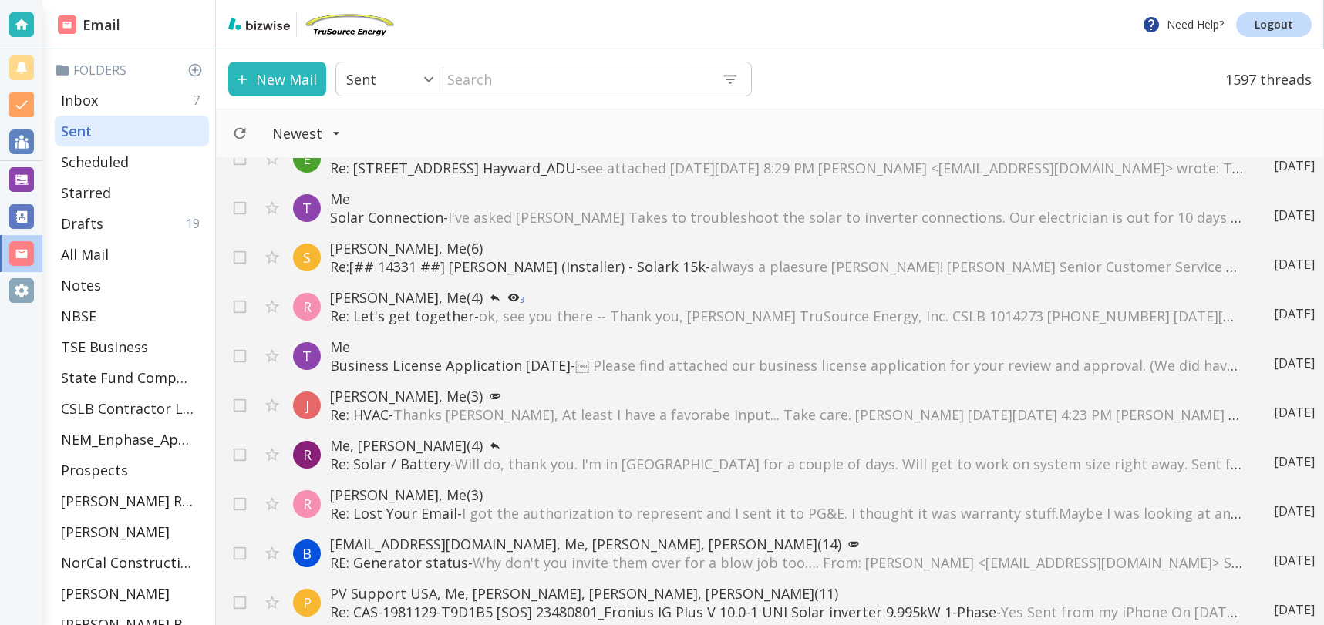
scroll to position [466, 0]
click at [456, 362] on p "Business License Application 8.11.25 - ￼ Please find attached our business lice…" at bounding box center [785, 368] width 911 height 19
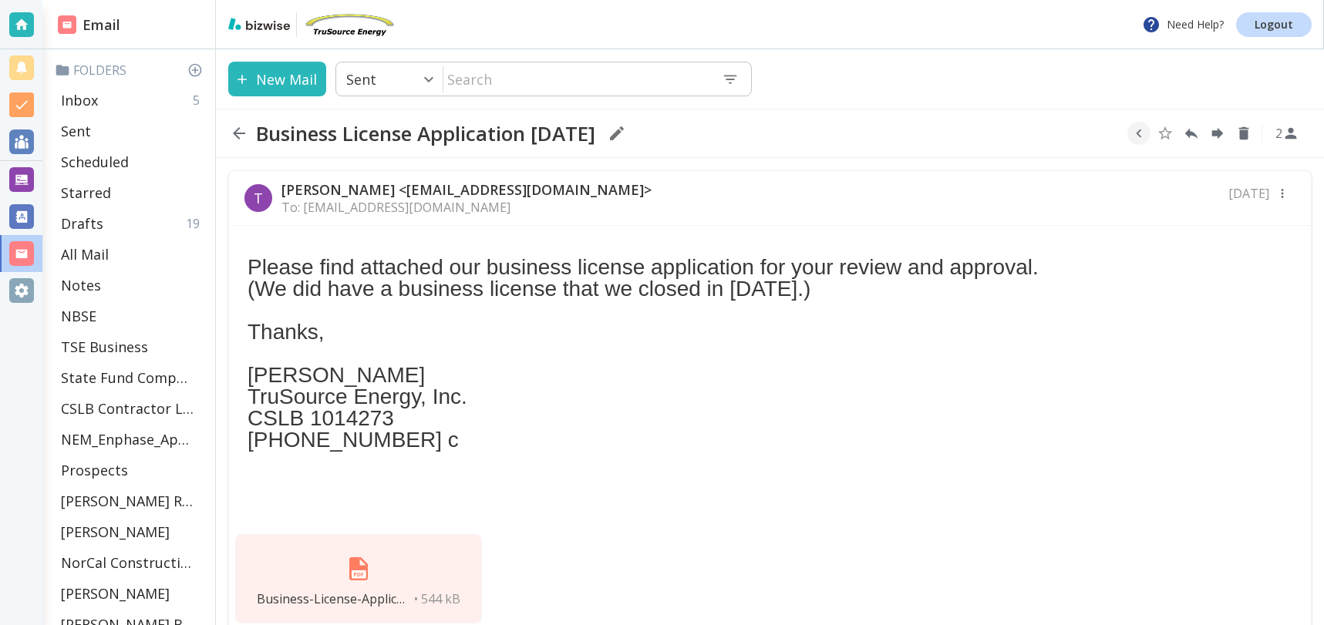
click at [366, 568] on img at bounding box center [358, 569] width 37 height 37
click at [117, 103] on div "Inbox 5" at bounding box center [132, 100] width 154 height 31
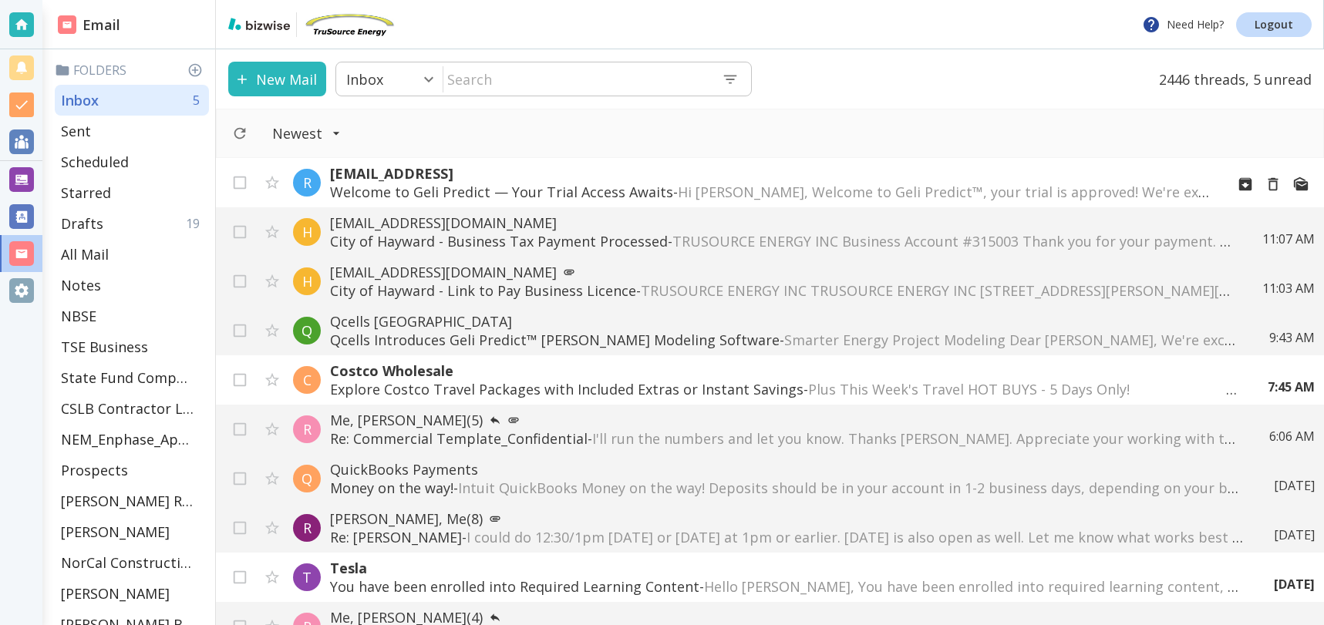
click at [608, 193] on p "Welcome to Geli Predict — Your Trial Access Awaits - Hi TONY, Welcome to Geli P…" at bounding box center [771, 192] width 883 height 19
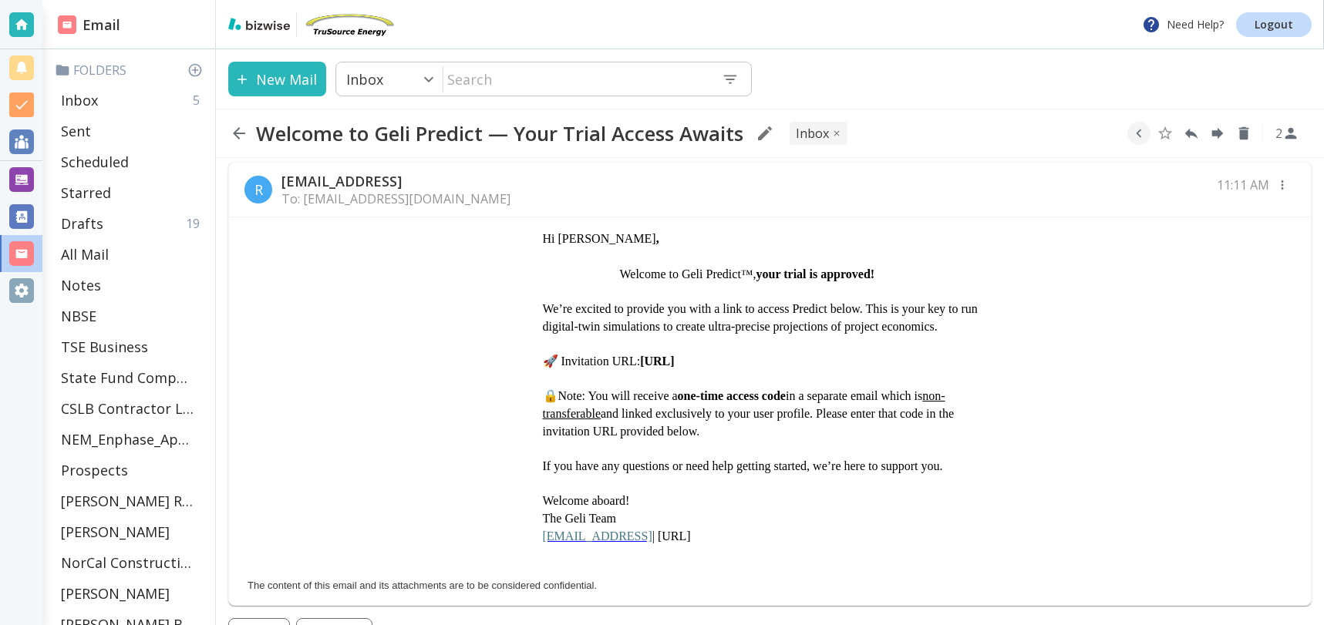
scroll to position [4, 0]
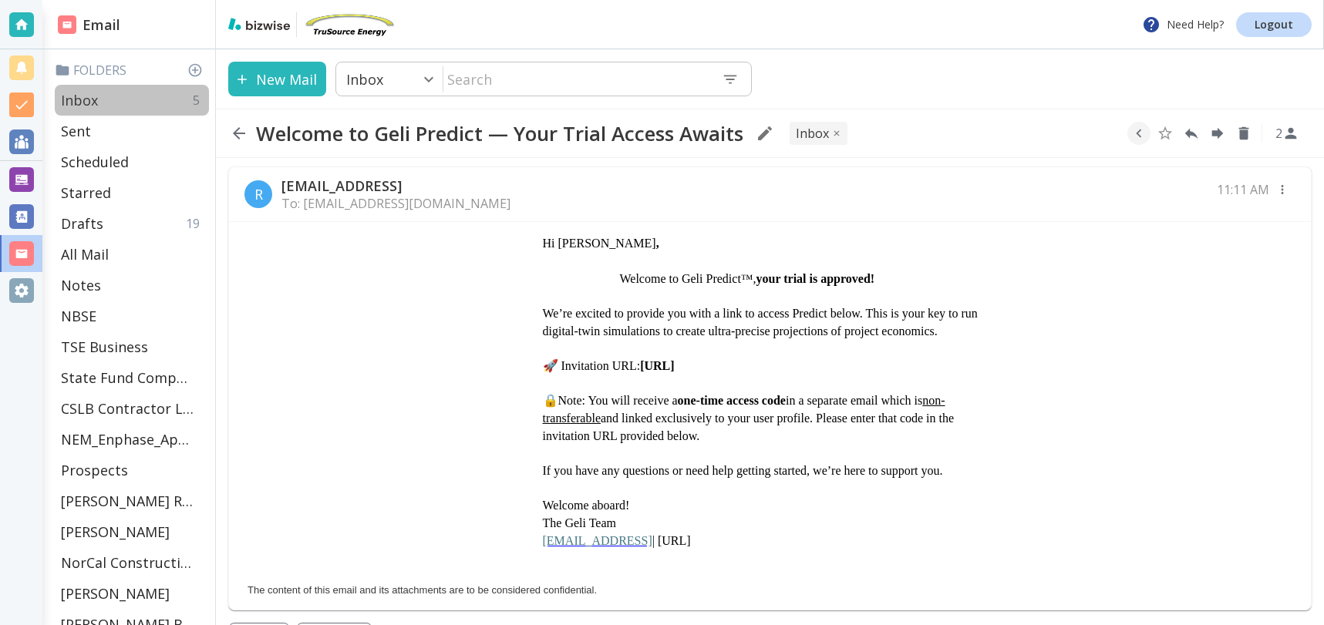
click at [91, 100] on p "Inbox" at bounding box center [79, 100] width 37 height 19
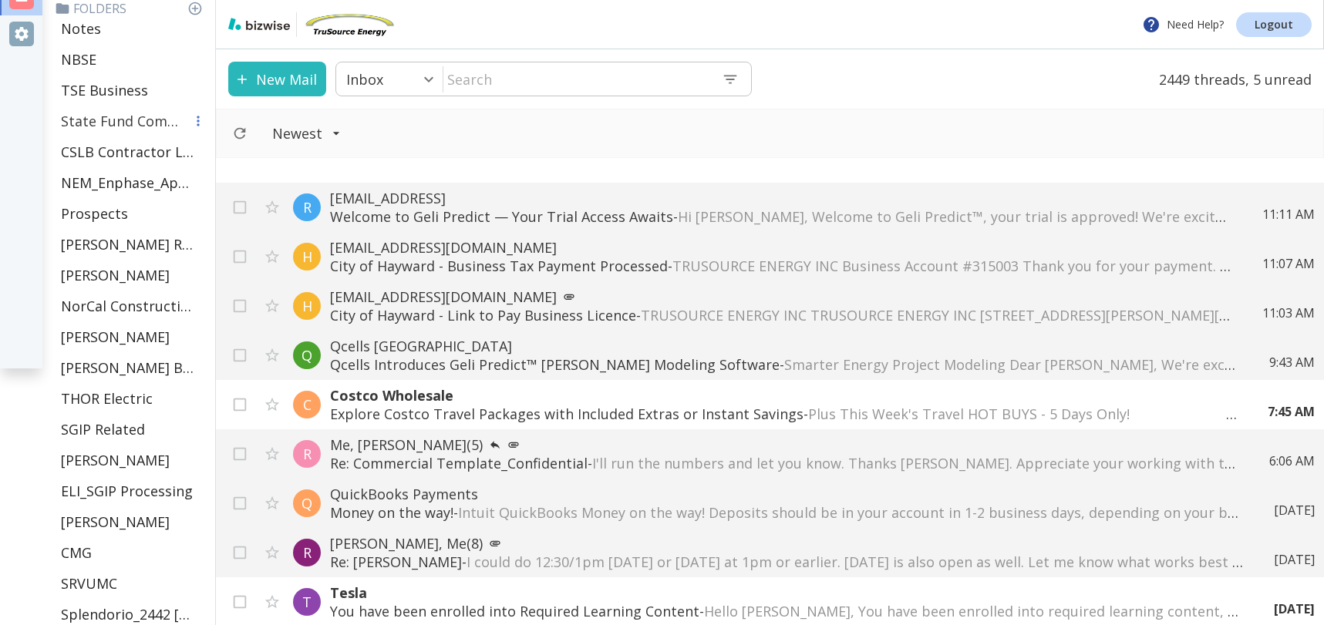
scroll to position [578, 0]
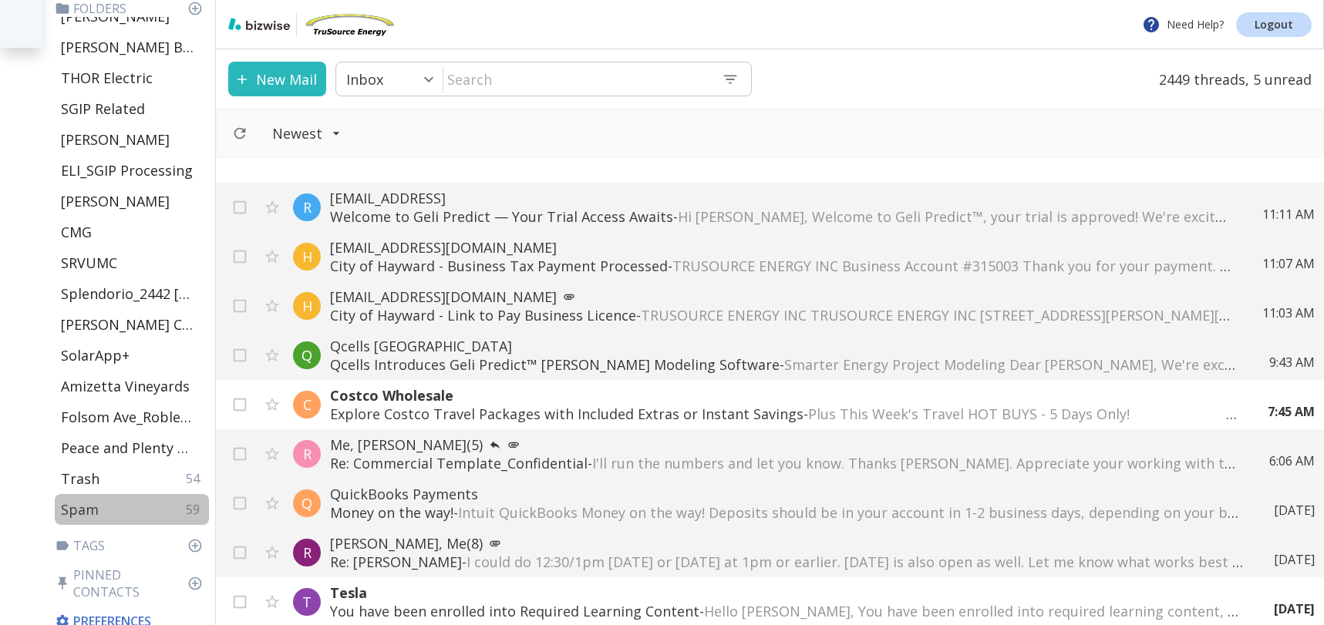
click at [76, 511] on p "Spam" at bounding box center [80, 510] width 38 height 19
type input "50"
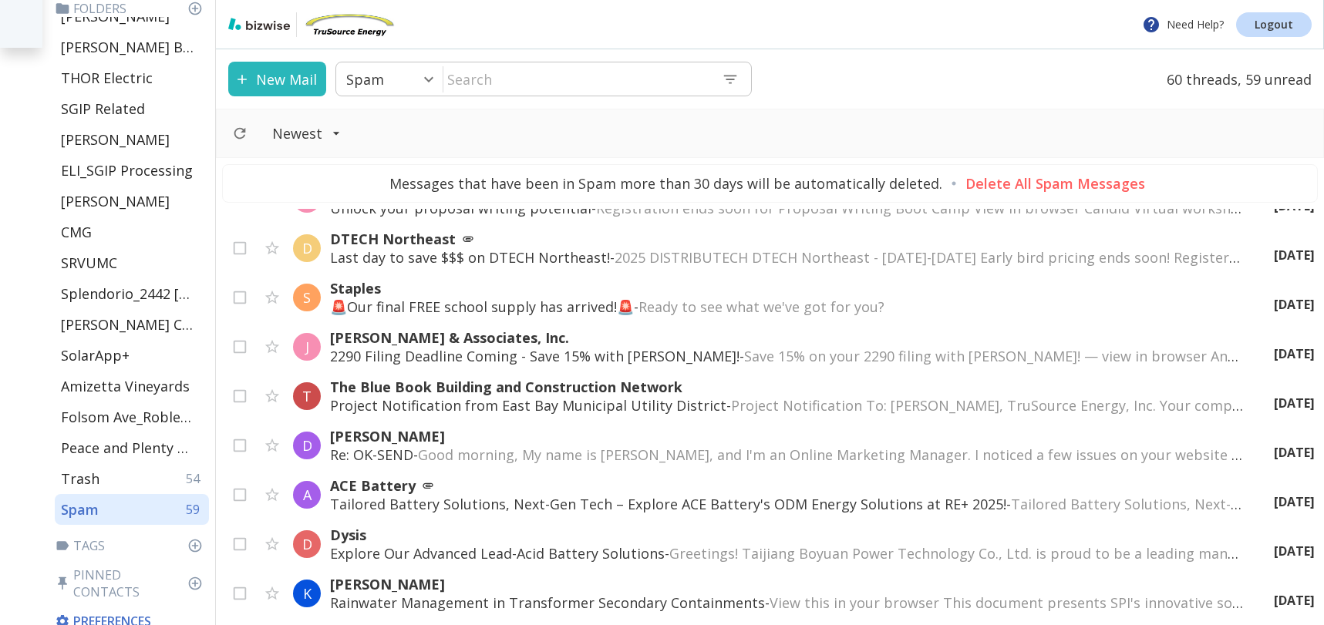
scroll to position [2314, 0]
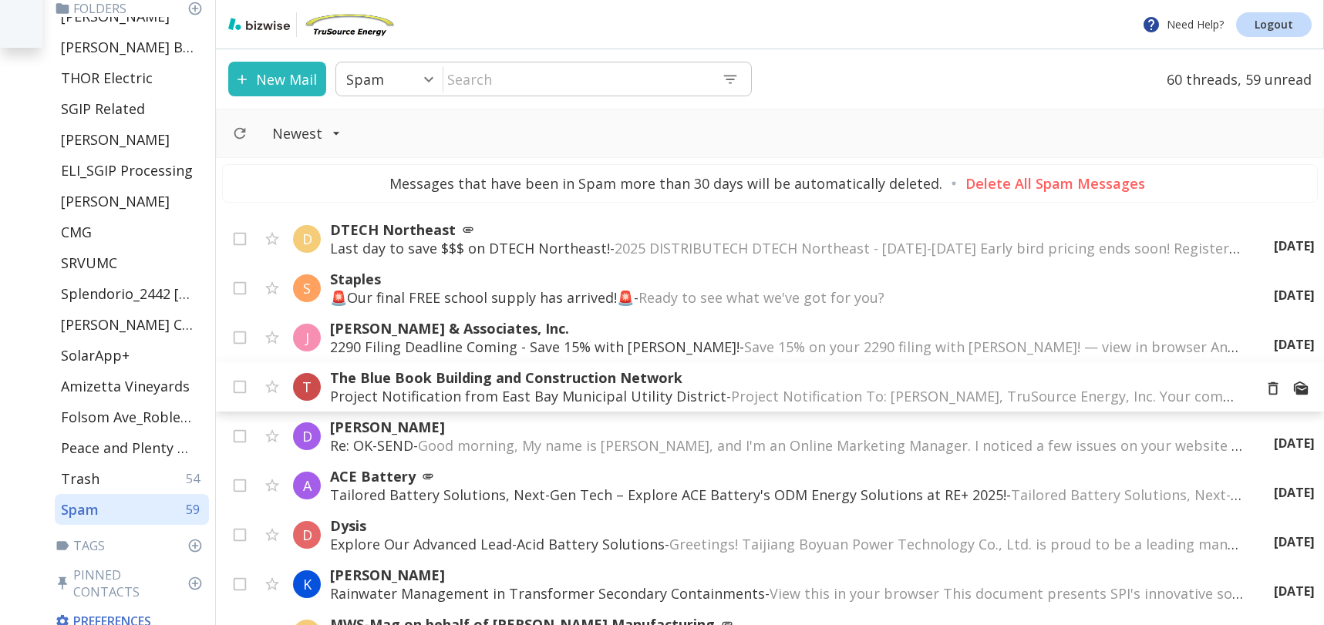
click at [587, 385] on p "The Blue Book Building and Construction Network" at bounding box center [785, 378] width 911 height 19
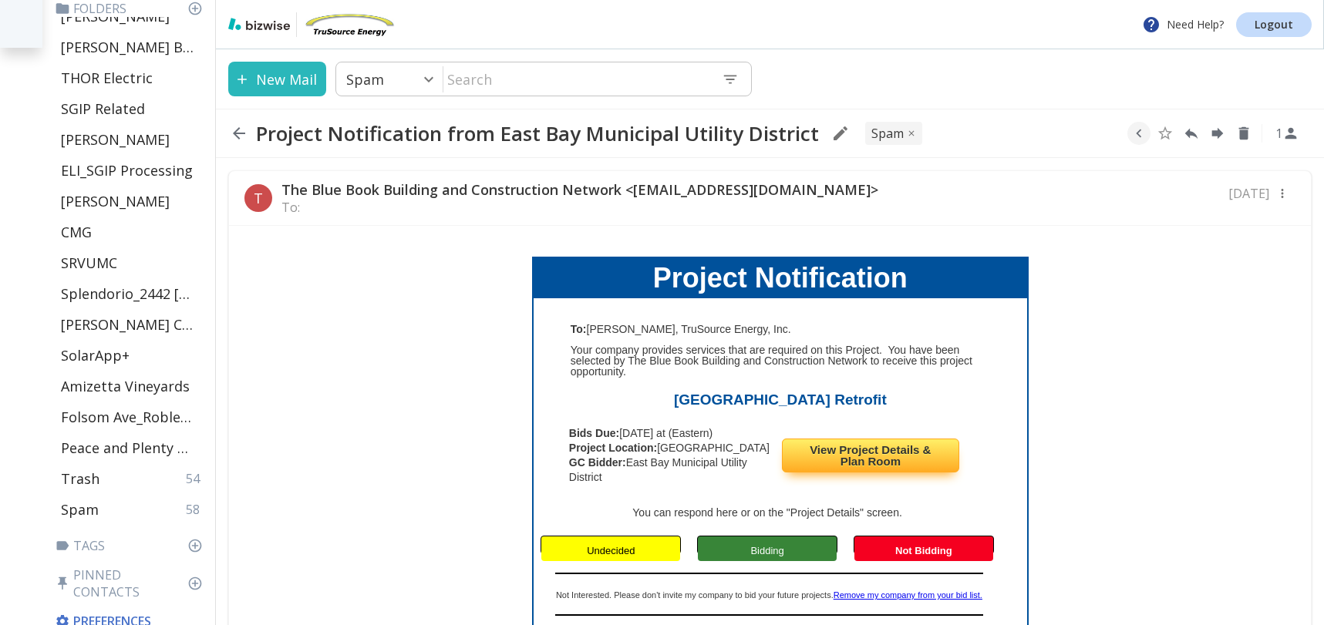
click at [914, 135] on icon "button" at bounding box center [911, 133] width 9 height 9
click at [247, 126] on icon "button" at bounding box center [239, 133] width 19 height 19
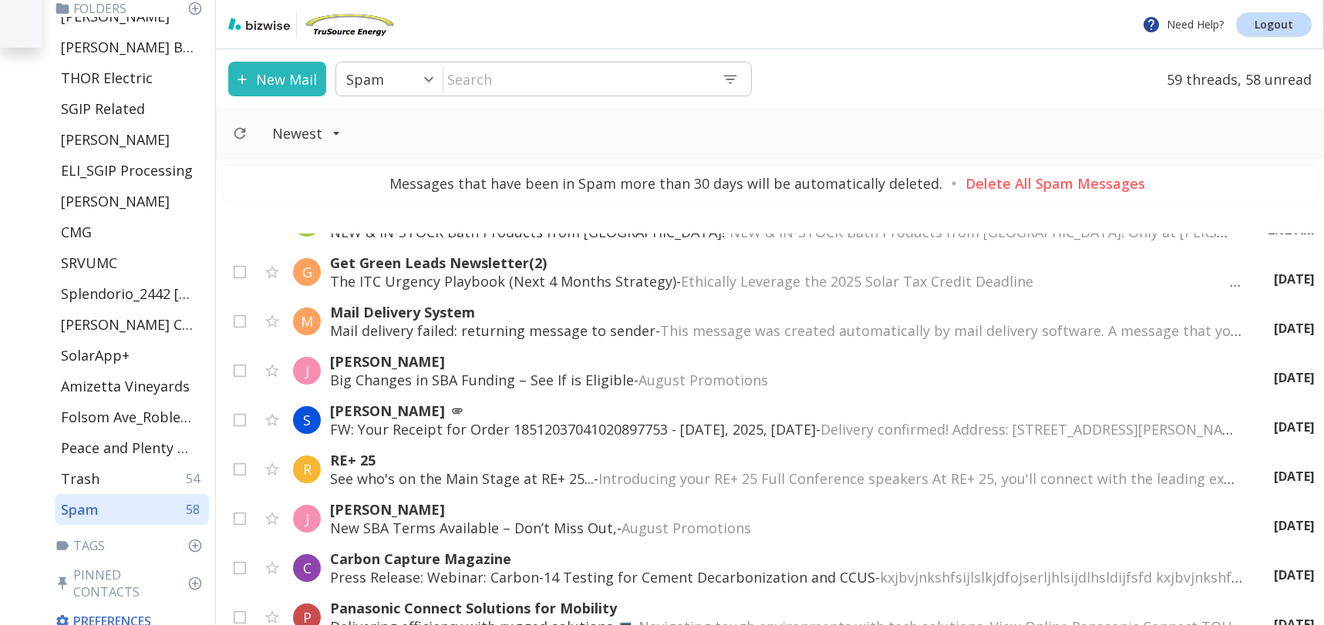
scroll to position [854, 0]
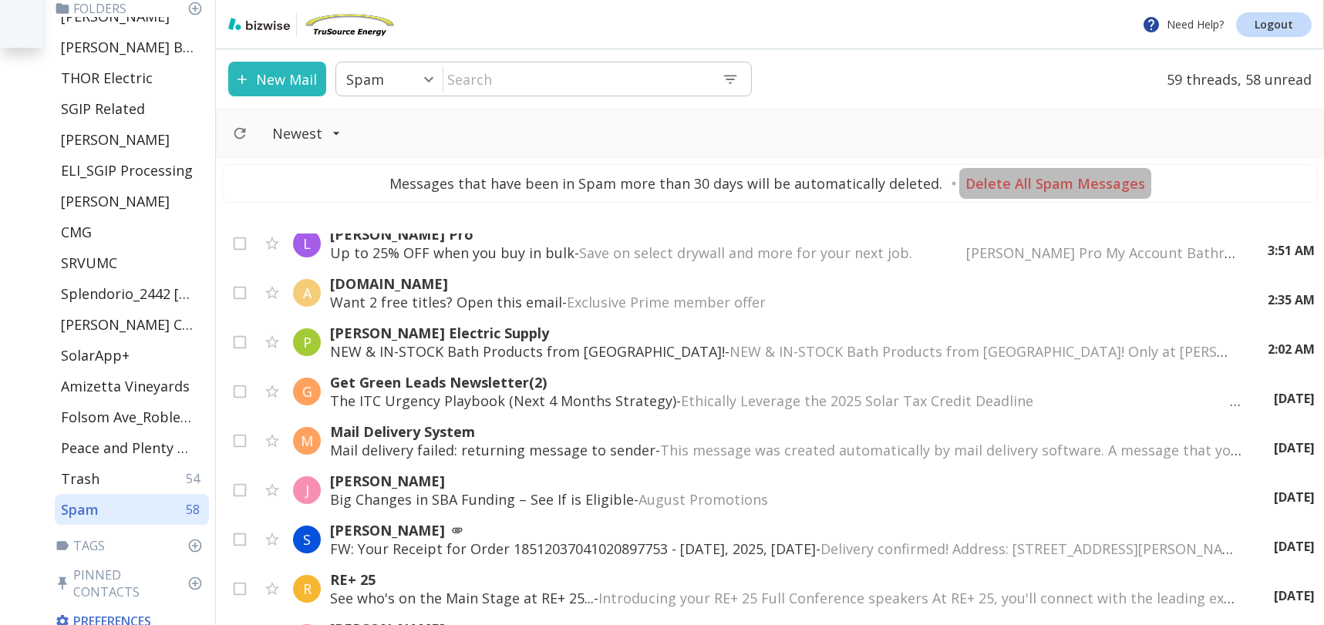
click at [1051, 190] on p "Delete All Spam Messages" at bounding box center [1056, 183] width 180 height 19
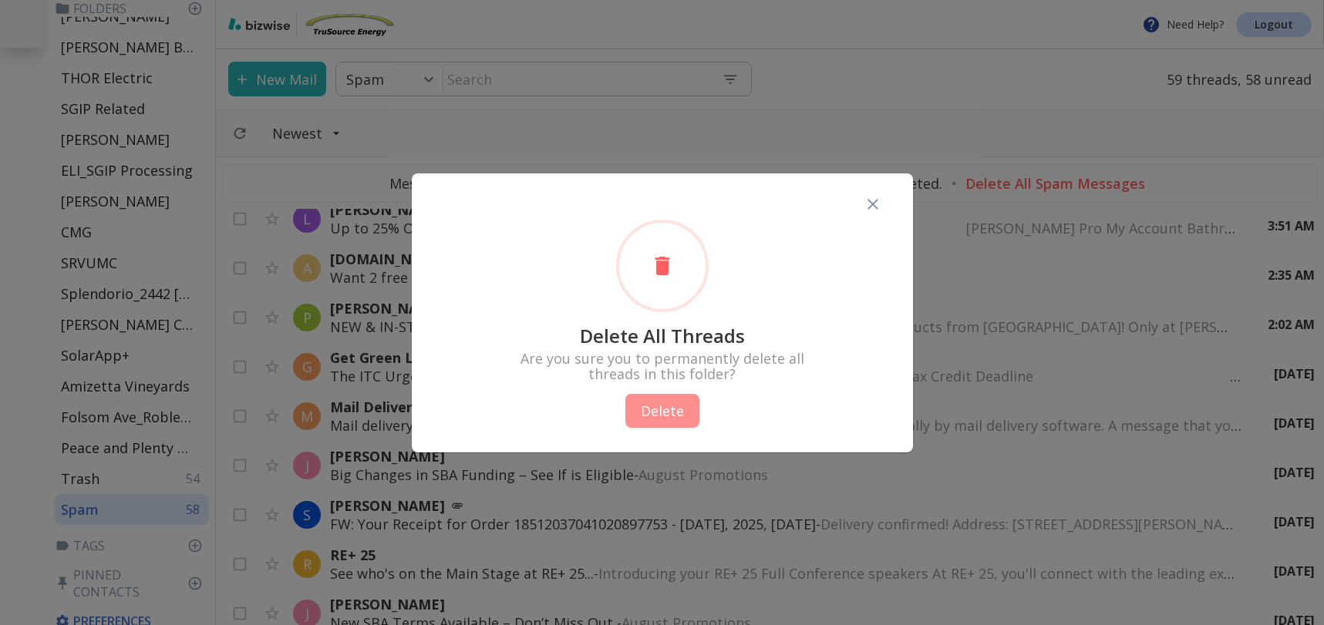
click at [680, 410] on button "Delete" at bounding box center [662, 411] width 74 height 34
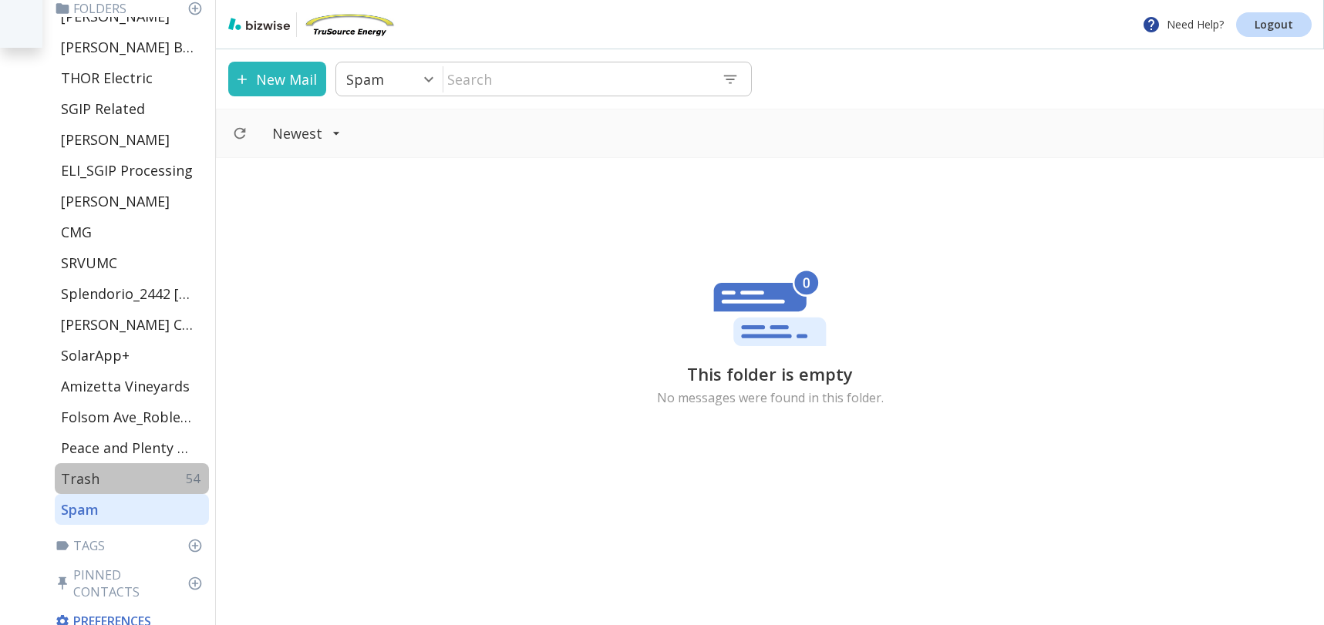
click at [91, 474] on p "Trash" at bounding box center [80, 479] width 39 height 19
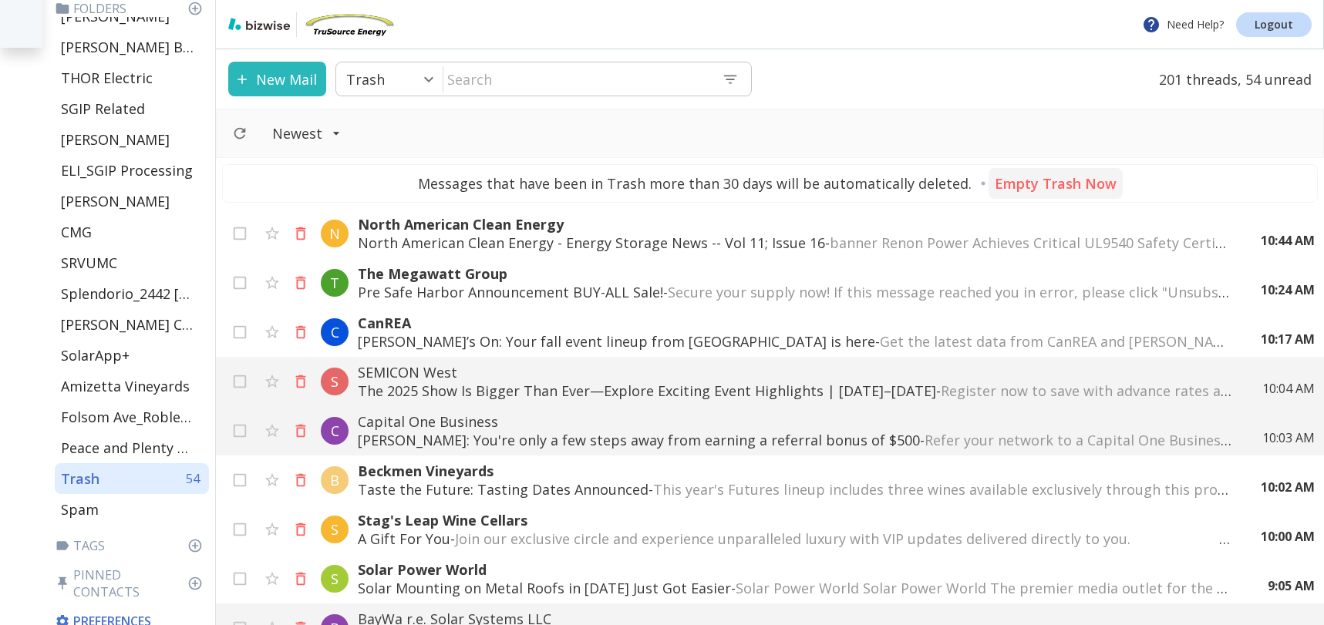
click at [1076, 178] on p "Empty Trash Now" at bounding box center [1056, 183] width 122 height 19
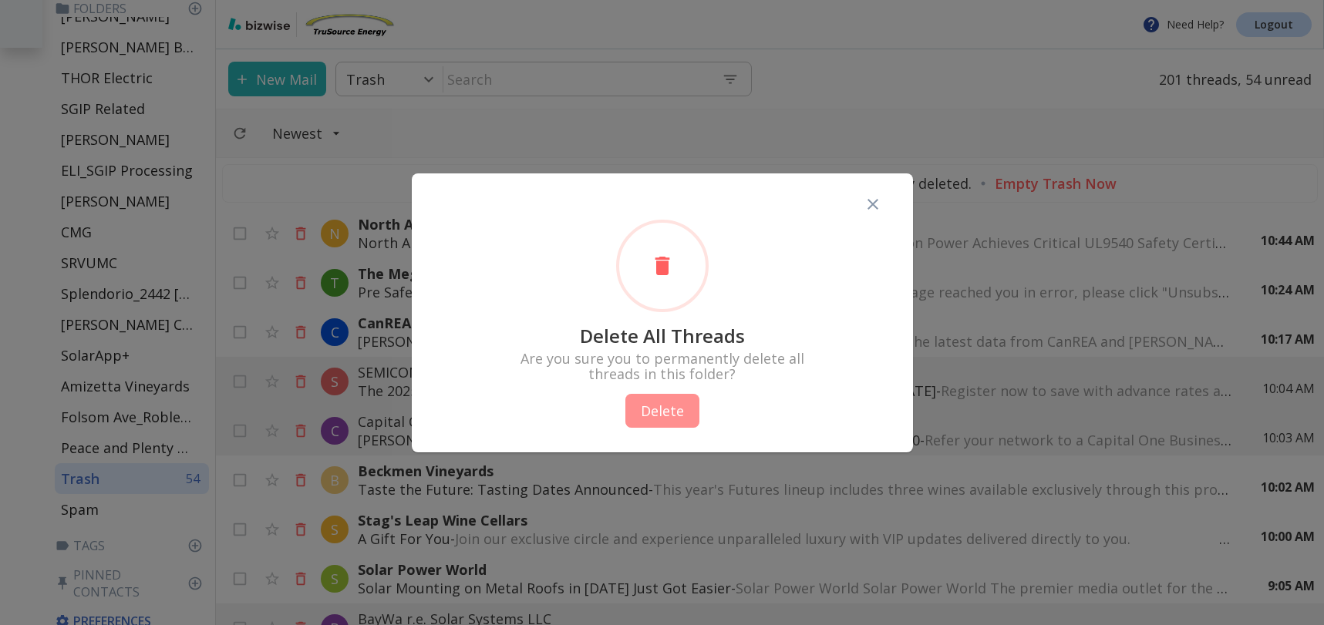
click at [657, 412] on button "Delete" at bounding box center [662, 411] width 74 height 34
click at [659, 413] on div "Delete All Threads Are you sure you to permanently delete all threads in this f…" at bounding box center [662, 324] width 452 height 208
click at [1060, 190] on div at bounding box center [662, 312] width 1324 height 625
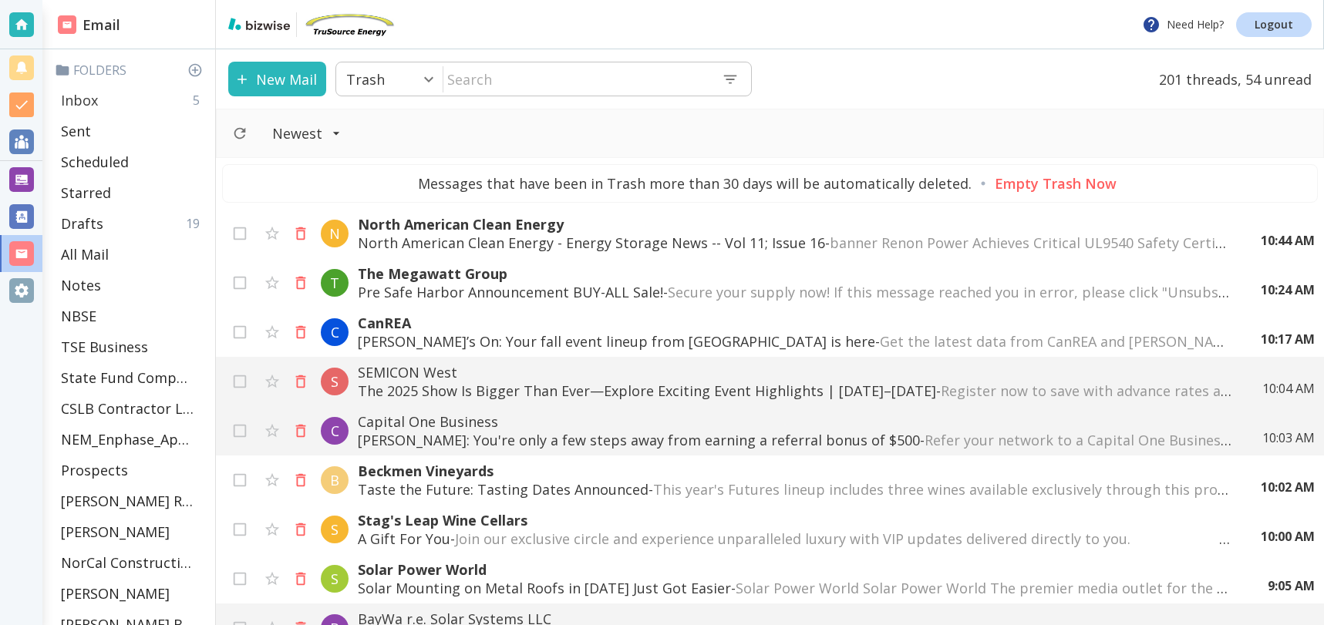
click at [118, 99] on div "Inbox 5" at bounding box center [132, 100] width 154 height 31
type input "0"
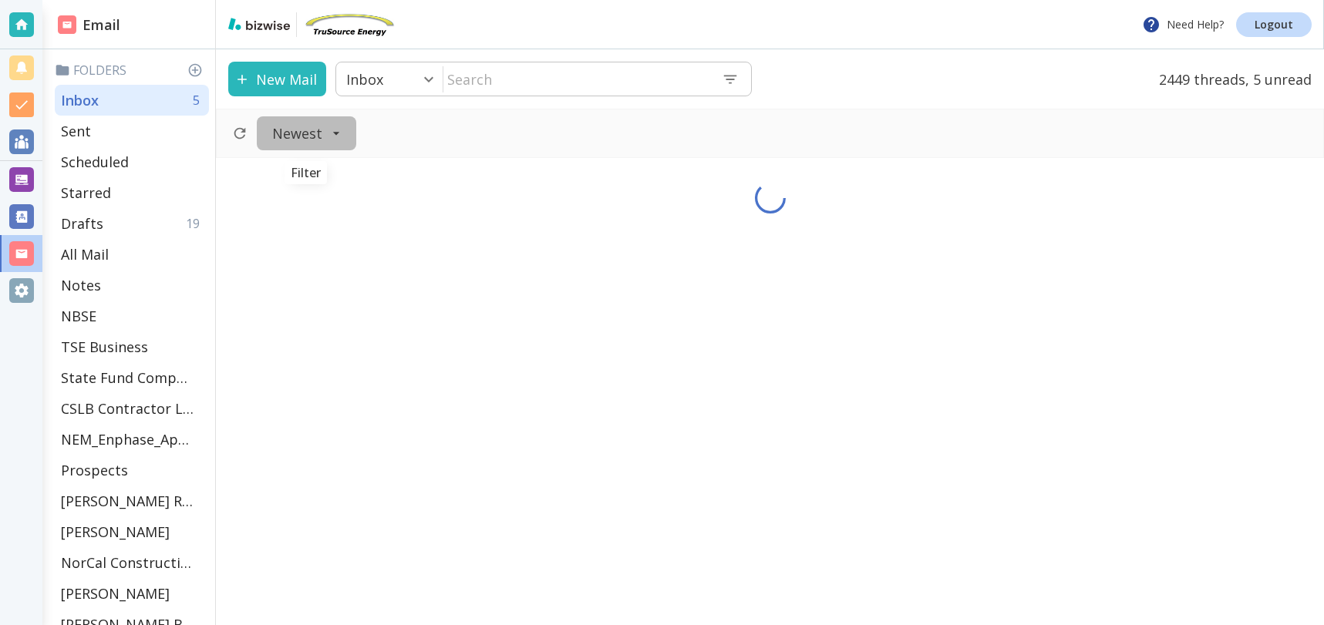
click at [339, 136] on icon "Filter" at bounding box center [336, 133] width 15 height 15
click at [304, 220] on span "Unread" at bounding box center [305, 220] width 66 height 19
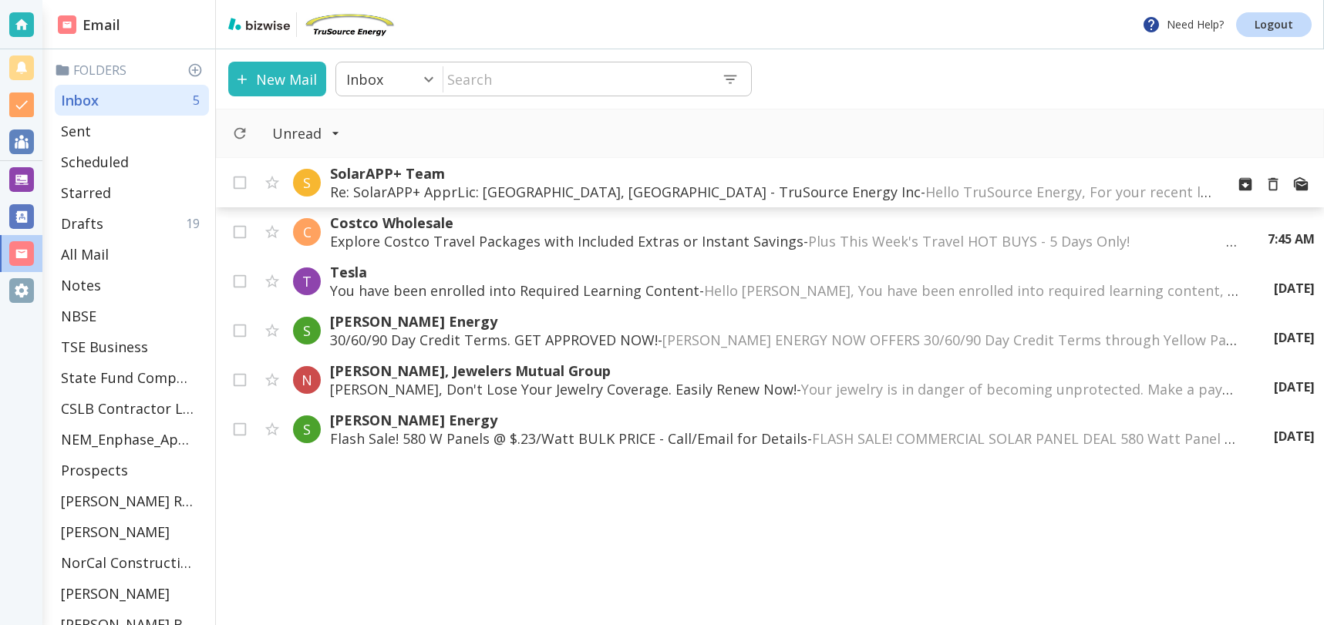
click at [440, 179] on p "SolarAPP+ Team" at bounding box center [771, 173] width 883 height 19
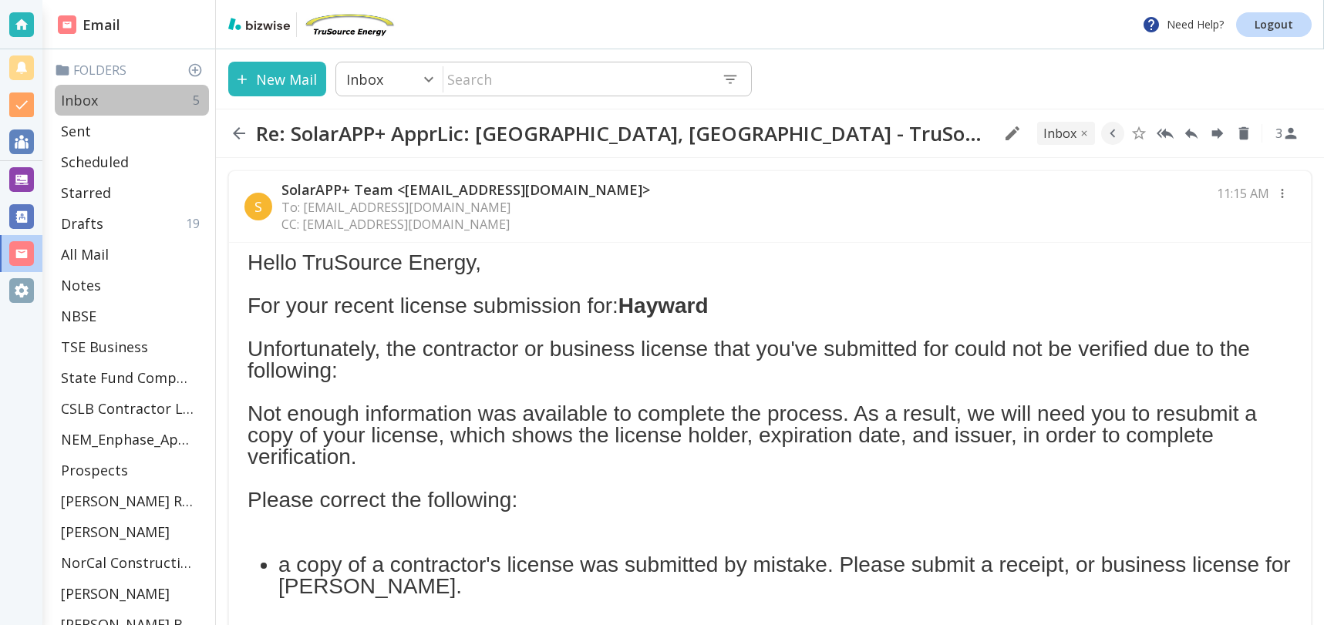
click at [85, 93] on p "Inbox" at bounding box center [79, 100] width 37 height 19
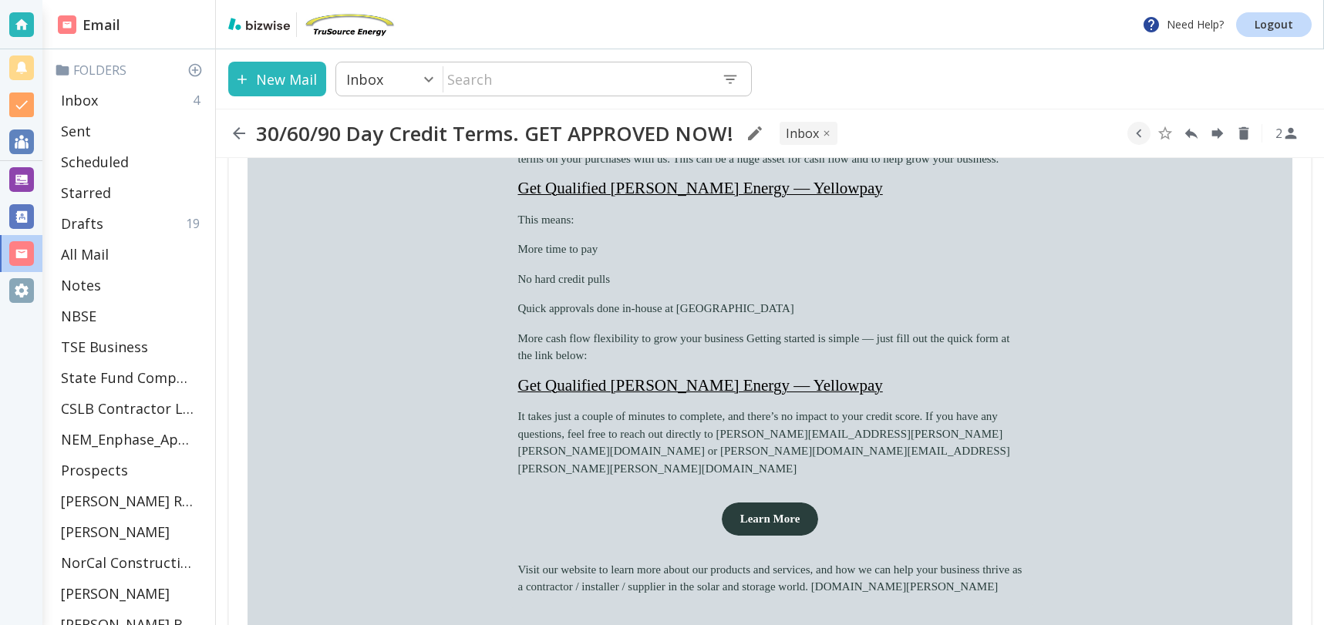
scroll to position [294, 0]
click at [769, 502] on link "Learn More" at bounding box center [770, 518] width 97 height 33
click at [102, 102] on div "Inbox 4" at bounding box center [132, 100] width 154 height 31
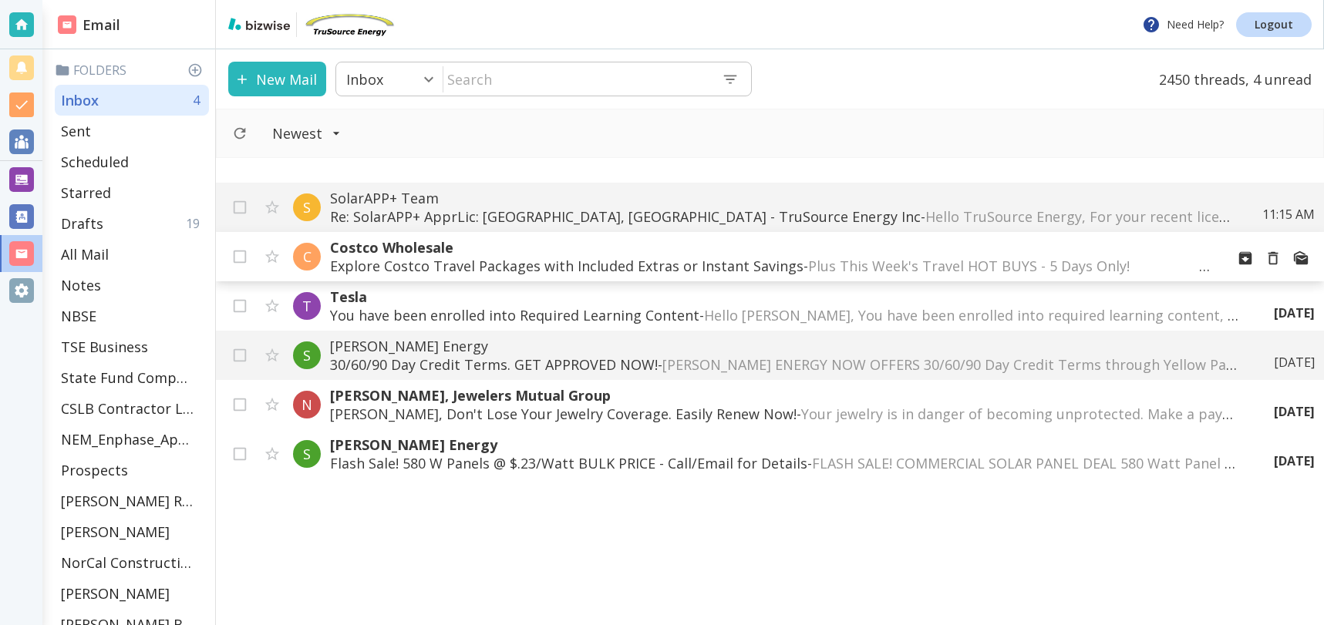
click at [540, 260] on p "Explore Costco Travel Packages with Included Extras or Instant Savings - Plus T…" at bounding box center [771, 266] width 883 height 19
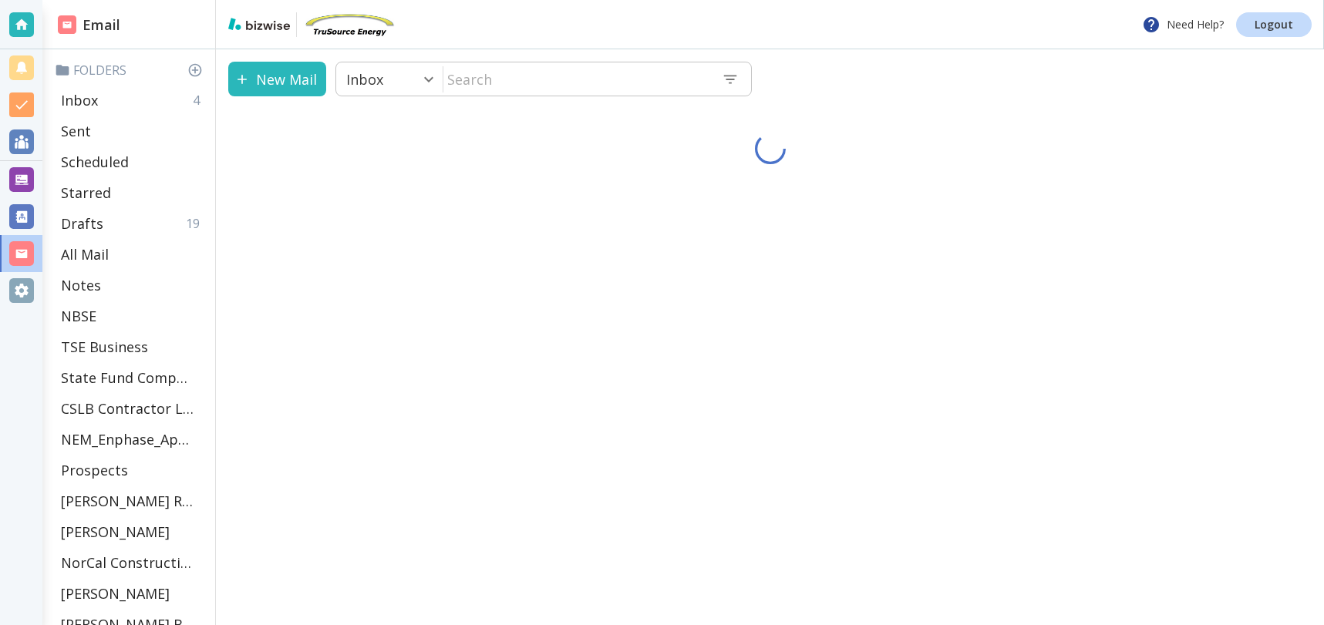
click at [689, 310] on div "New Mail Inbox 0 ​ ​" at bounding box center [770, 337] width 1108 height 576
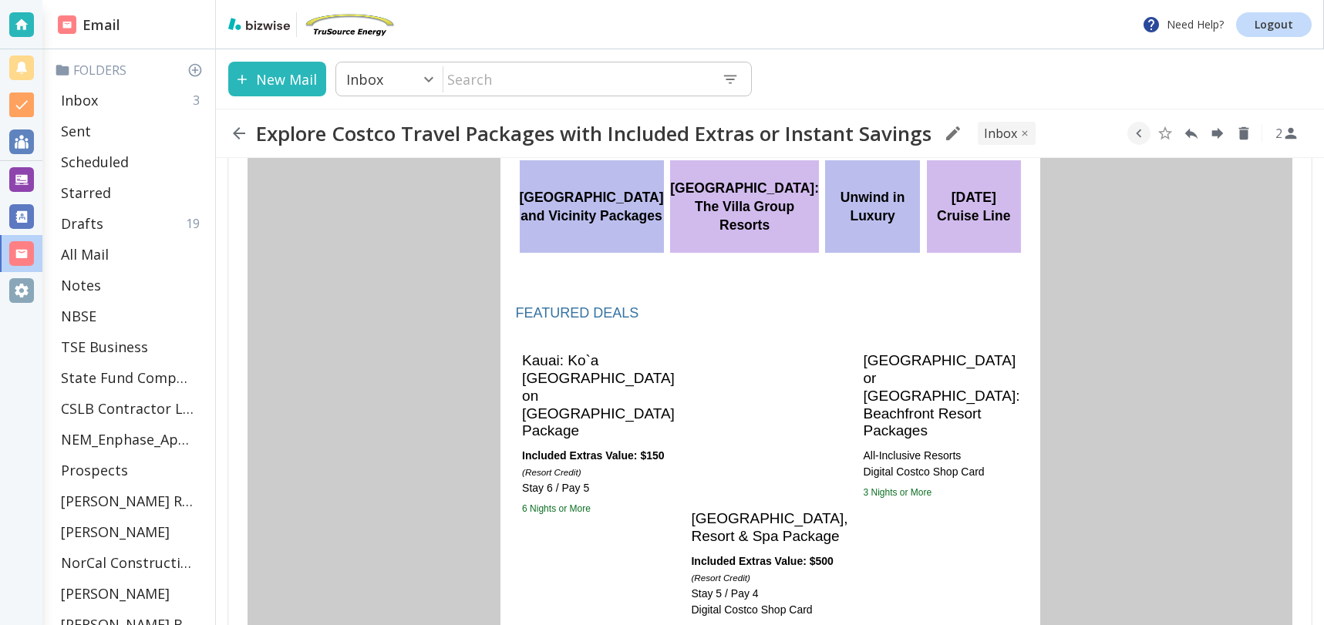
scroll to position [732, 0]
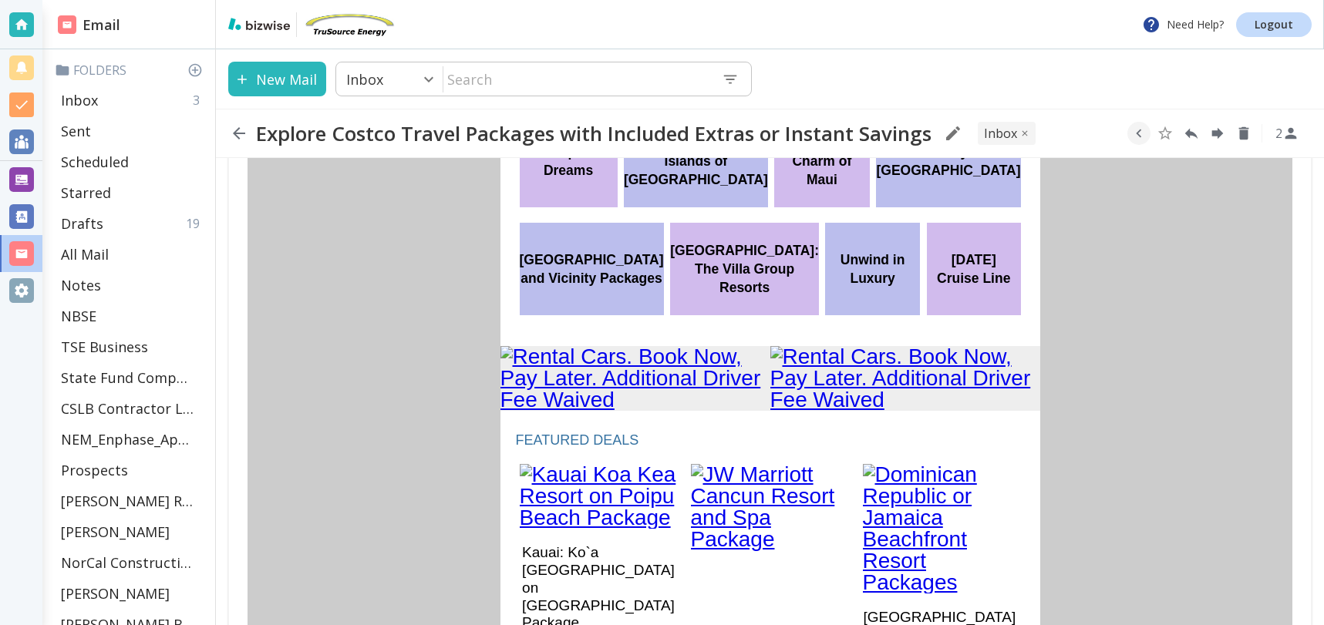
click at [578, 180] on link "European Dreams" at bounding box center [568, 161] width 88 height 37
